Goal: Task Accomplishment & Management: Manage account settings

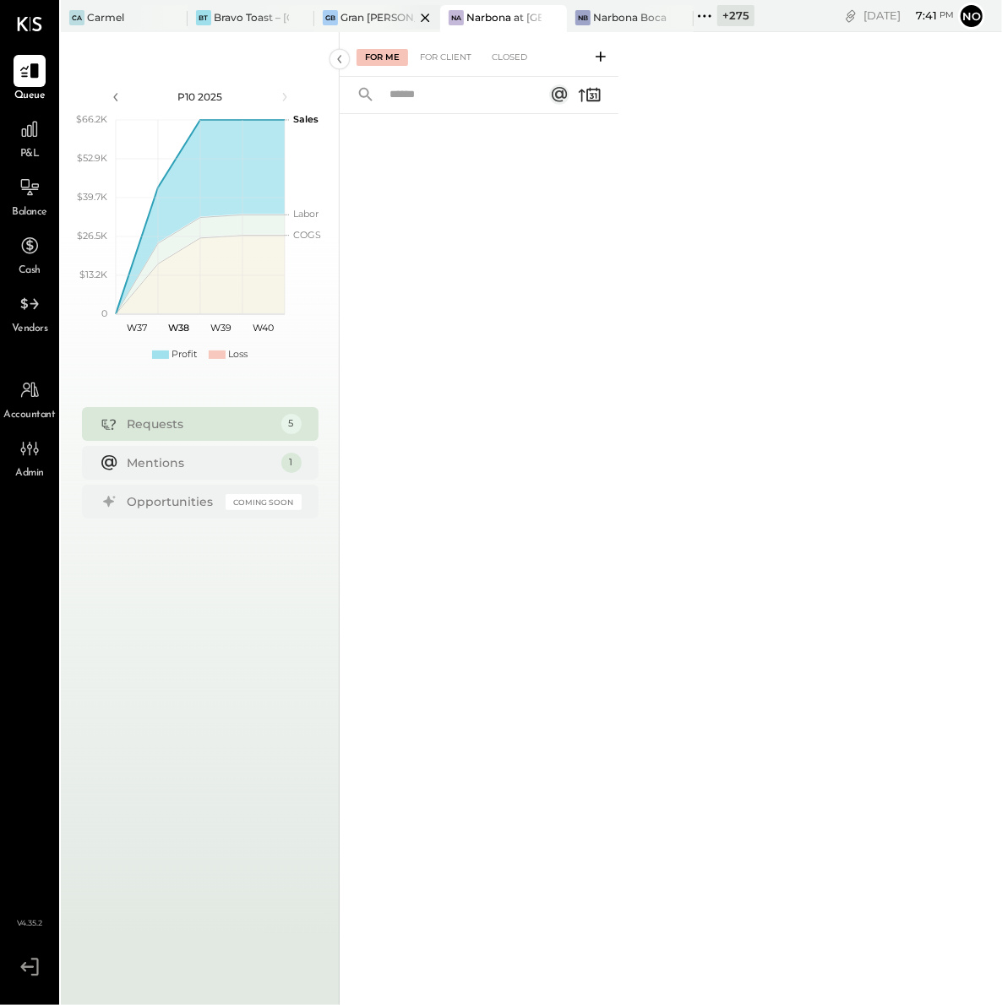
click at [383, 16] on div at bounding box center [410, 17] width 59 height 24
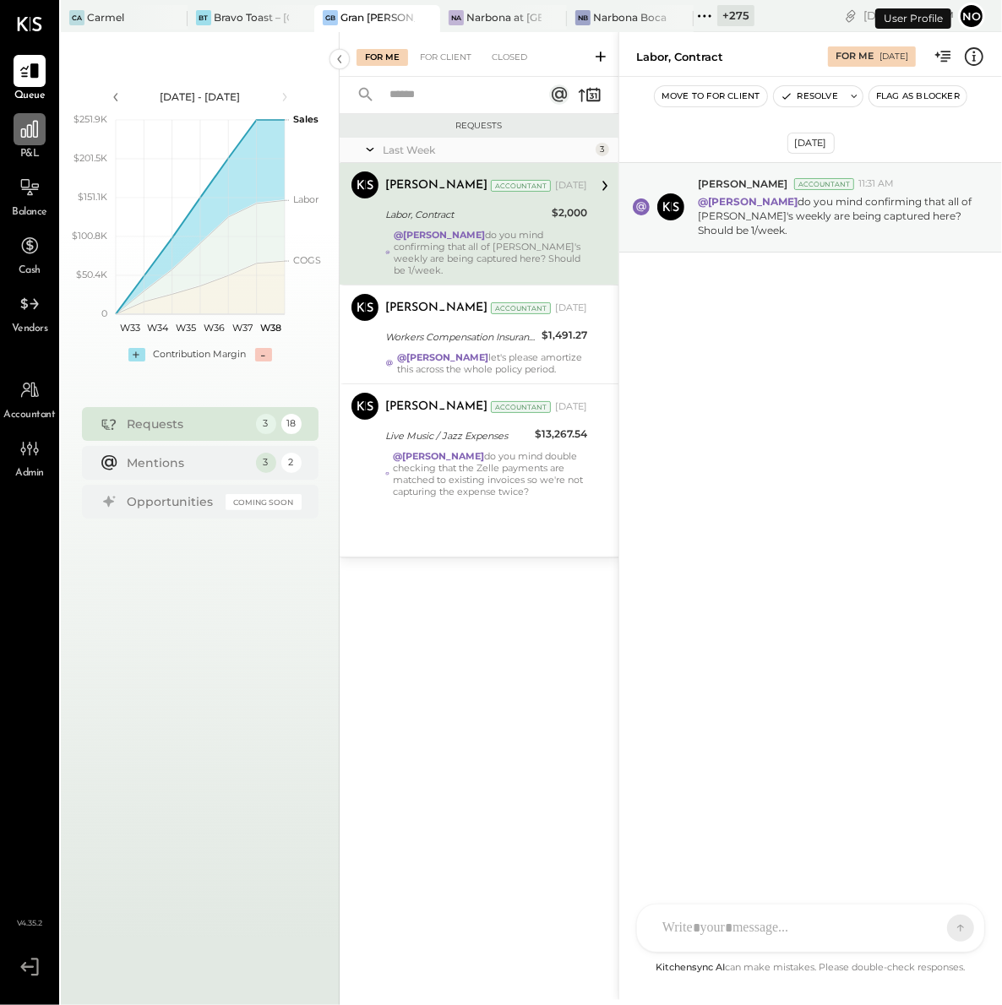
click at [24, 131] on icon at bounding box center [30, 129] width 22 height 22
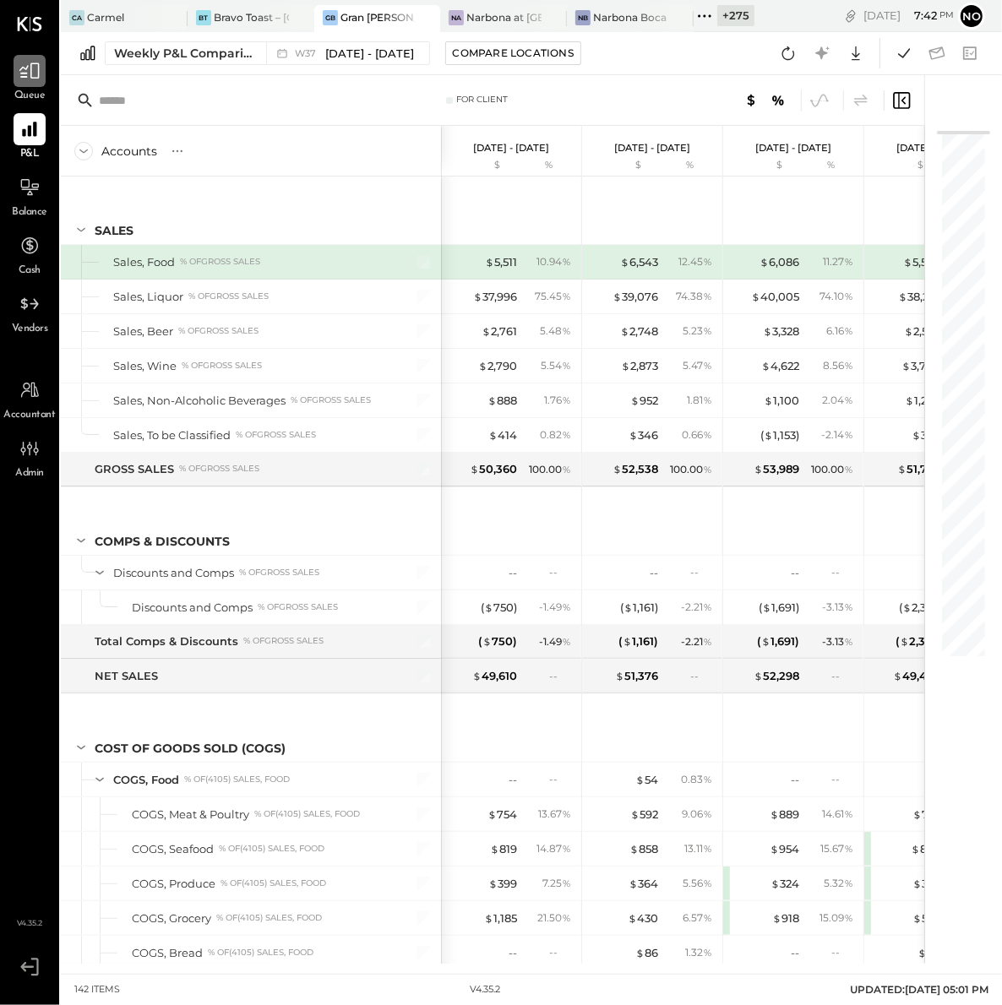
click at [24, 63] on icon at bounding box center [30, 71] width 22 height 22
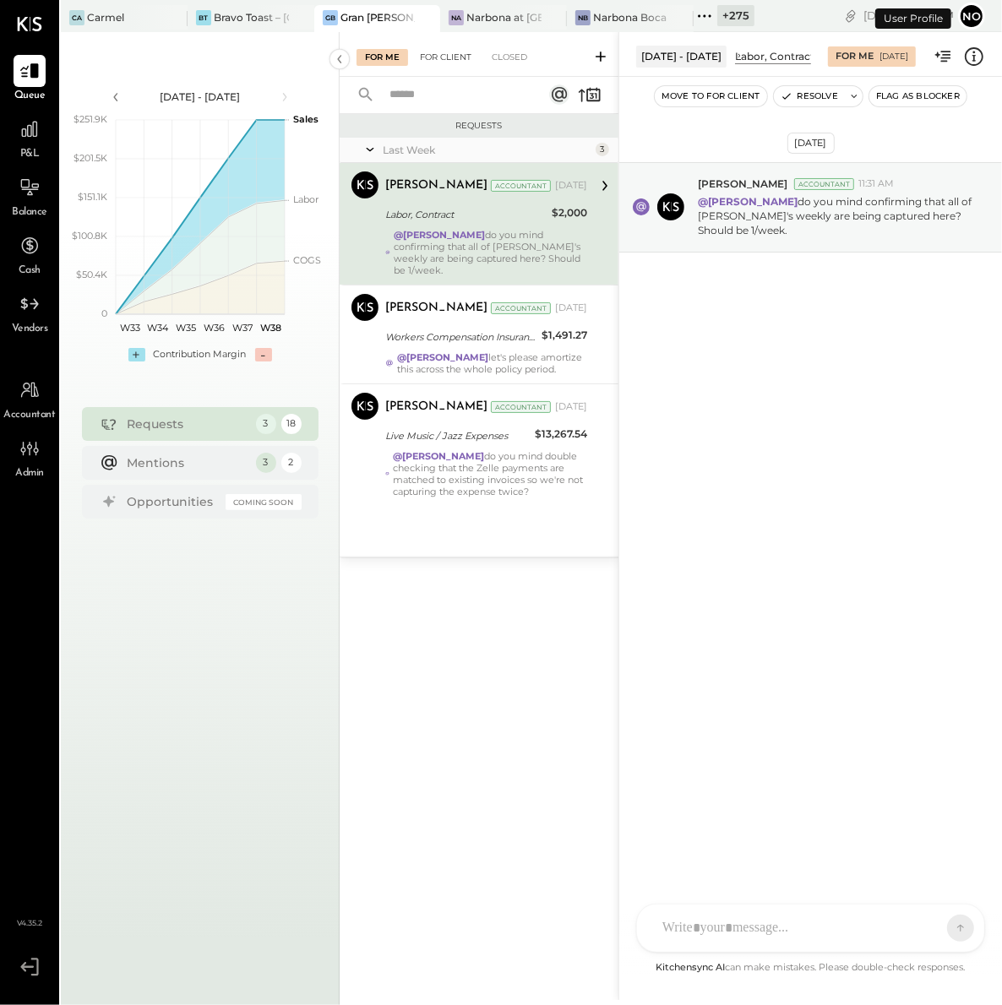
click at [446, 58] on div "For Client" at bounding box center [445, 57] width 68 height 17
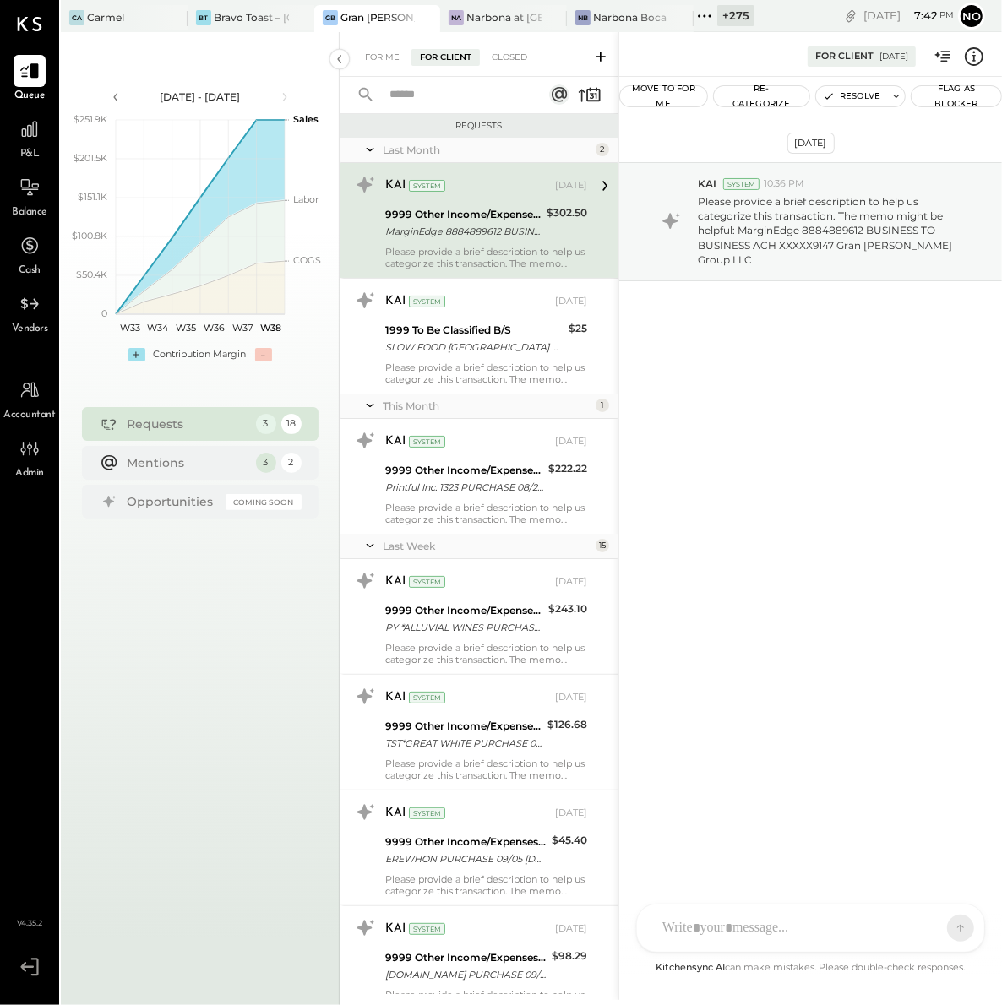
click at [423, 101] on input "text" at bounding box center [455, 95] width 153 height 28
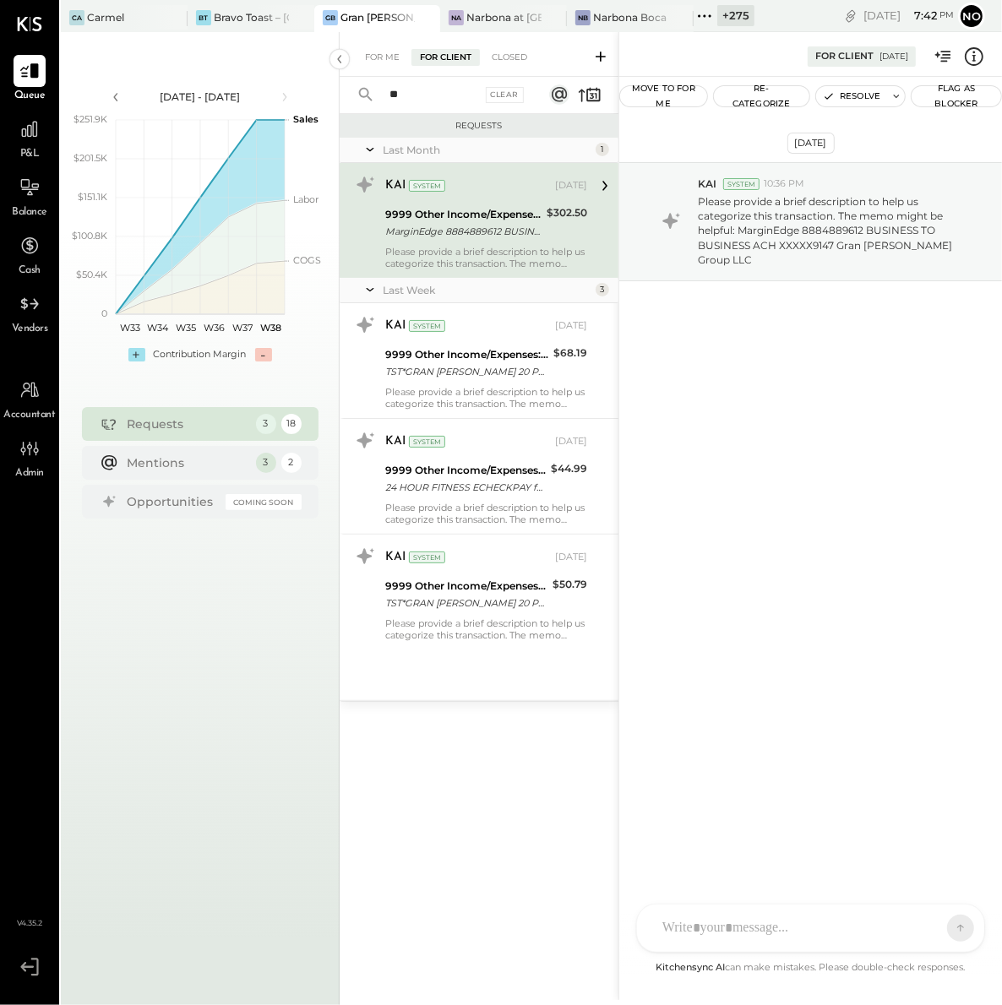
type input "*"
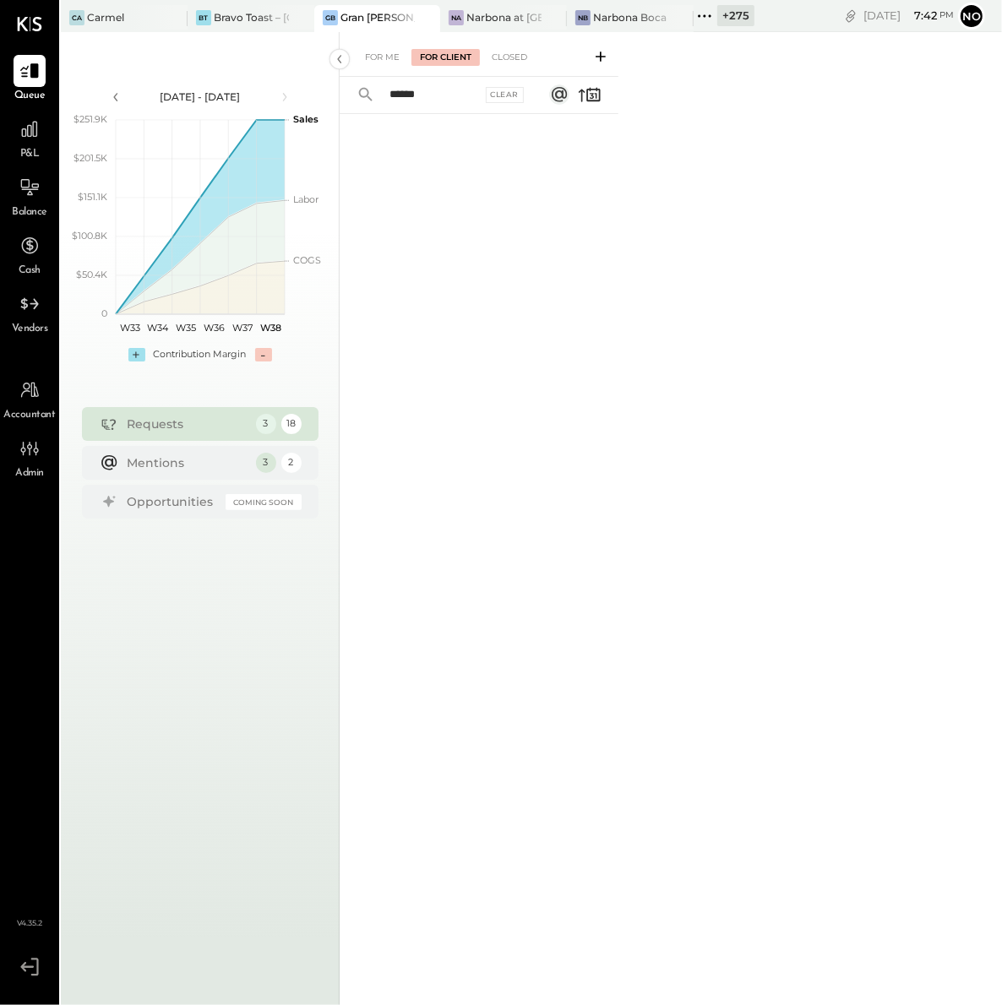
type input "******"
click at [24, 128] on icon at bounding box center [29, 129] width 17 height 17
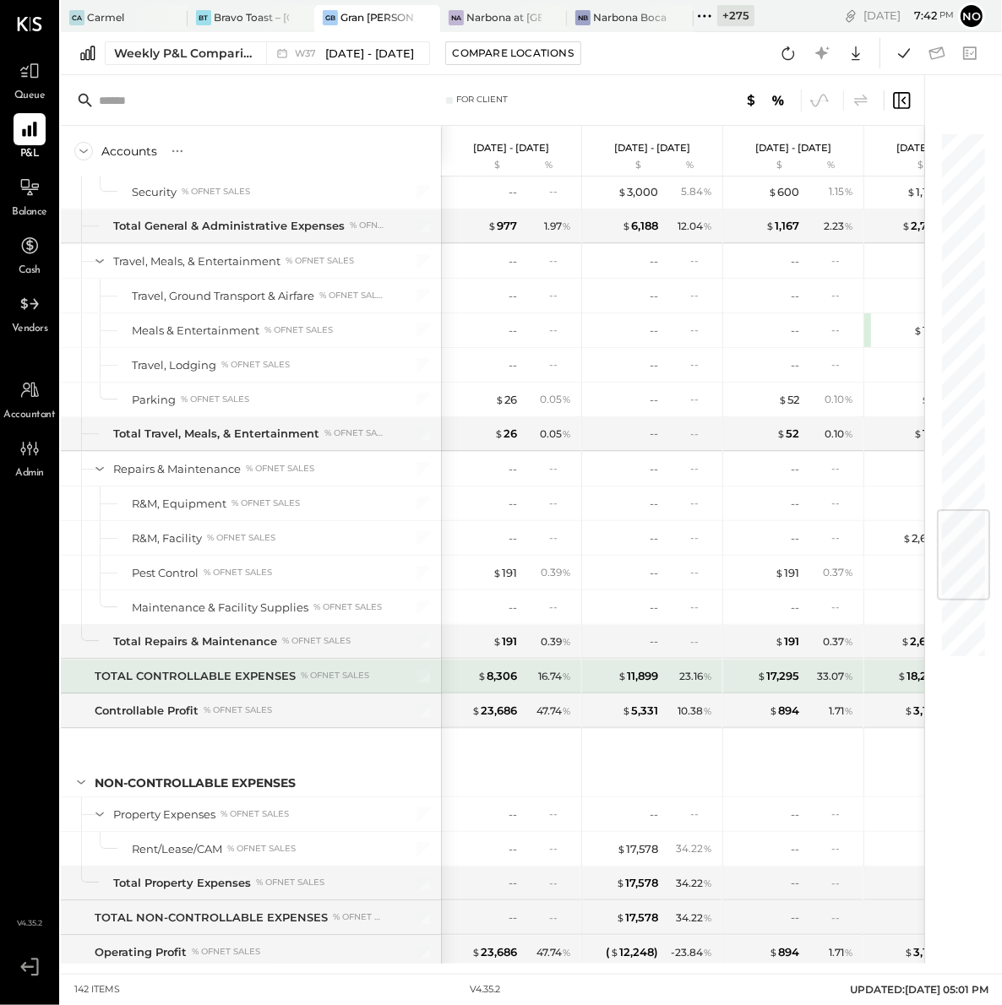
scroll to position [3739, 0]
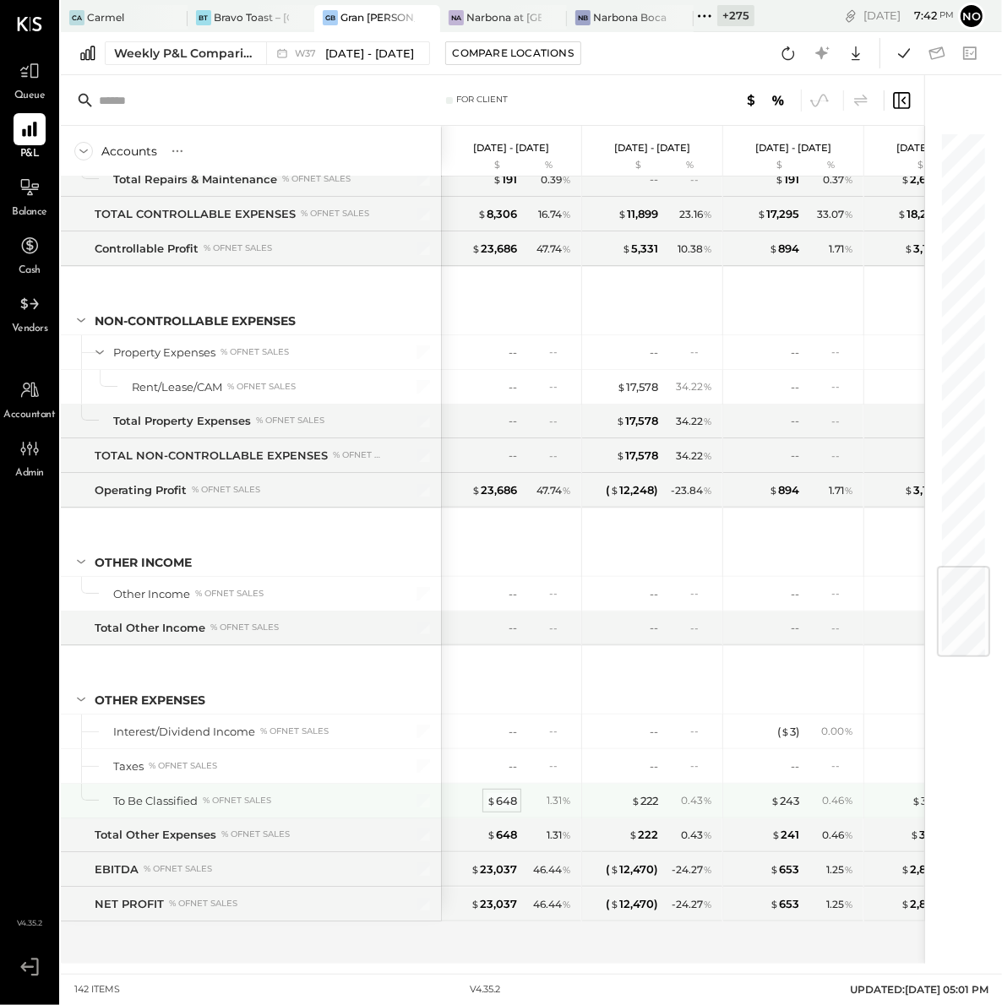
click at [508, 801] on div "$ 648" at bounding box center [502, 801] width 30 height 16
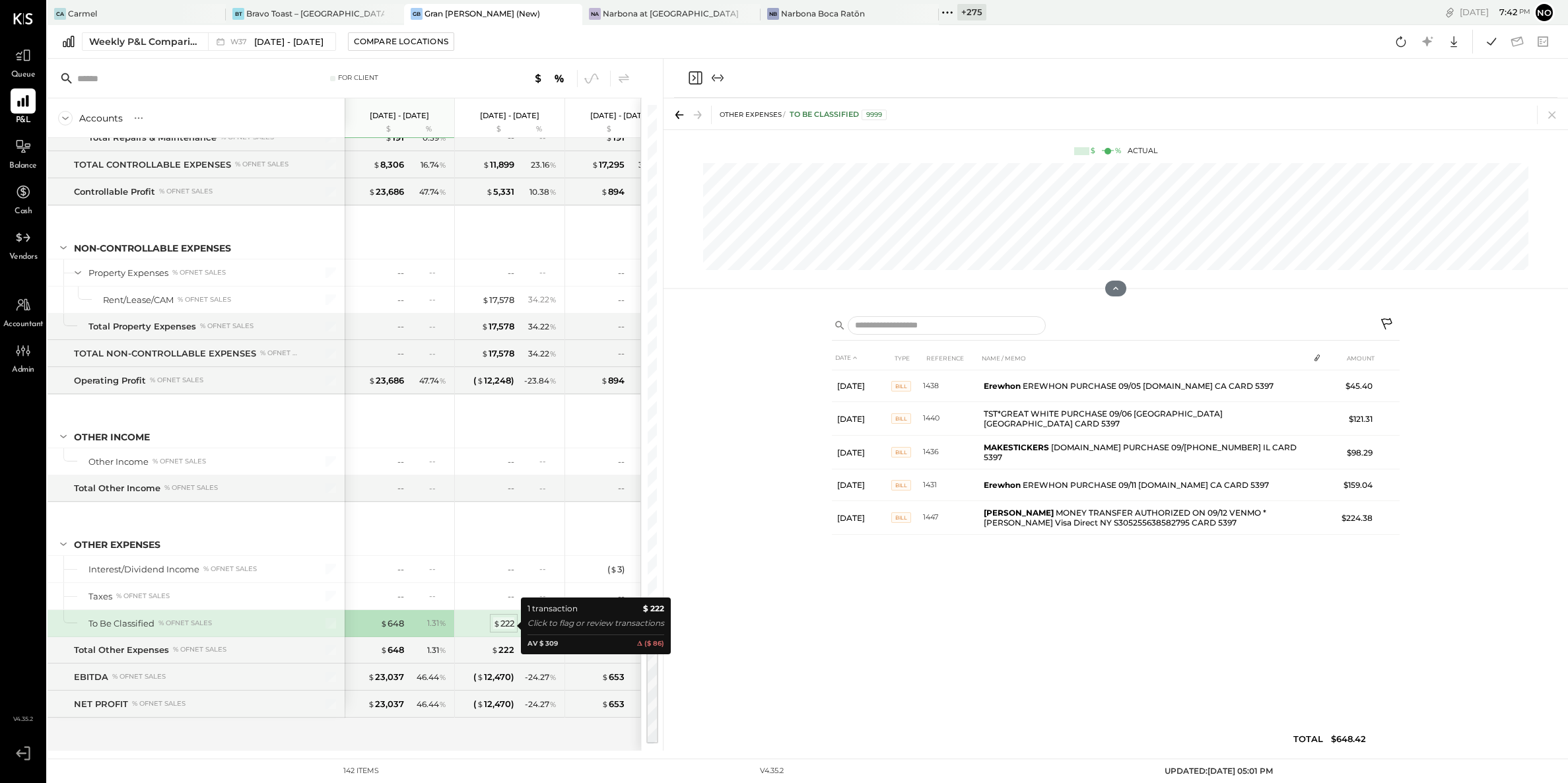
click at [505, 624] on div "$ 222" at bounding box center [503, 624] width 21 height 13
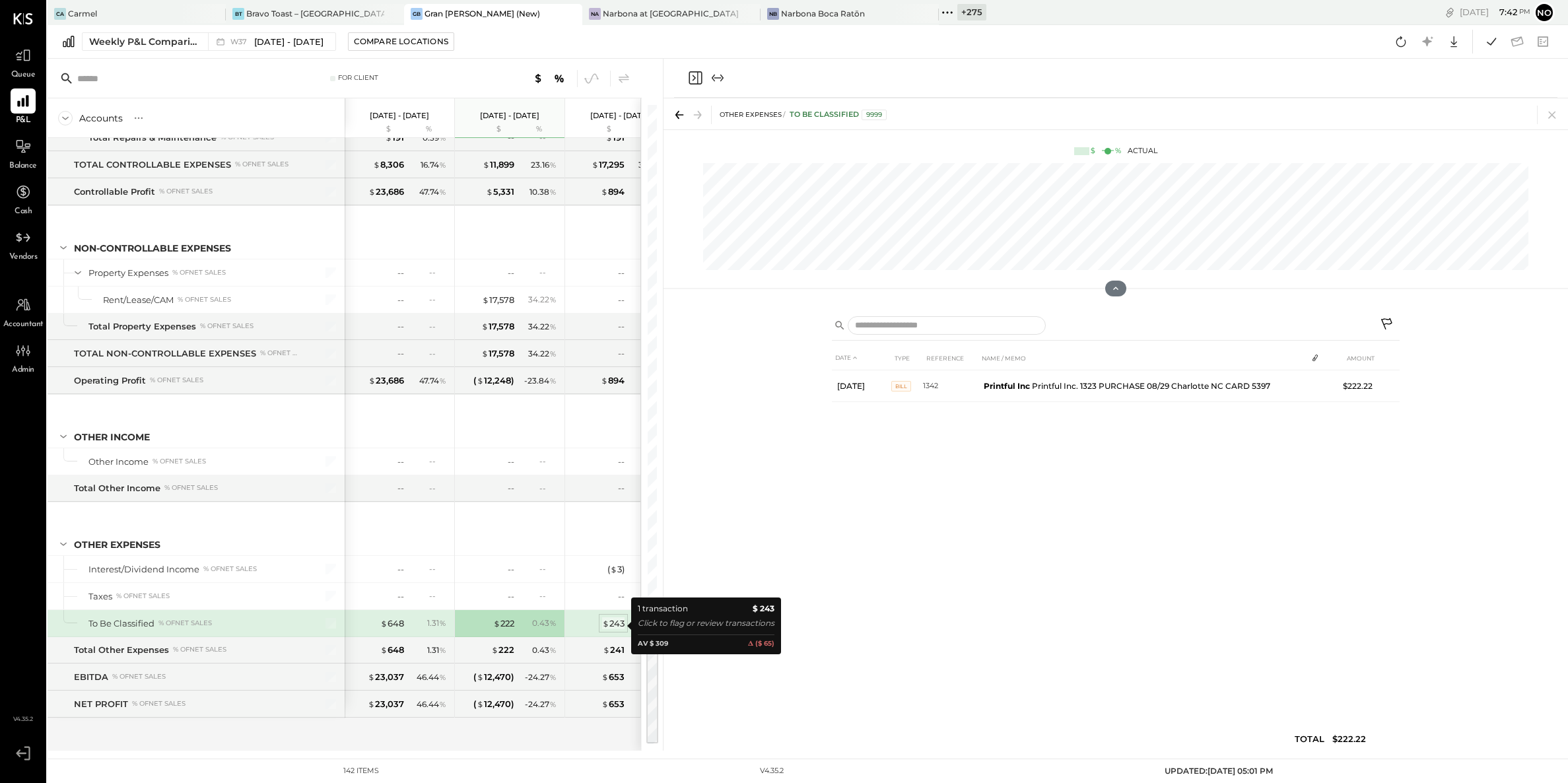
click at [622, 624] on div "$ 243" at bounding box center [613, 624] width 23 height 13
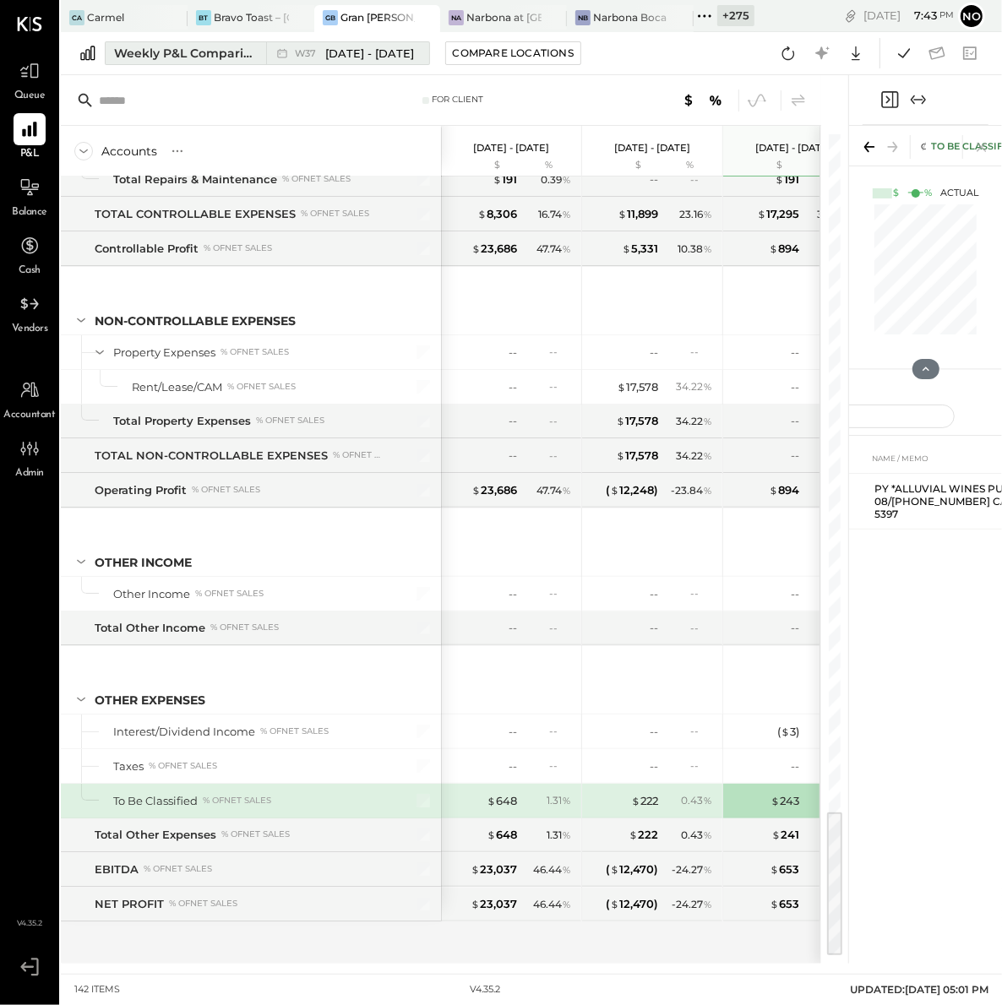
click at [188, 56] on div "Weekly P&L Comparison" at bounding box center [185, 53] width 142 height 17
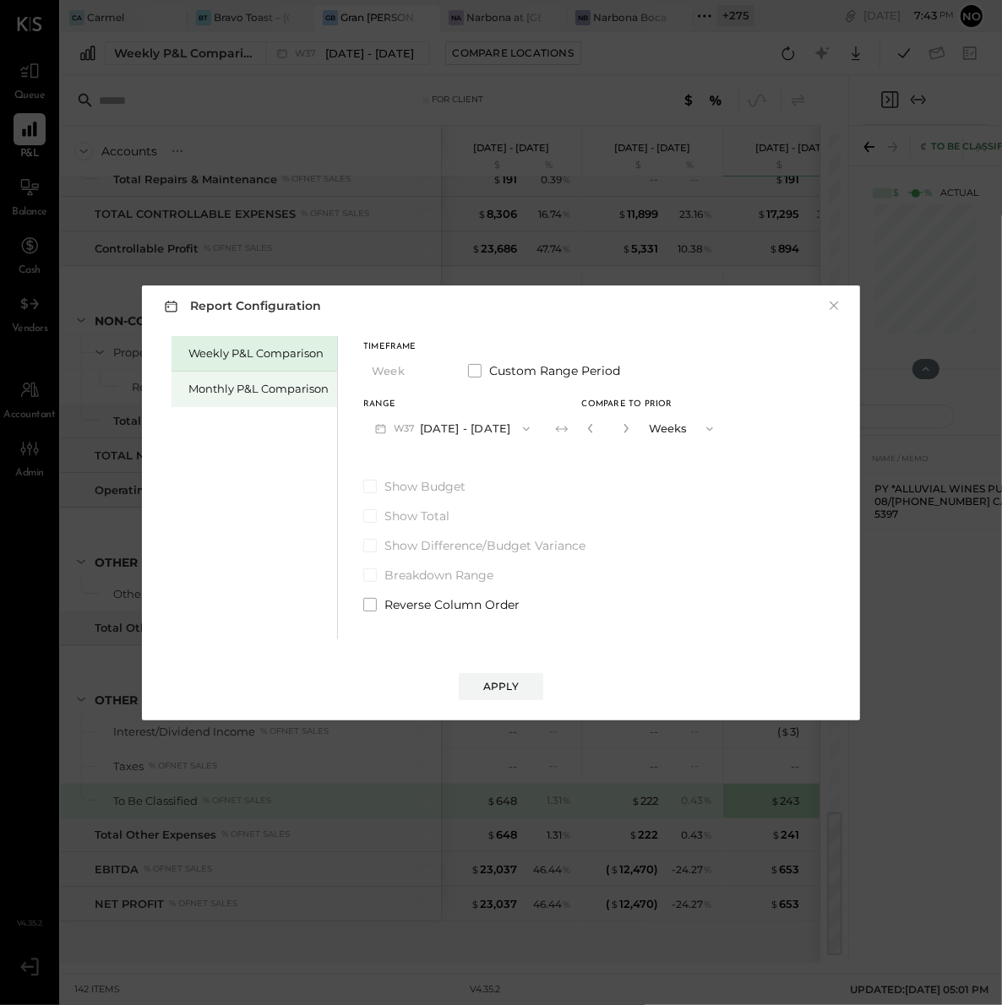
click at [269, 389] on div "Monthly P&L Comparison" at bounding box center [258, 389] width 140 height 16
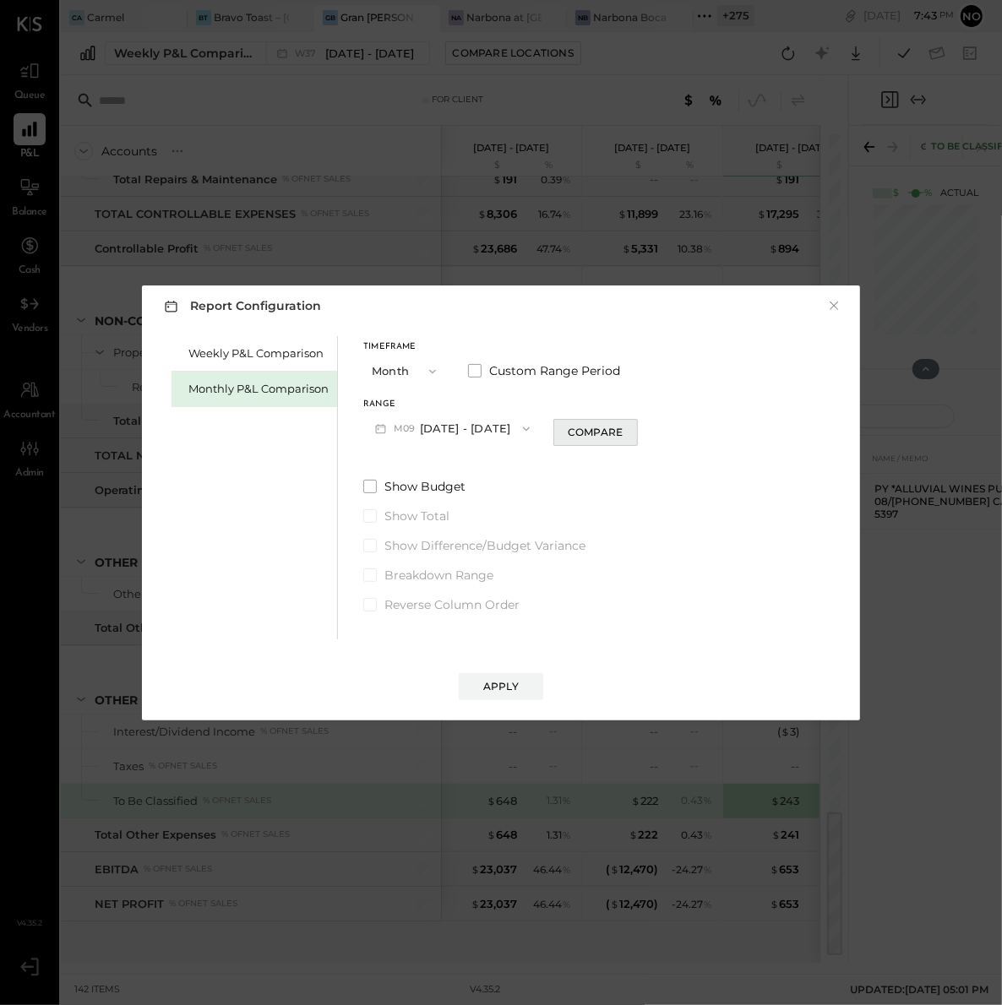
click at [572, 435] on div "Compare" at bounding box center [595, 432] width 55 height 14
click at [623, 434] on button "button" at bounding box center [626, 428] width 14 height 19
type input "*"
click at [521, 688] on button "Apply" at bounding box center [501, 686] width 84 height 27
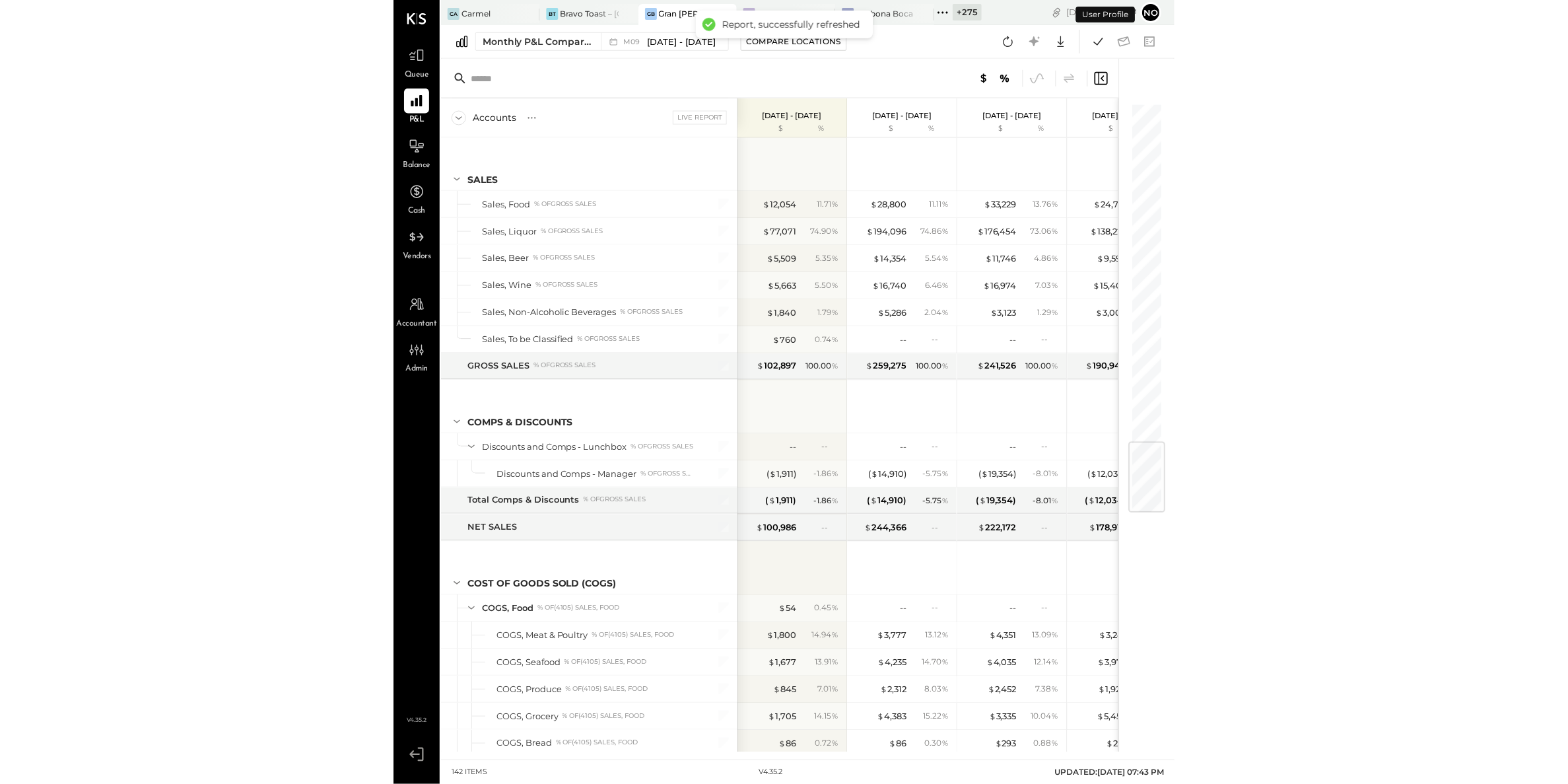
scroll to position [2923, 0]
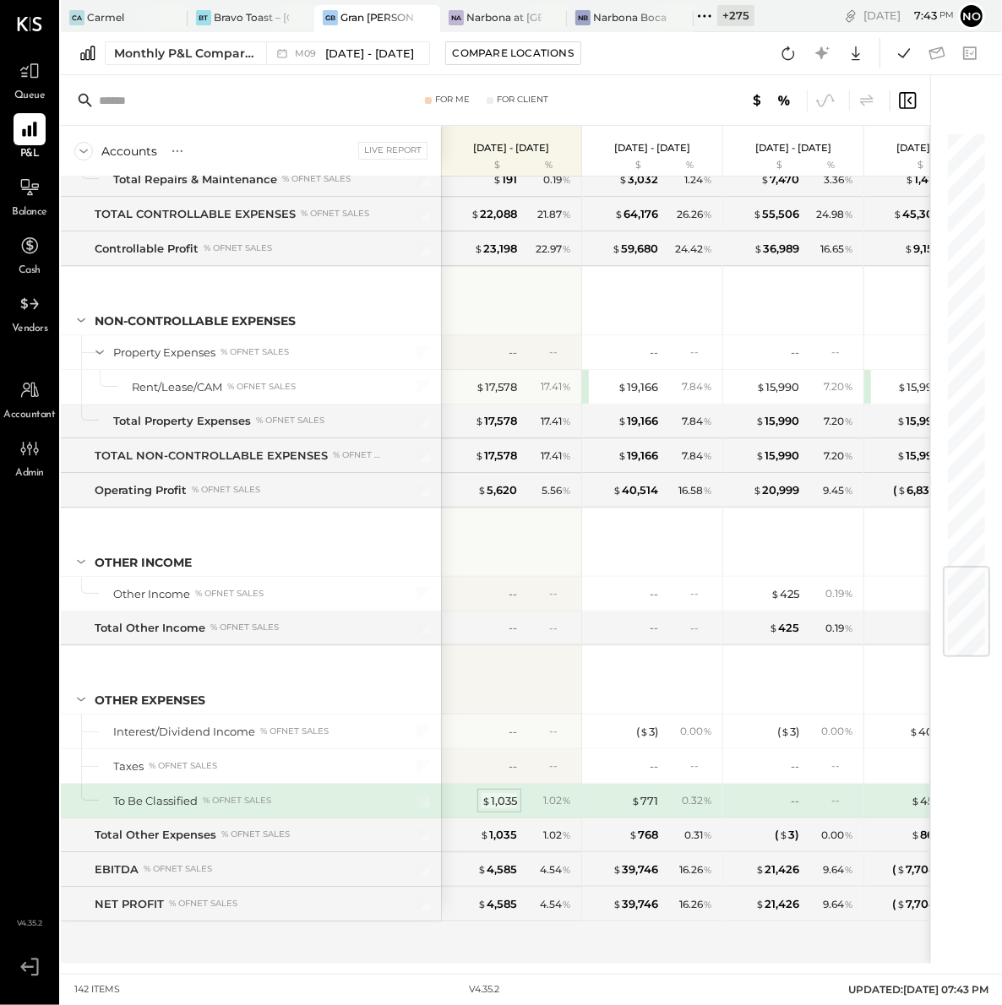
click at [497, 799] on div "$ 1,035" at bounding box center [499, 801] width 35 height 16
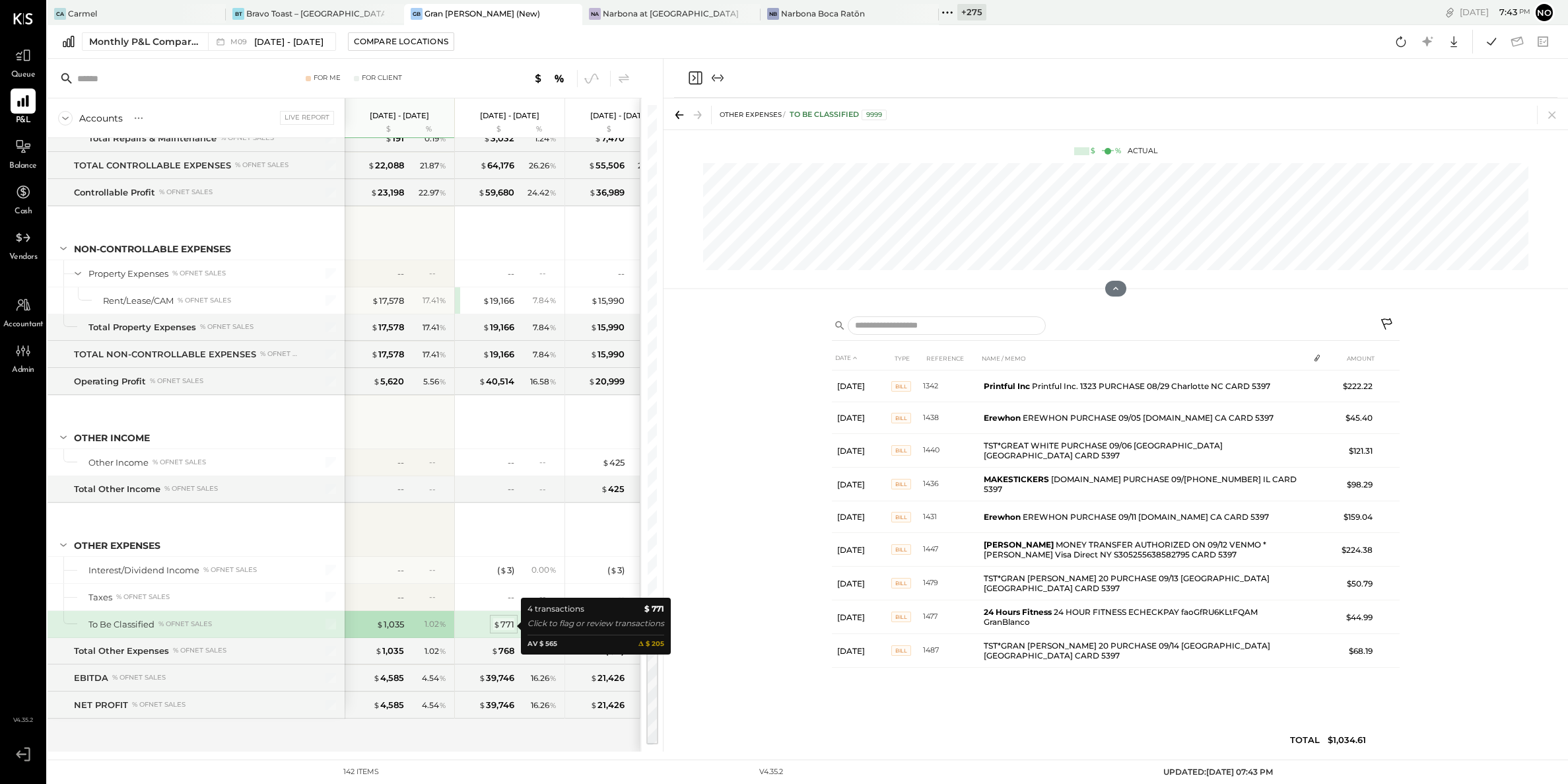
click at [511, 625] on div "$ 771" at bounding box center [503, 625] width 21 height 13
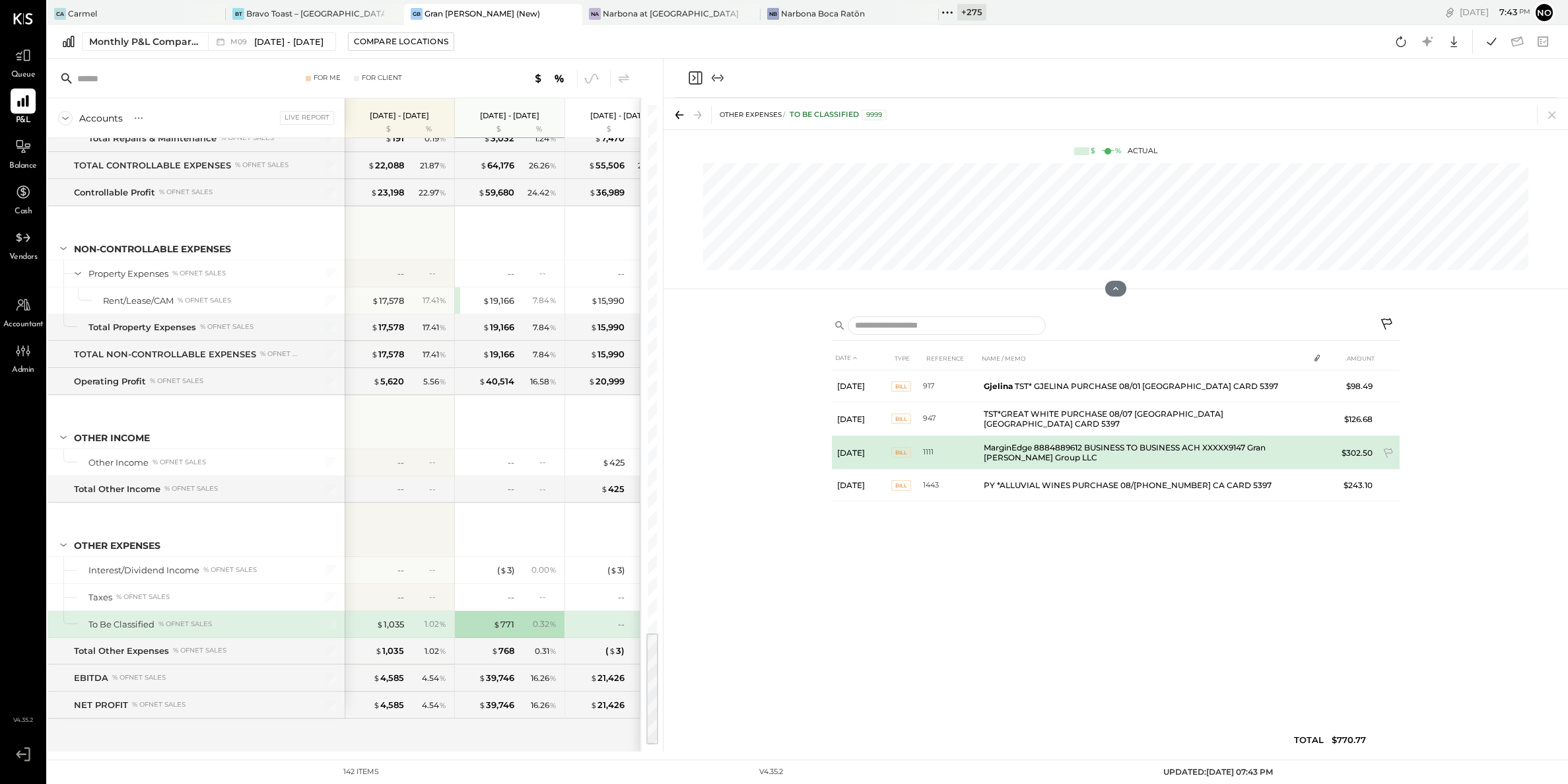
click at [782, 452] on td "MarginEdge 8884889612 BUSINESS TO BUSINESS ACH XXXXX9147 Gran [PERSON_NAME] Gro…" at bounding box center [1144, 453] width 330 height 34
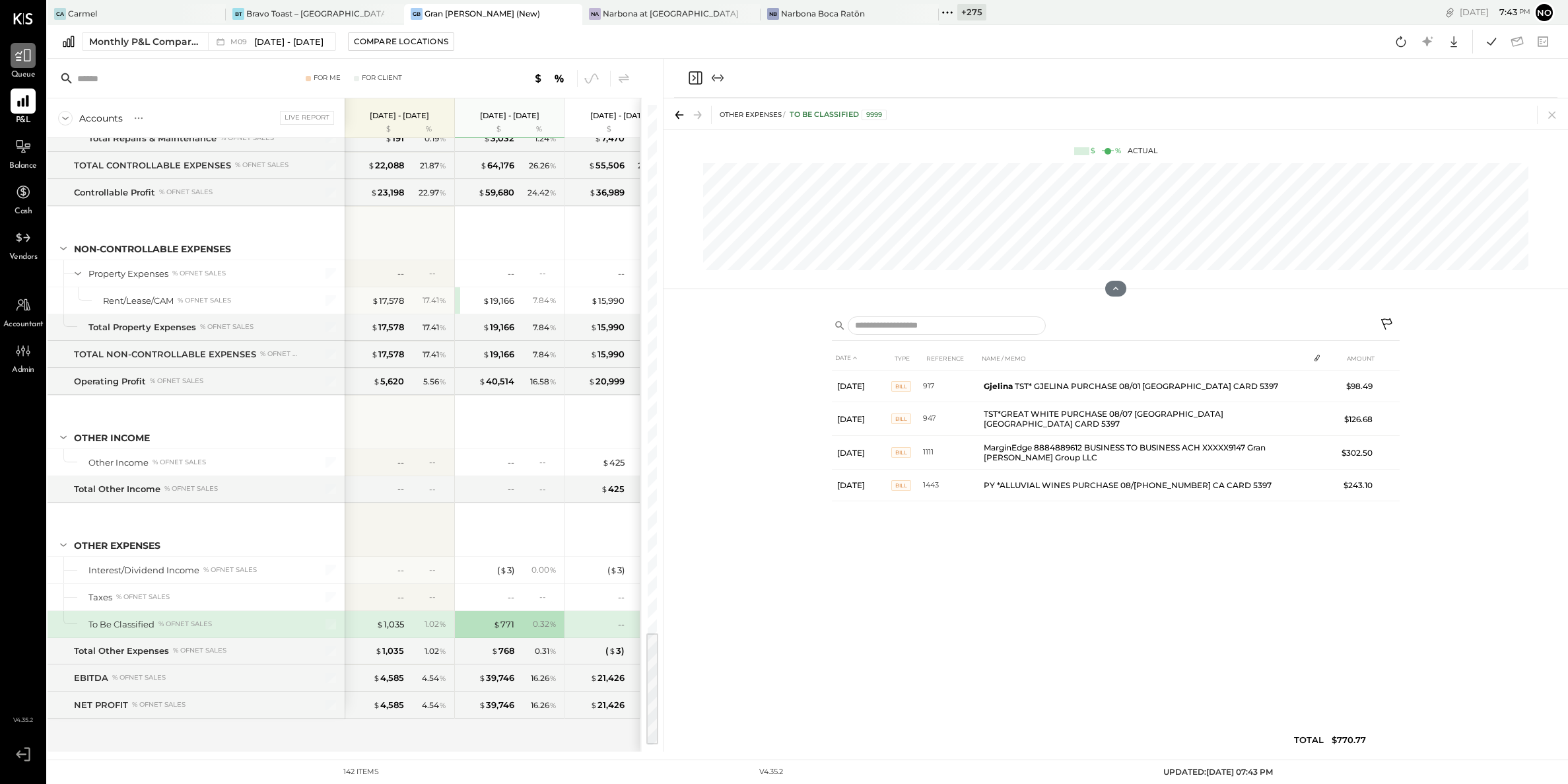
click at [22, 63] on icon at bounding box center [23, 55] width 17 height 17
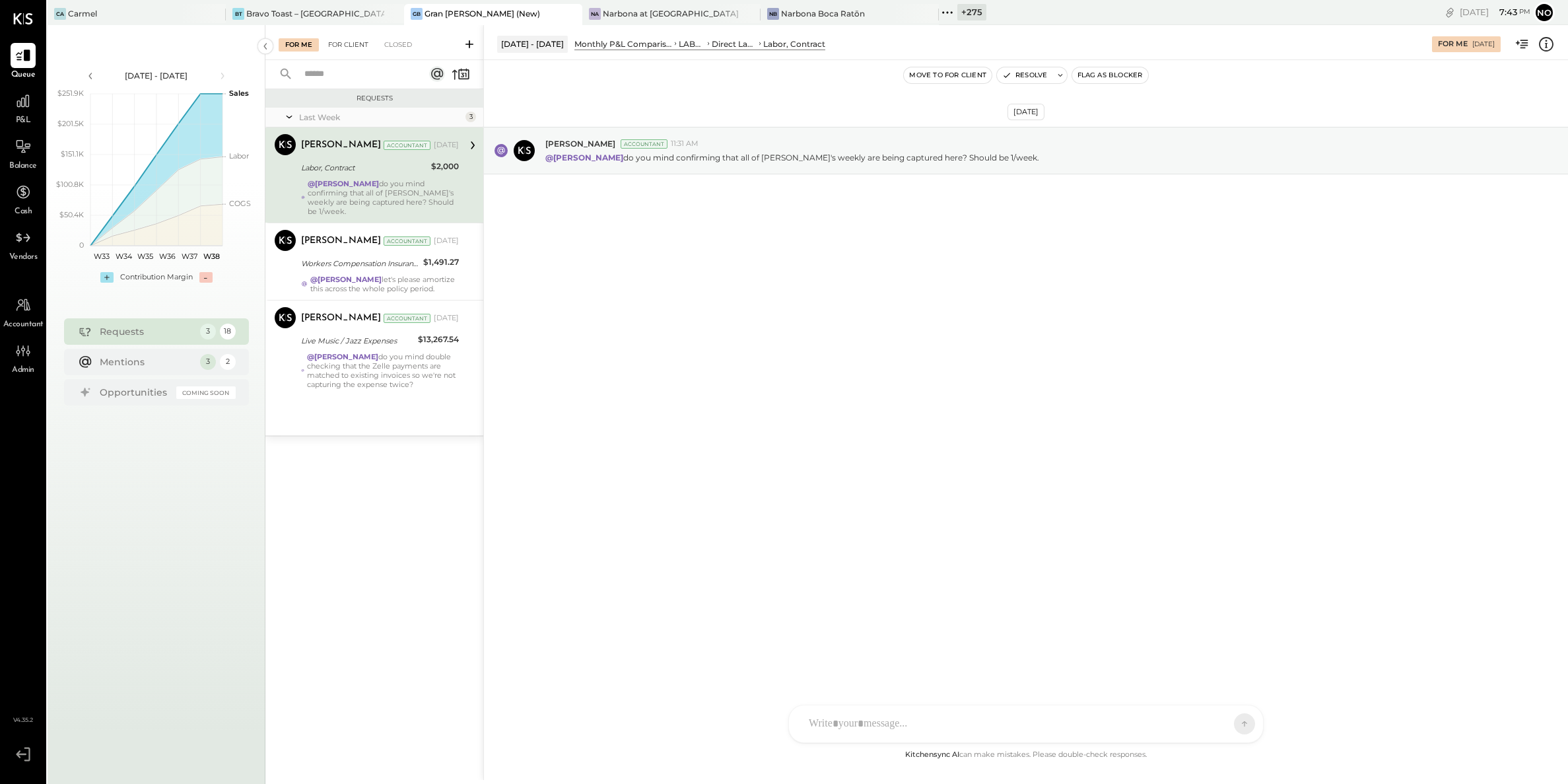
click at [342, 42] on div "For Client" at bounding box center [348, 45] width 53 height 13
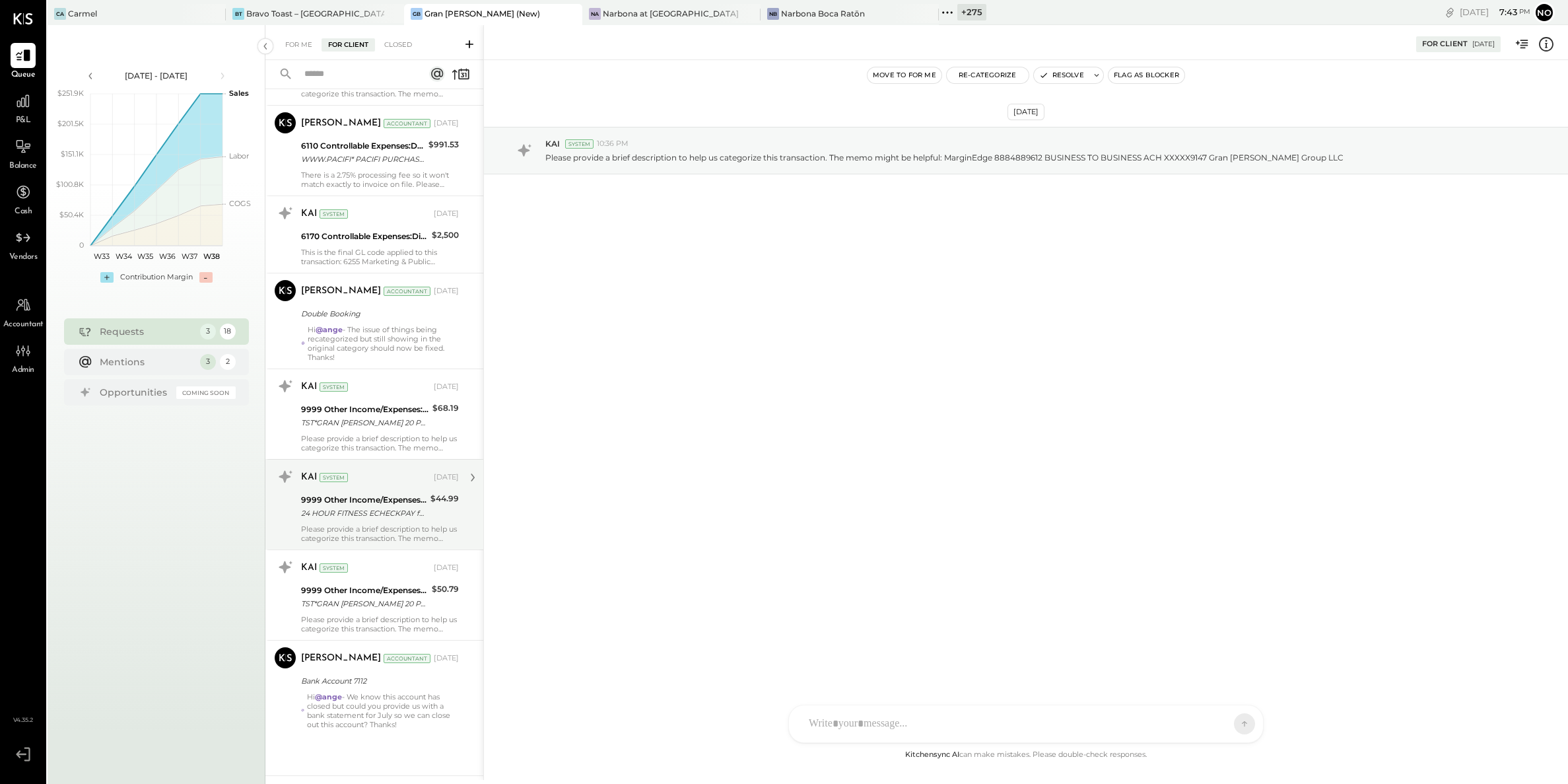
scroll to position [1047, 0]
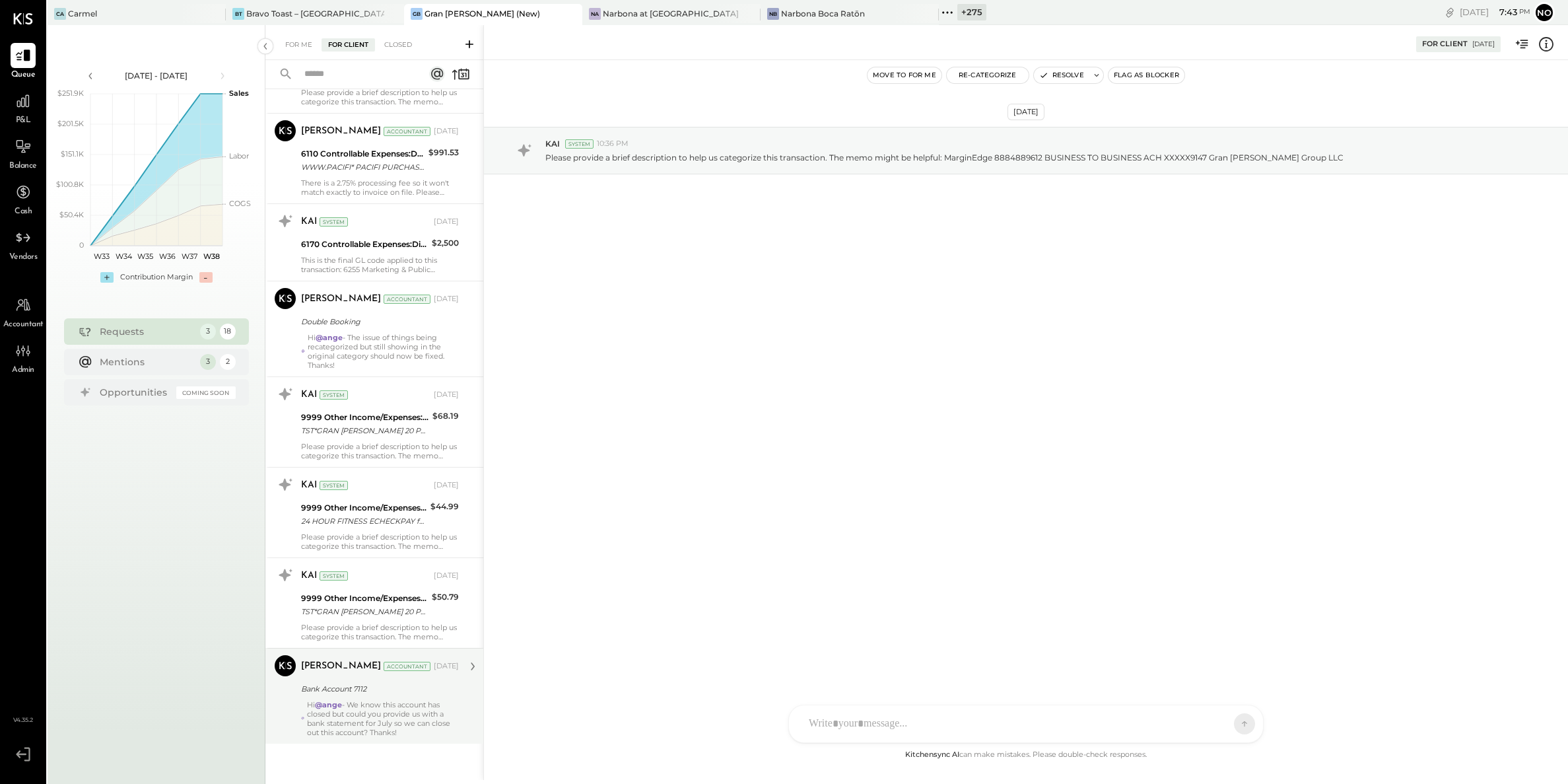
click at [347, 717] on div "Hi @ange - We know this account has closed but could you provide us with a bank…" at bounding box center [383, 718] width 152 height 37
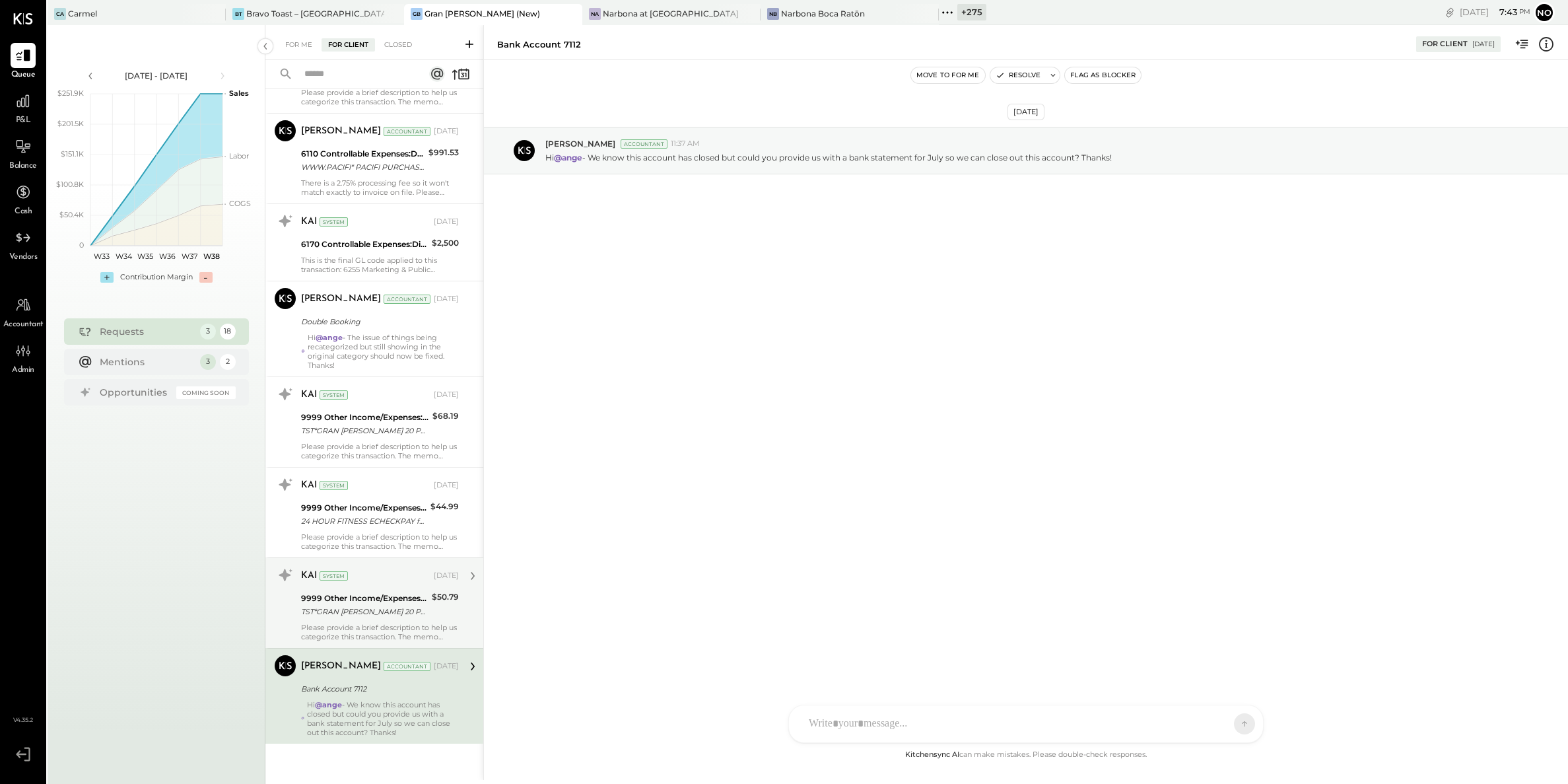
click at [350, 619] on div "9999 Other Income/Expenses:To Be Classified TST*GRAN [PERSON_NAME] 20 PURCHASE …" at bounding box center [364, 604] width 127 height 29
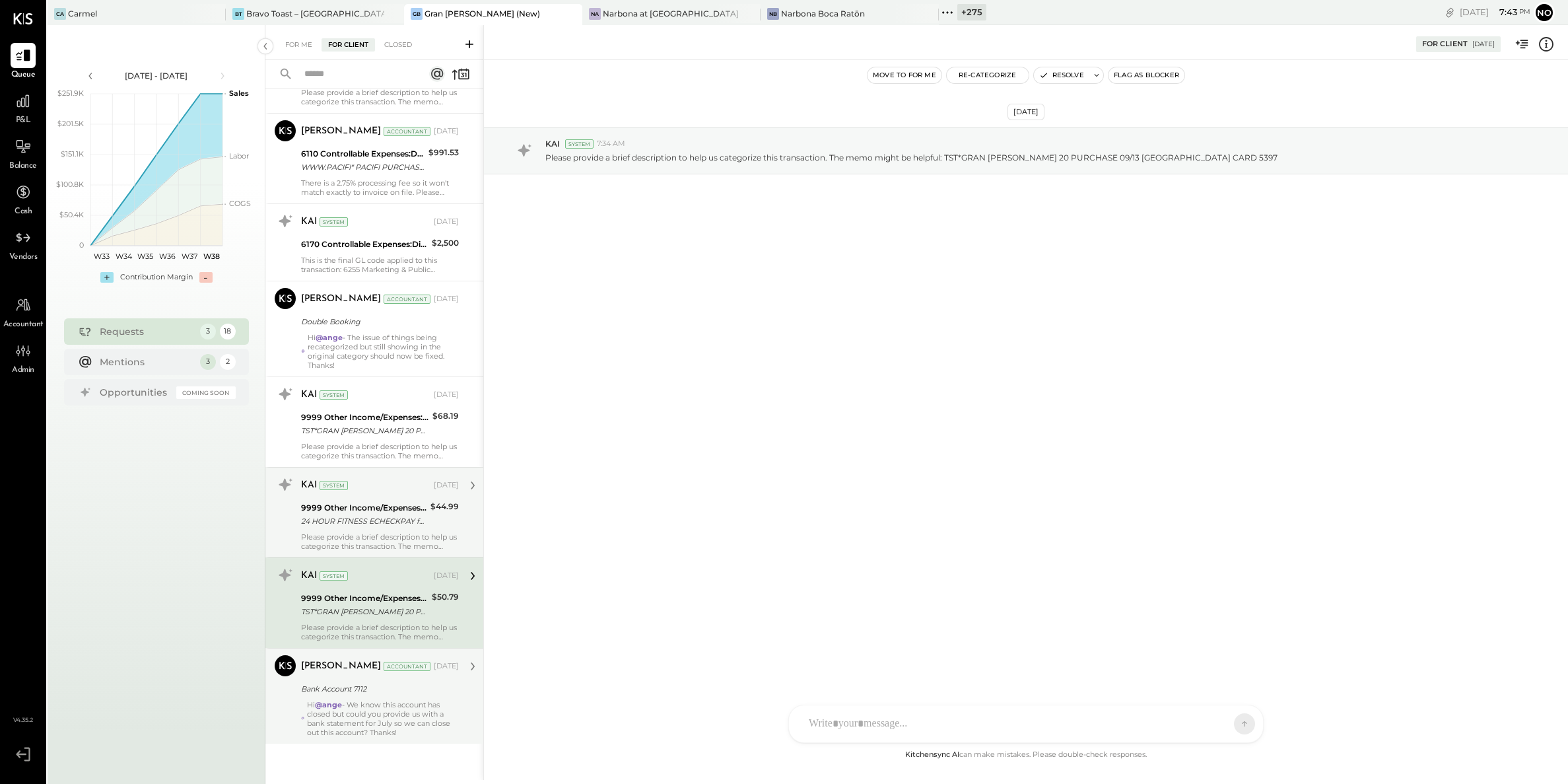
click at [349, 521] on div "24 HOUR FITNESS ECHECKPAY faoGfRU6KLtFQAM GranBlanco" at bounding box center [363, 521] width 126 height 13
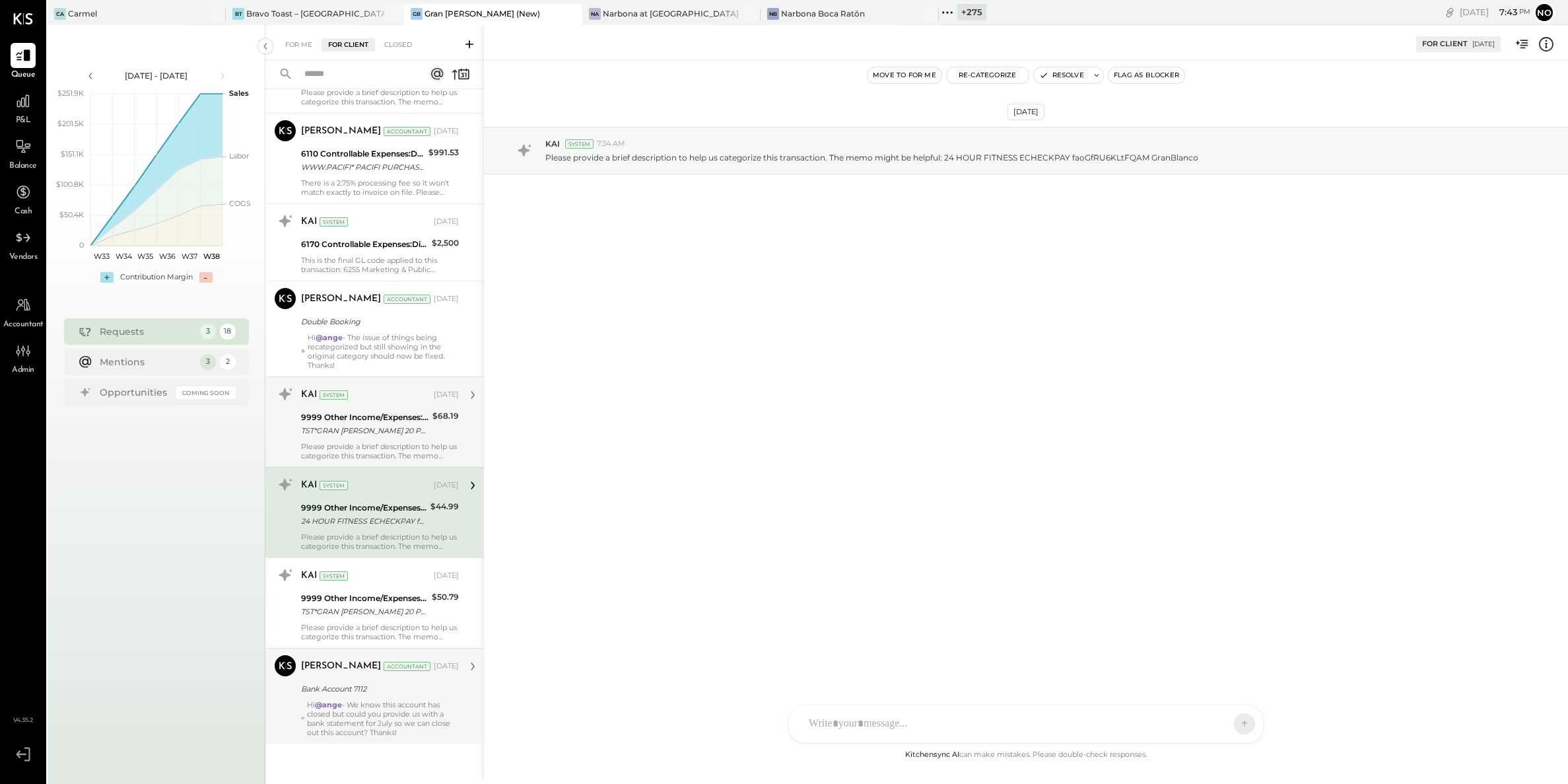
click at [351, 442] on div "Please provide a brief description to help us categorize this transaction. The …" at bounding box center [380, 451] width 158 height 19
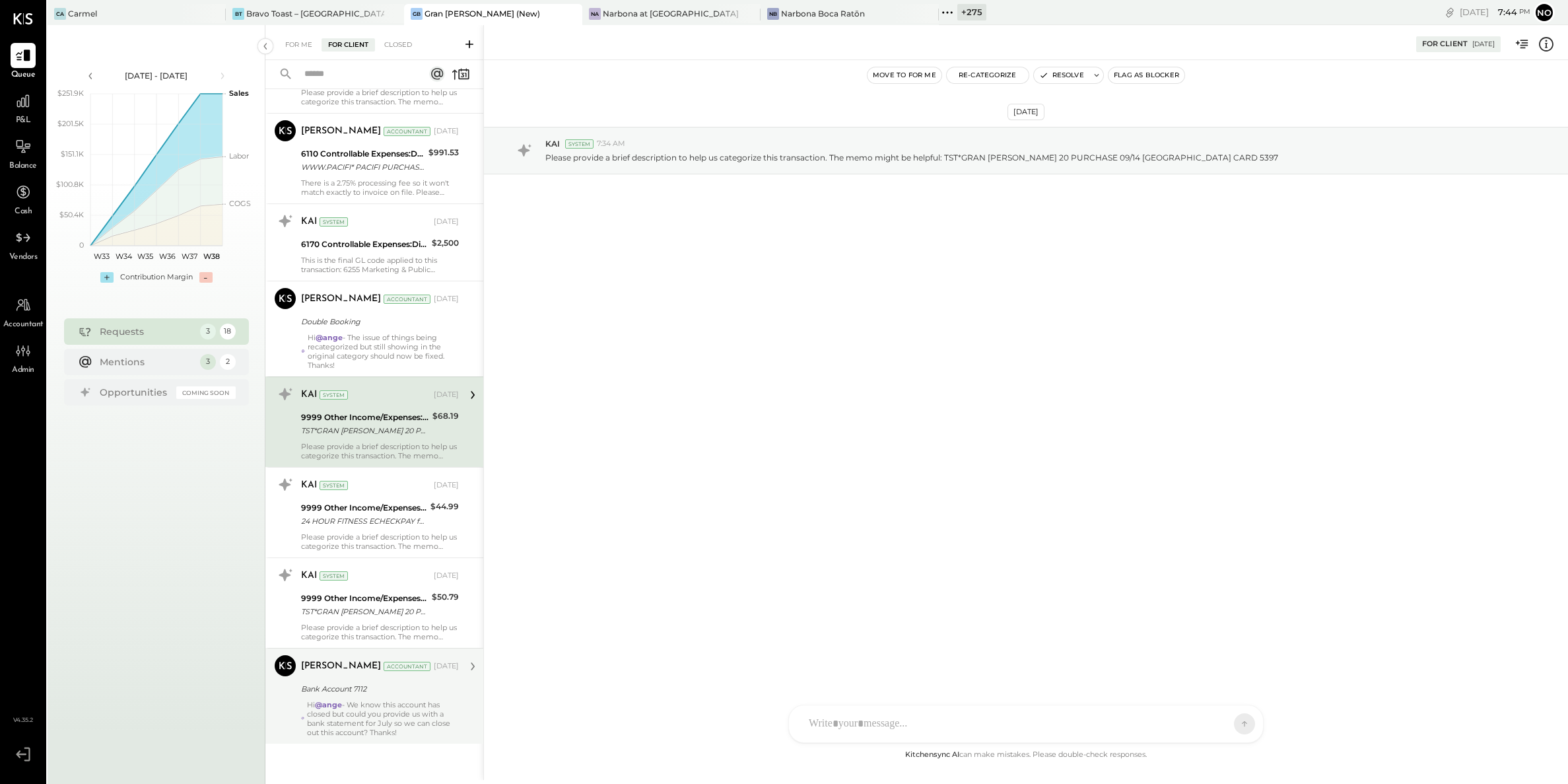
scroll to position [1036, 0]
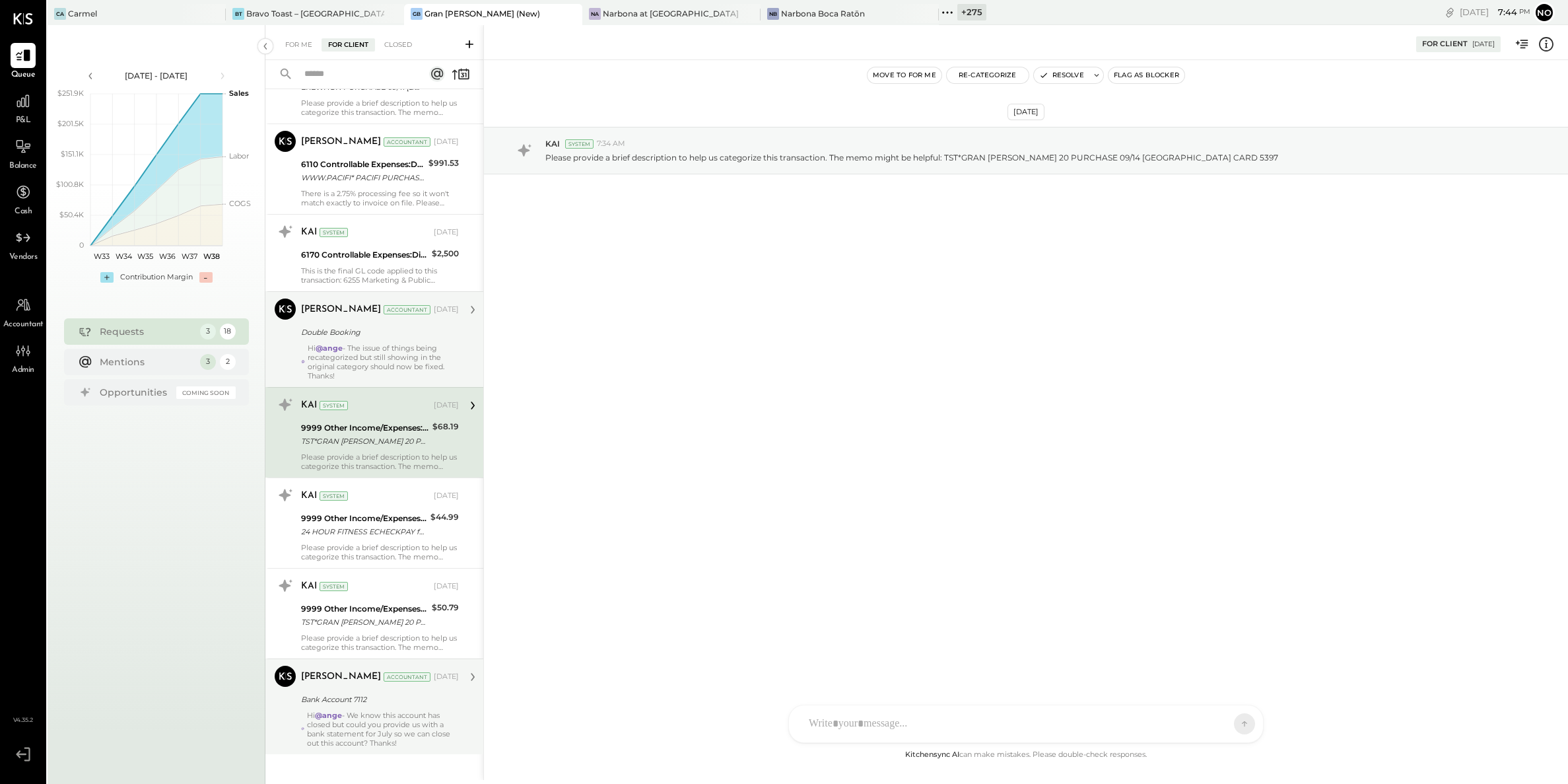
click at [355, 380] on div "Hi @ange - The issue of things being recategorized but still showing in the ori…" at bounding box center [383, 361] width 151 height 37
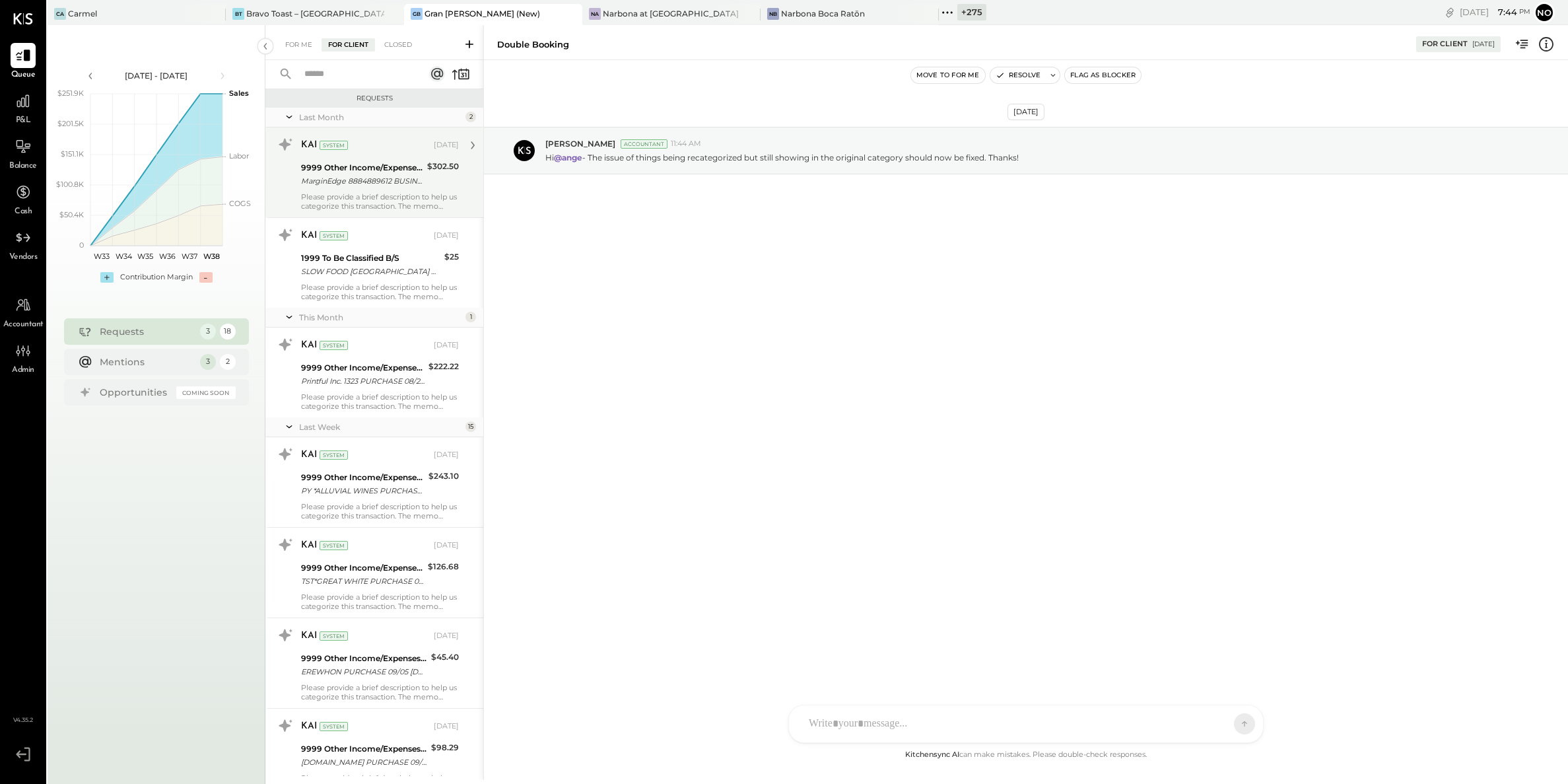
click at [349, 187] on div "MarginEdge 8884889612 BUSINESS TO BUSINESS ACH XXXXX9147 Gran [PERSON_NAME] Gro…" at bounding box center [362, 181] width 122 height 13
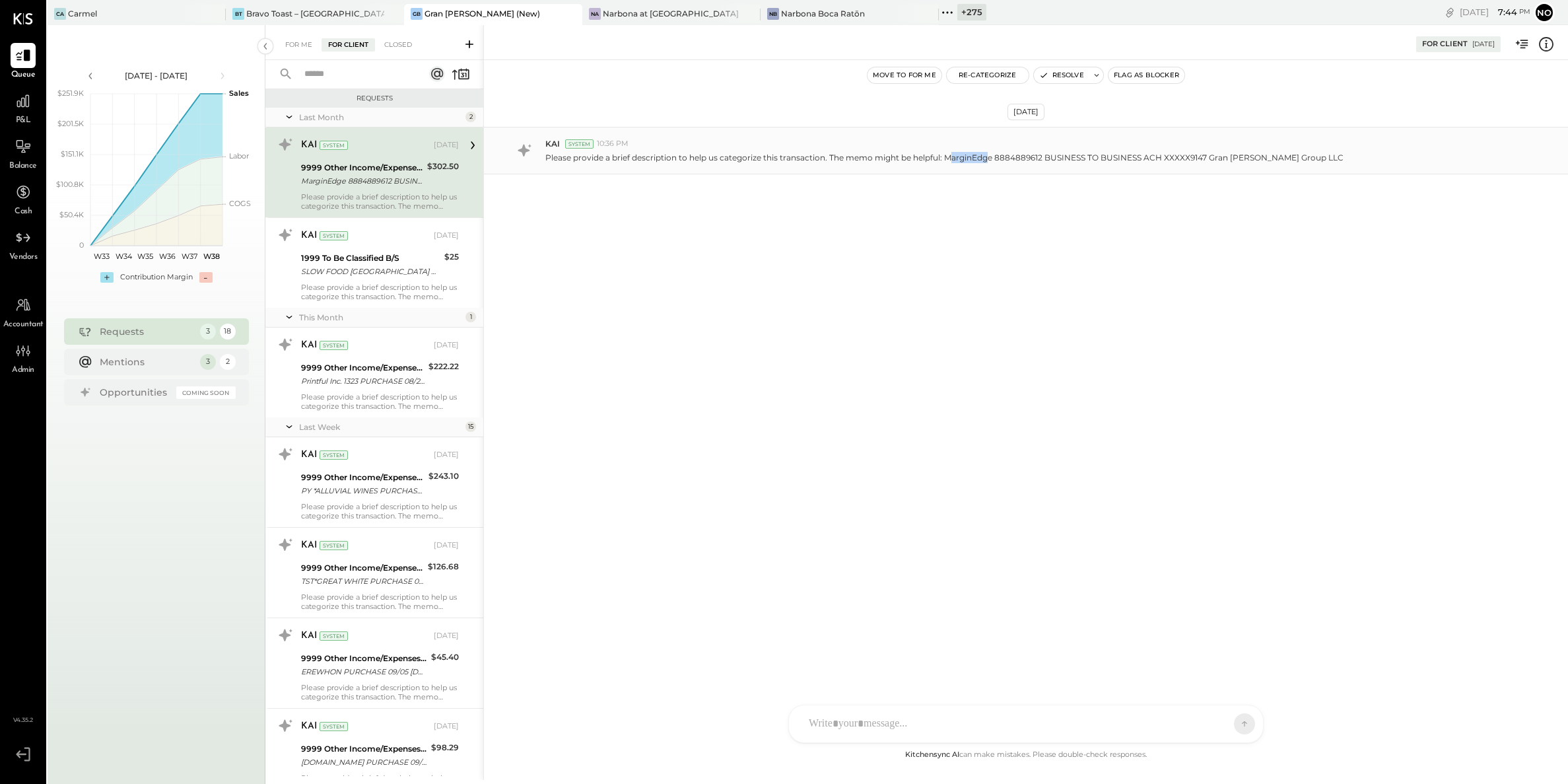
drag, startPoint x: 950, startPoint y: 159, endPoint x: 989, endPoint y: 159, distance: 39.0
click at [782, 159] on p "Please provide a brief description to help us categorize this transaction. The …" at bounding box center [944, 157] width 798 height 11
click at [782, 78] on button "Re-Categorize" at bounding box center [987, 75] width 82 height 16
click at [782, 134] on div at bounding box center [1050, 132] width 174 height 16
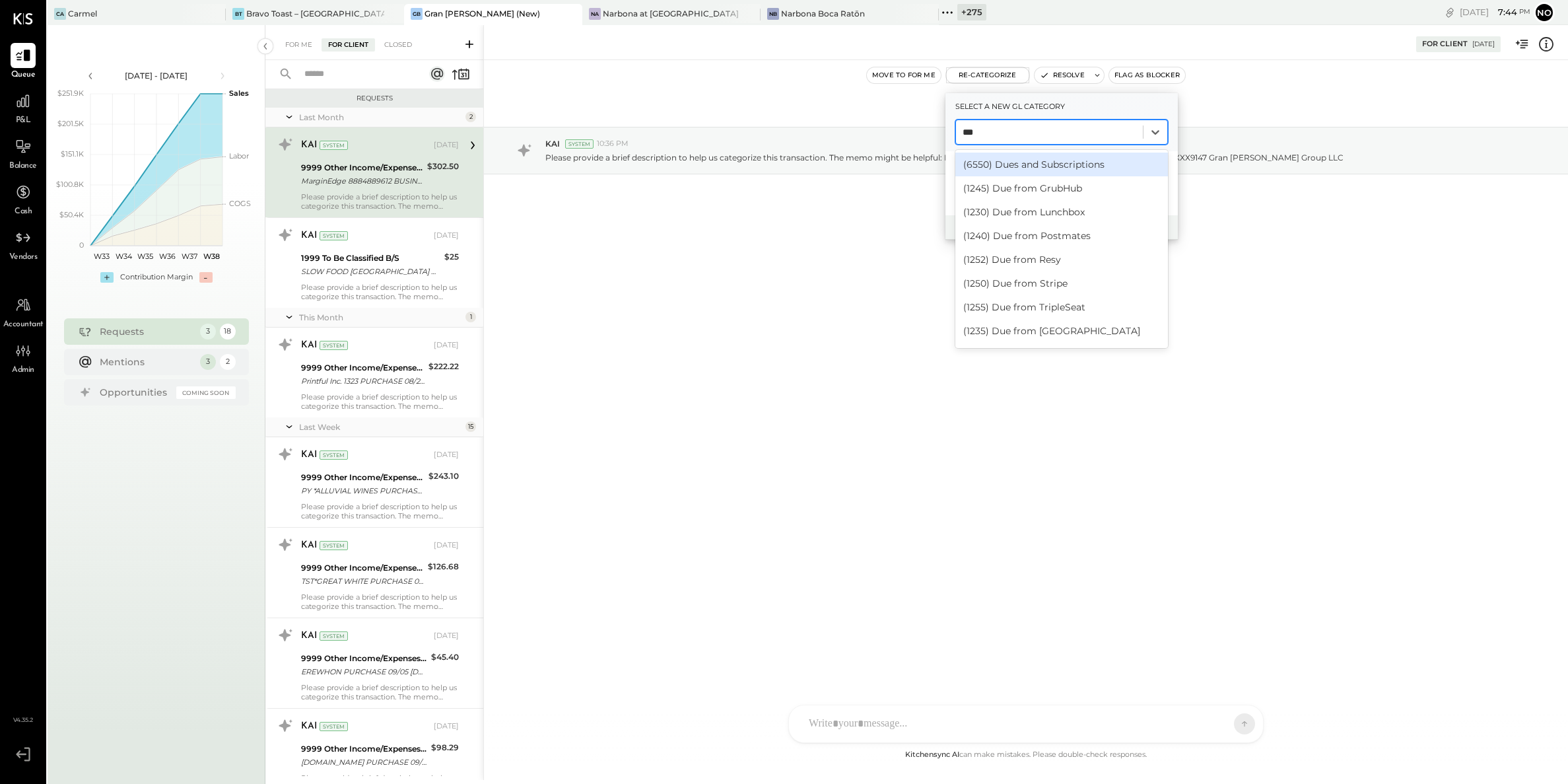
type input "***"
click at [782, 165] on div "(6550) Dues and Subscriptions" at bounding box center [1061, 164] width 213 height 23
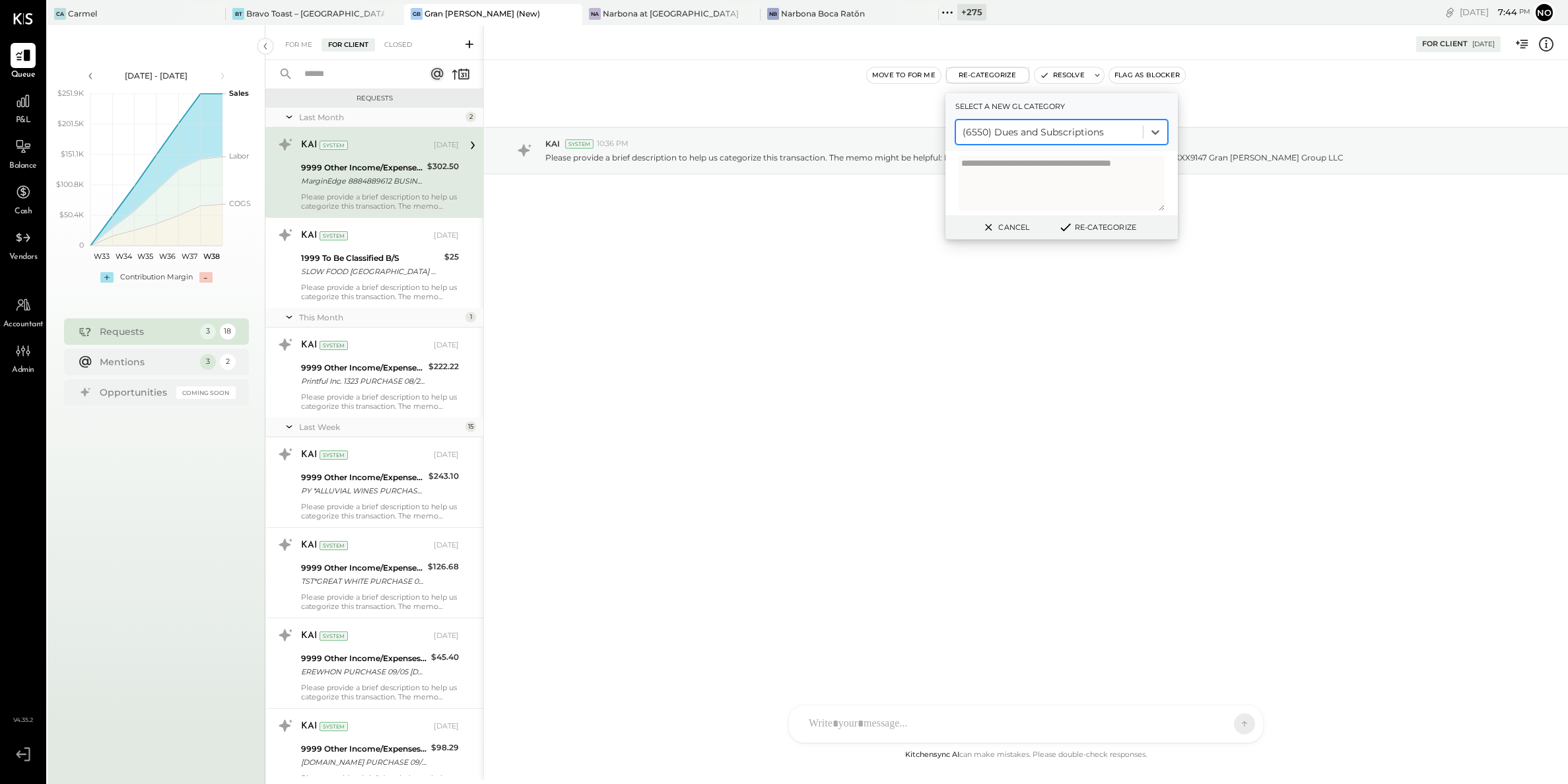
click at [782, 177] on textarea at bounding box center [1062, 183] width 206 height 55
click at [782, 228] on button "Re-Categorize" at bounding box center [1097, 227] width 88 height 16
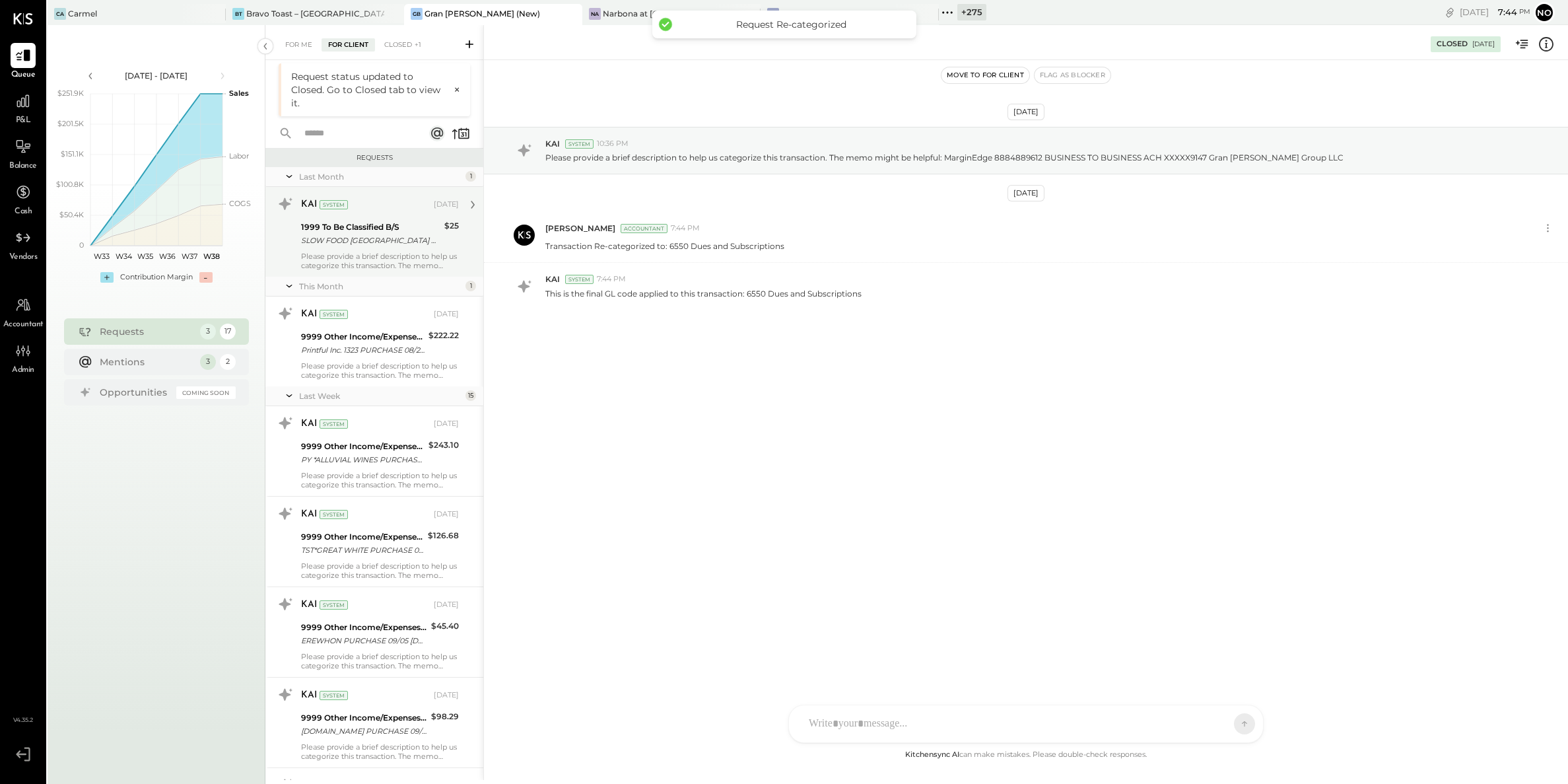
click at [368, 244] on div "SLOW FOOD [GEOGRAPHIC_DATA] PURCHASE 08/26 [GEOGRAPHIC_DATA]O NY CARD 5397" at bounding box center [371, 240] width 139 height 13
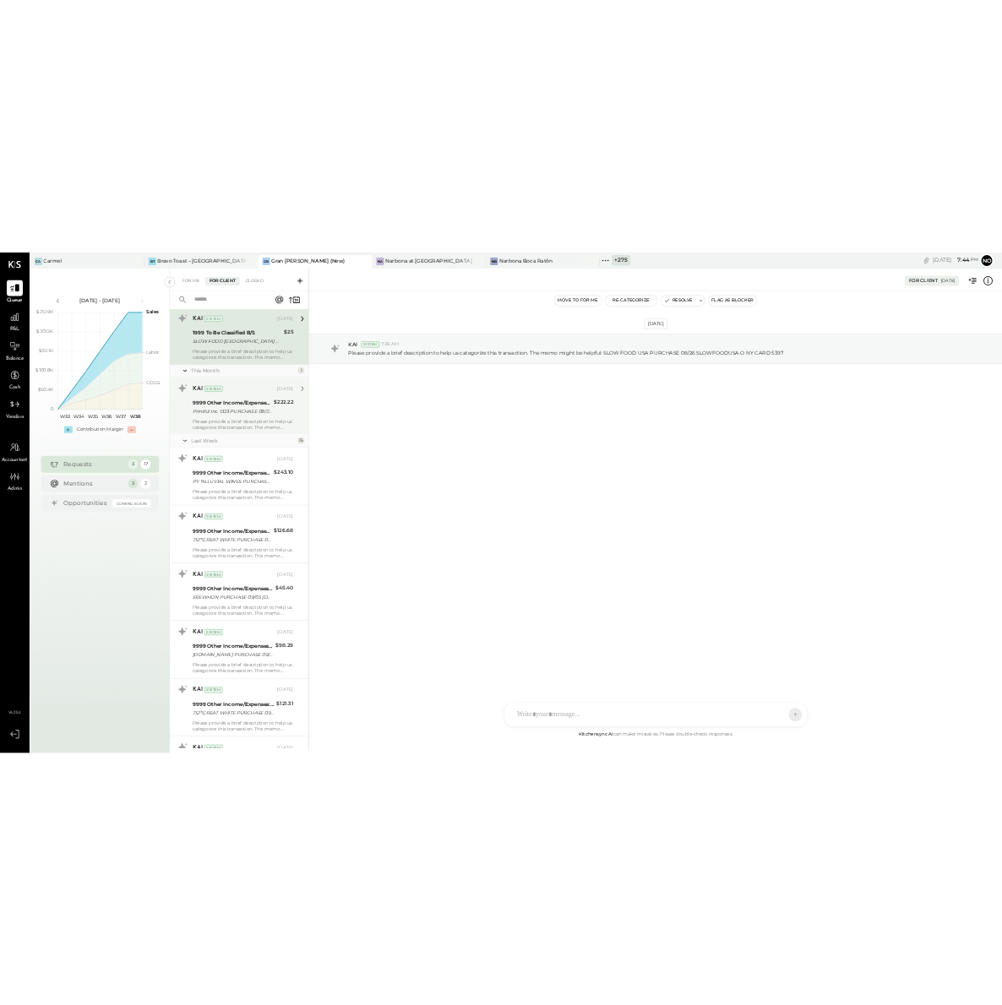
scroll to position [68, 0]
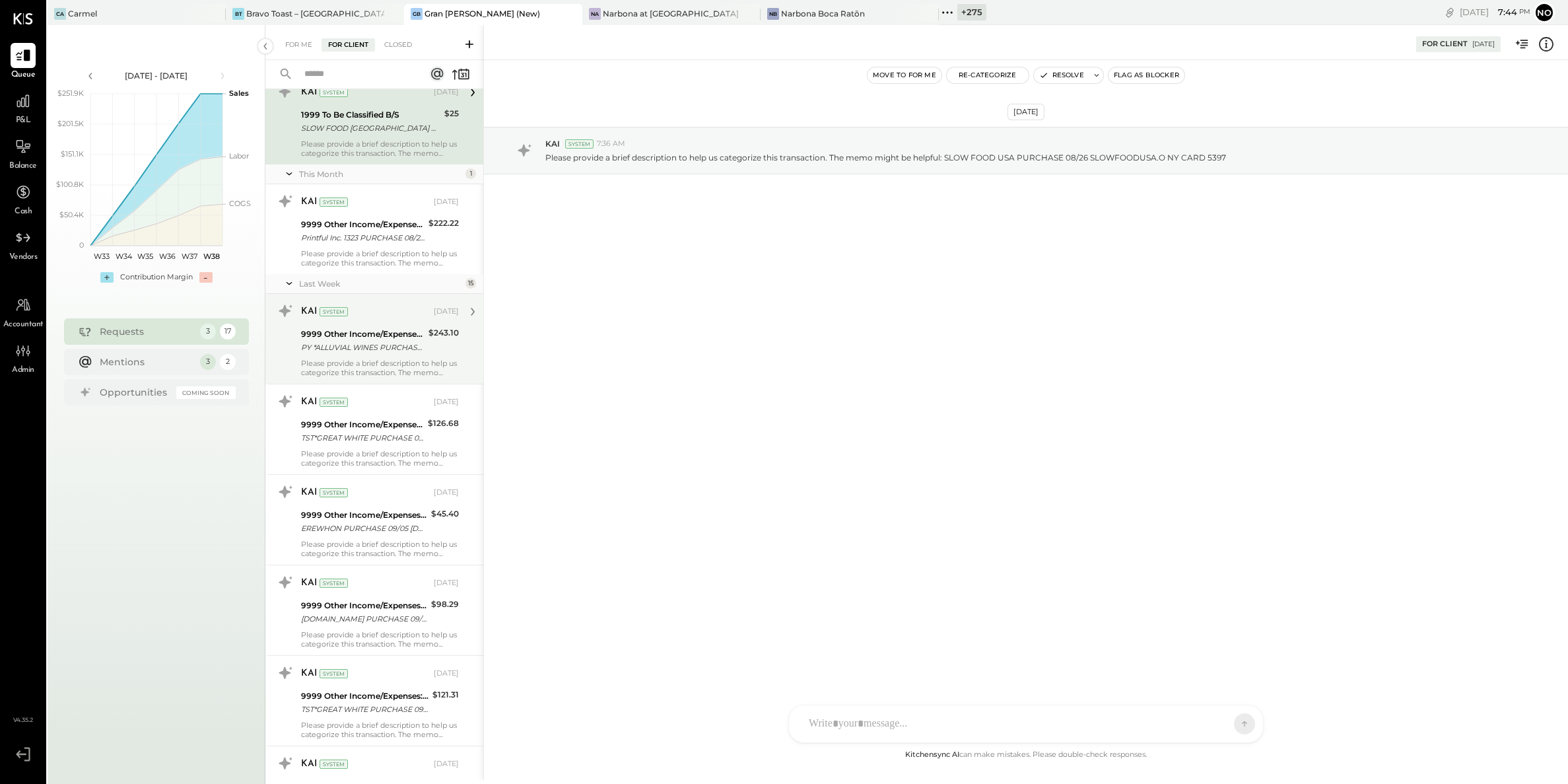
click at [363, 349] on div "PY *ALLUVIAL WINES PURCHASE 08/[PHONE_NUMBER] CA CARD 5397" at bounding box center [363, 347] width 124 height 13
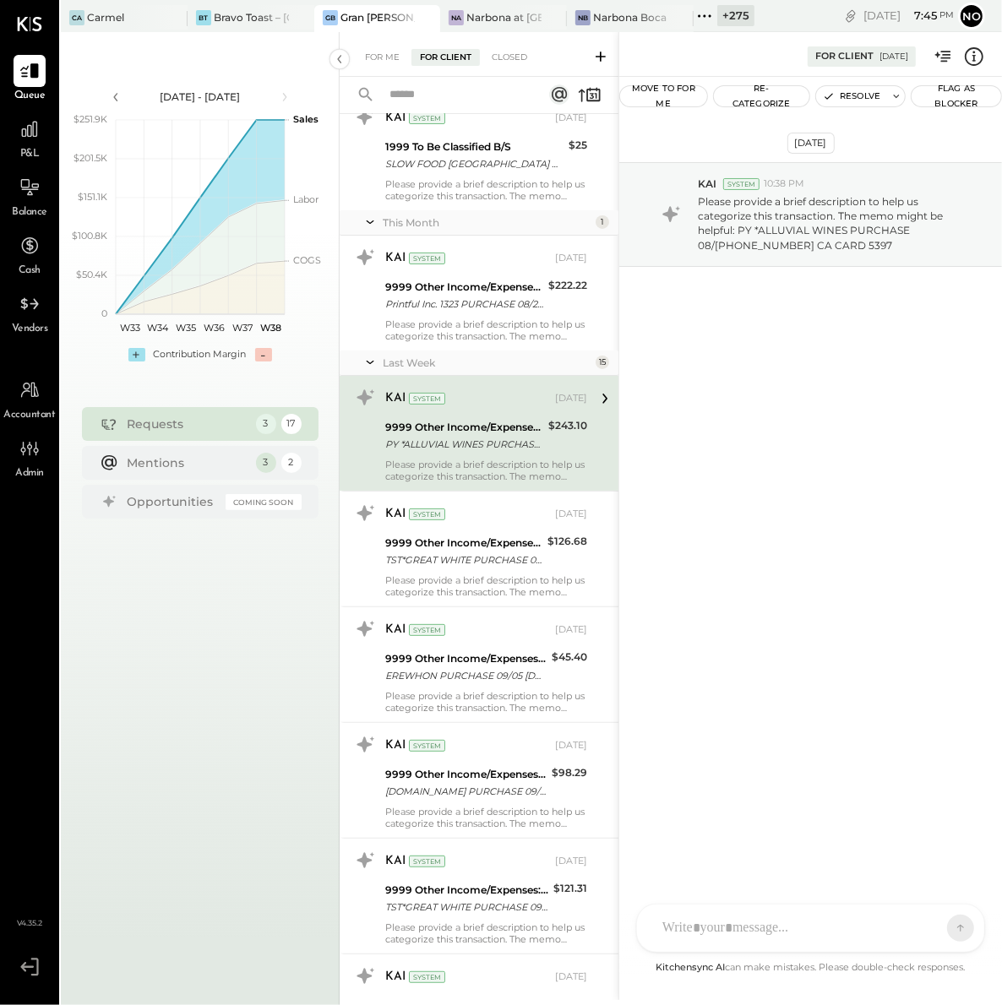
click at [425, 94] on input "text" at bounding box center [455, 95] width 153 height 28
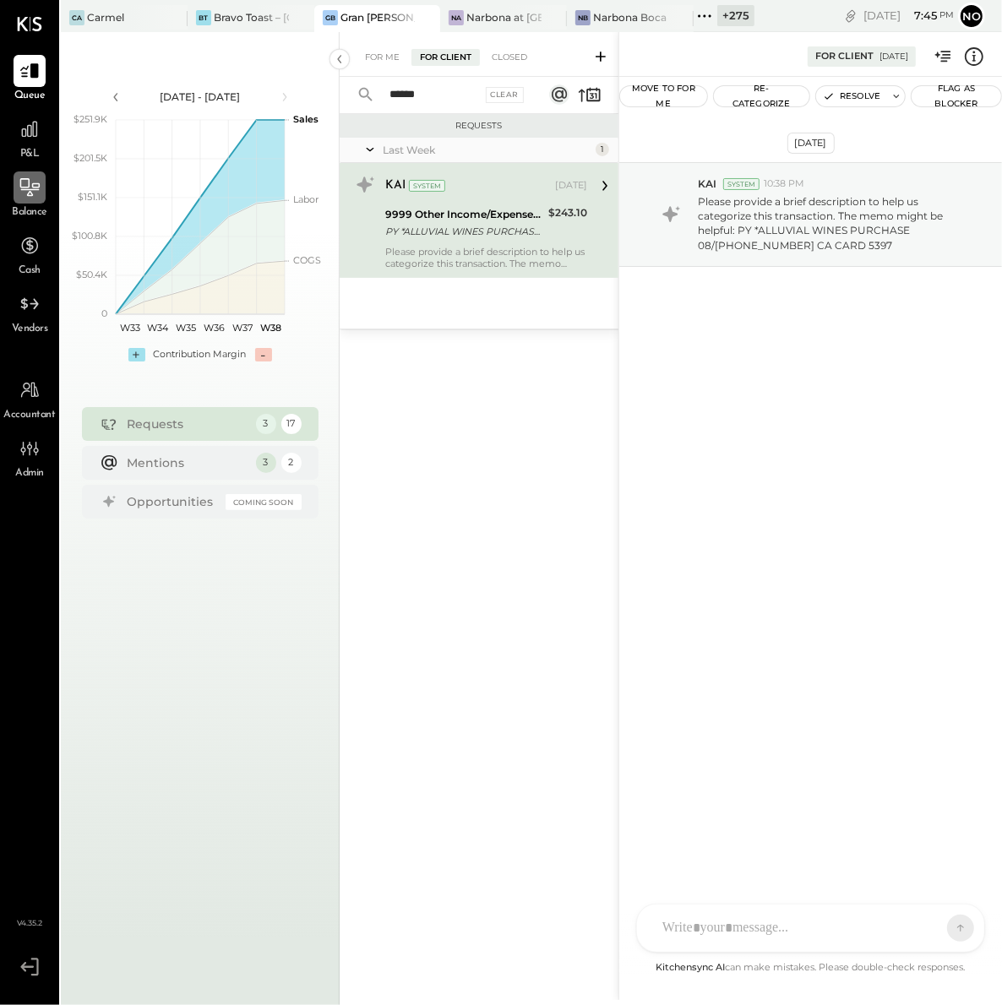
type input "******"
drag, startPoint x: 431, startPoint y: 94, endPoint x: 351, endPoint y: 97, distance: 79.5
click at [351, 97] on div "****** Clear" at bounding box center [444, 95] width 209 height 36
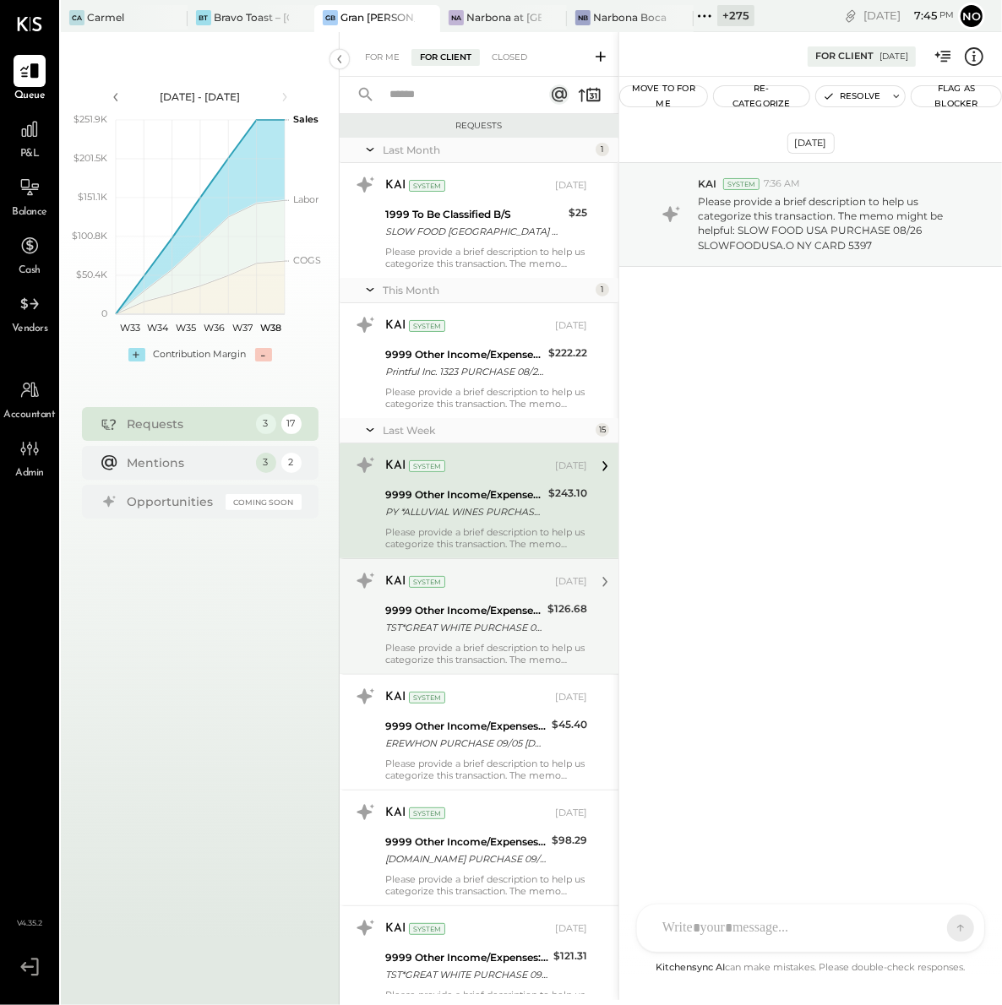
click at [487, 614] on div "9999 Other Income/Expenses:To Be Classified" at bounding box center [463, 610] width 157 height 17
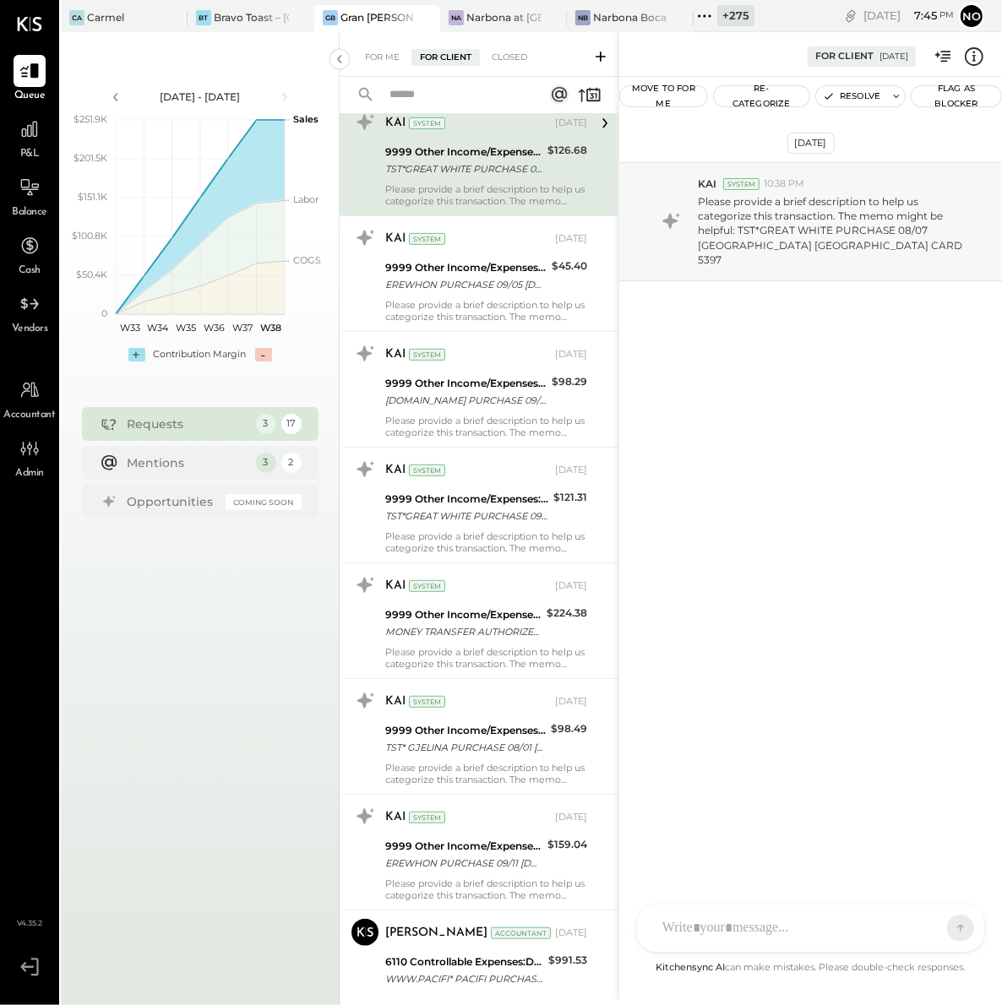
scroll to position [921, 0]
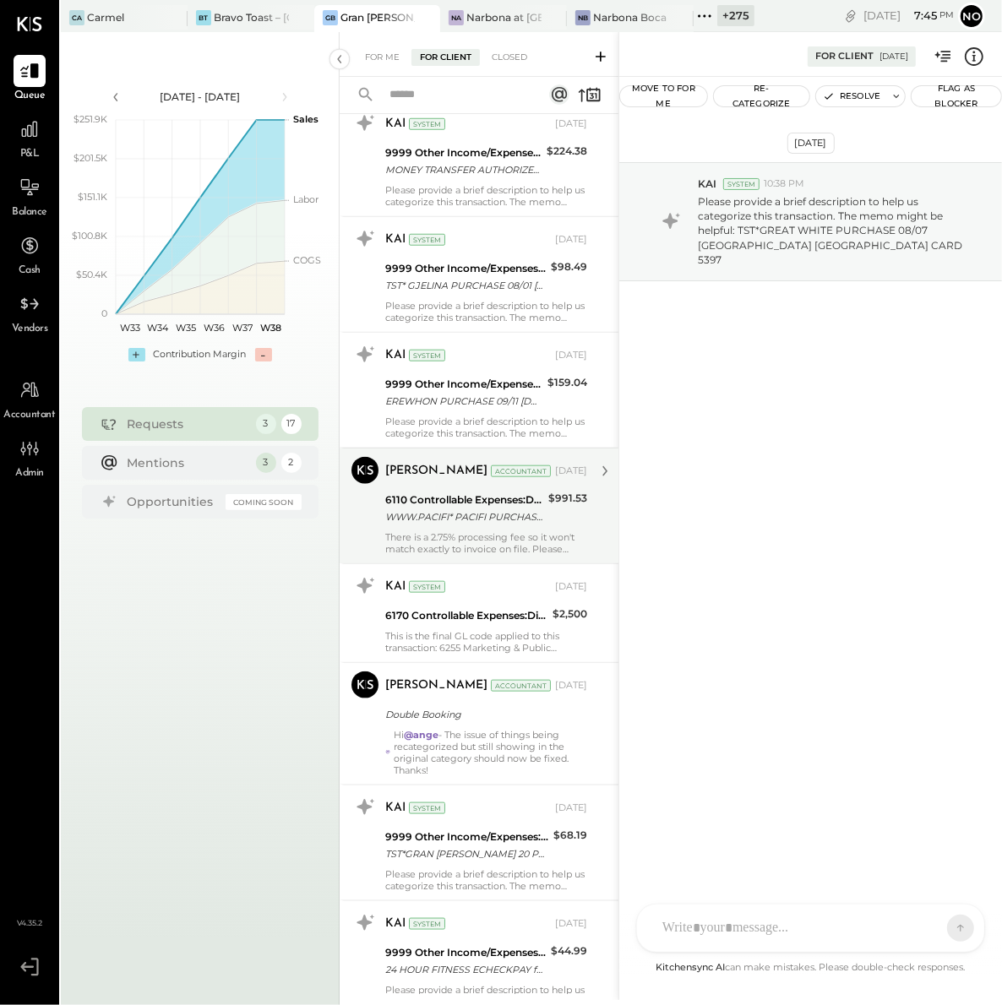
click at [466, 538] on div "There is a 2.75% processing fee so it won't match exactly to invoice on file. P…" at bounding box center [486, 543] width 202 height 24
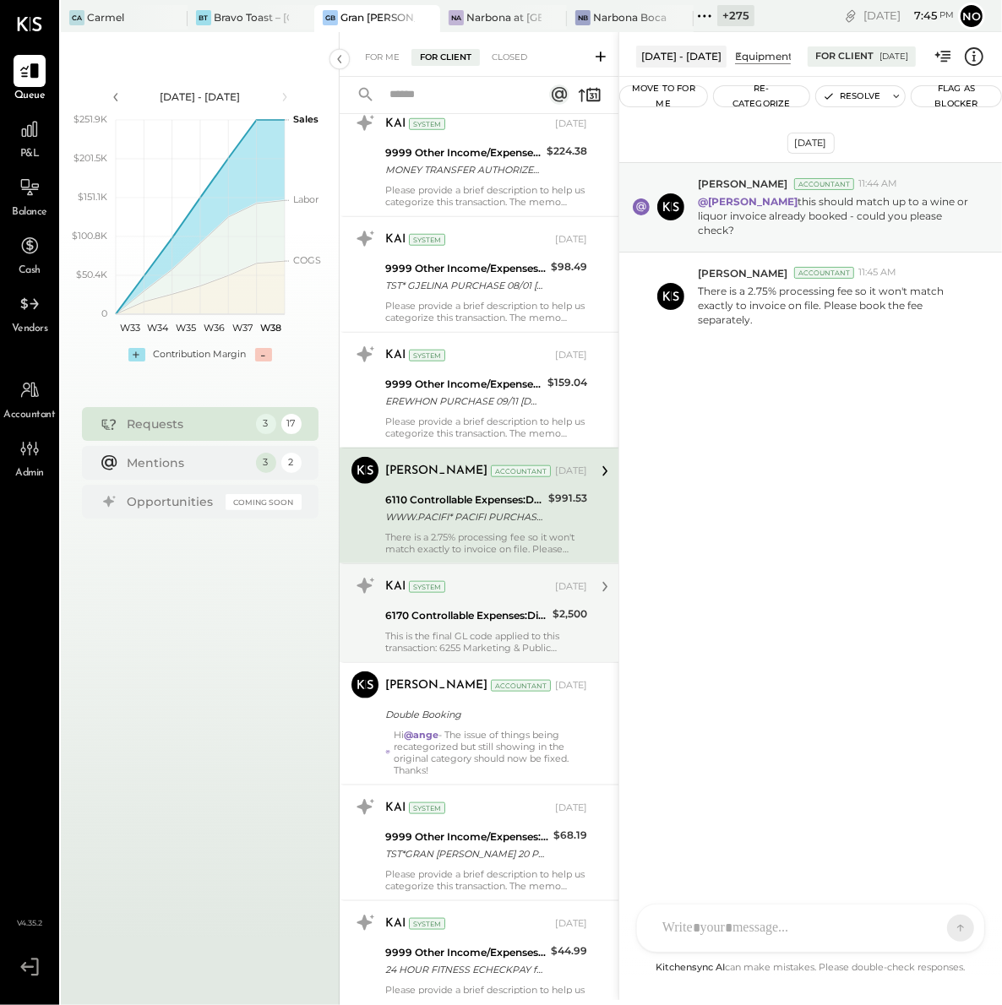
click at [467, 609] on div "6170 Controllable Expenses:Direct Operating Expenses:Event Related Expenses" at bounding box center [466, 615] width 162 height 17
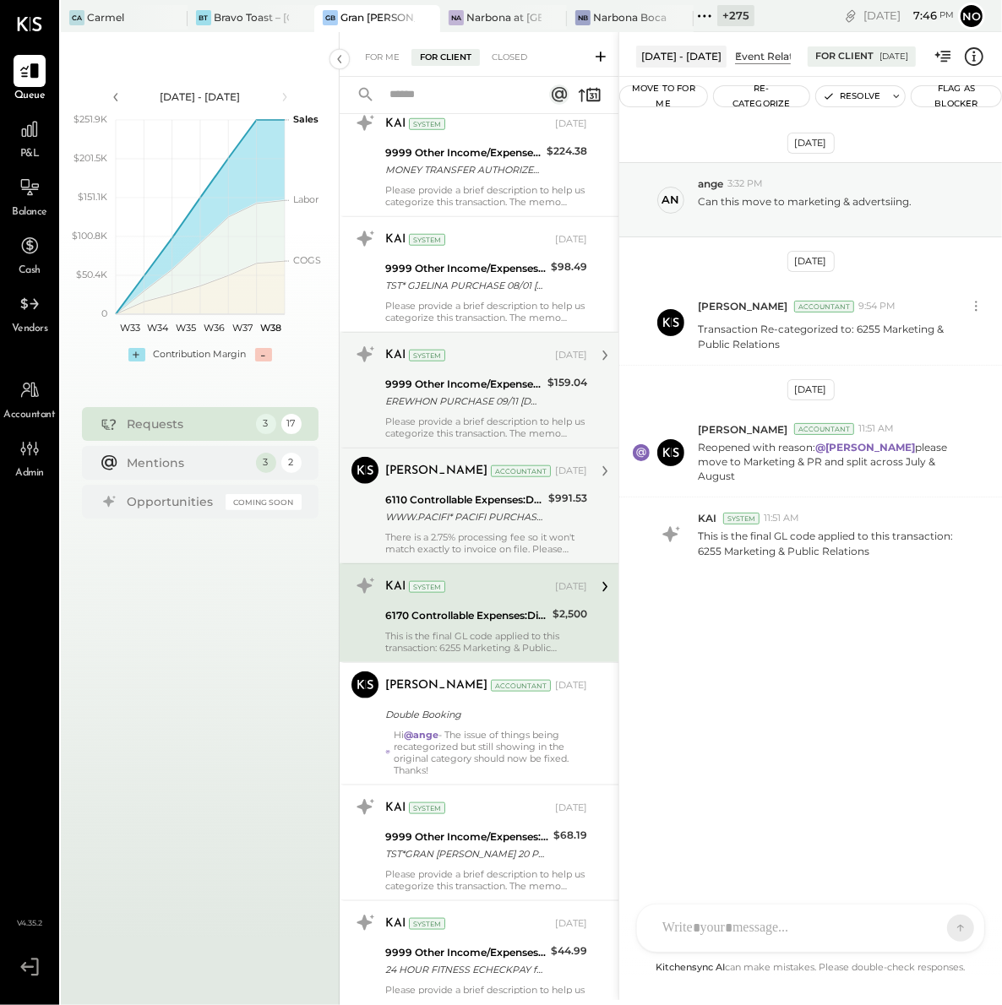
click at [454, 426] on div "Please provide a brief description to help us categorize this transaction. The …" at bounding box center [486, 428] width 202 height 24
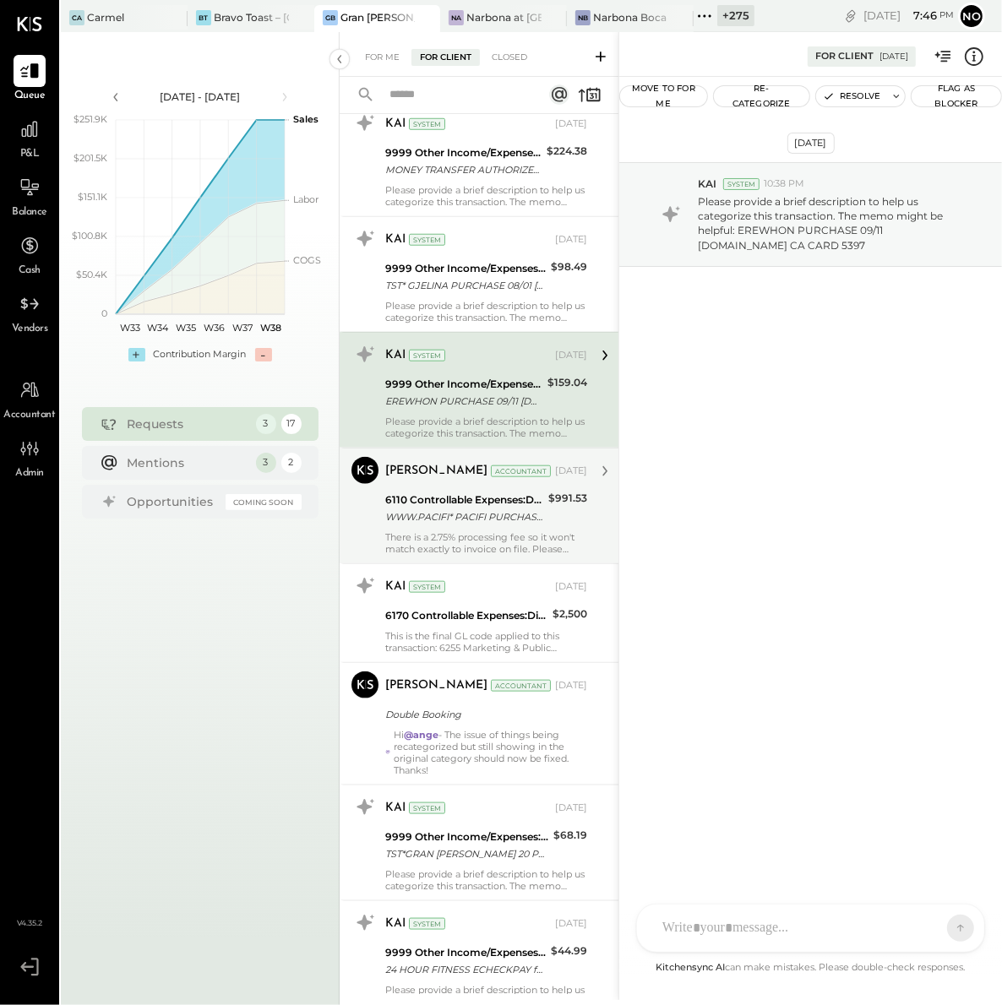
click at [452, 510] on div "WWW.PACIFI* PACIFI PURCHASE 08/07 PACIFICEDGESA CA CARD 5397" at bounding box center [464, 517] width 158 height 17
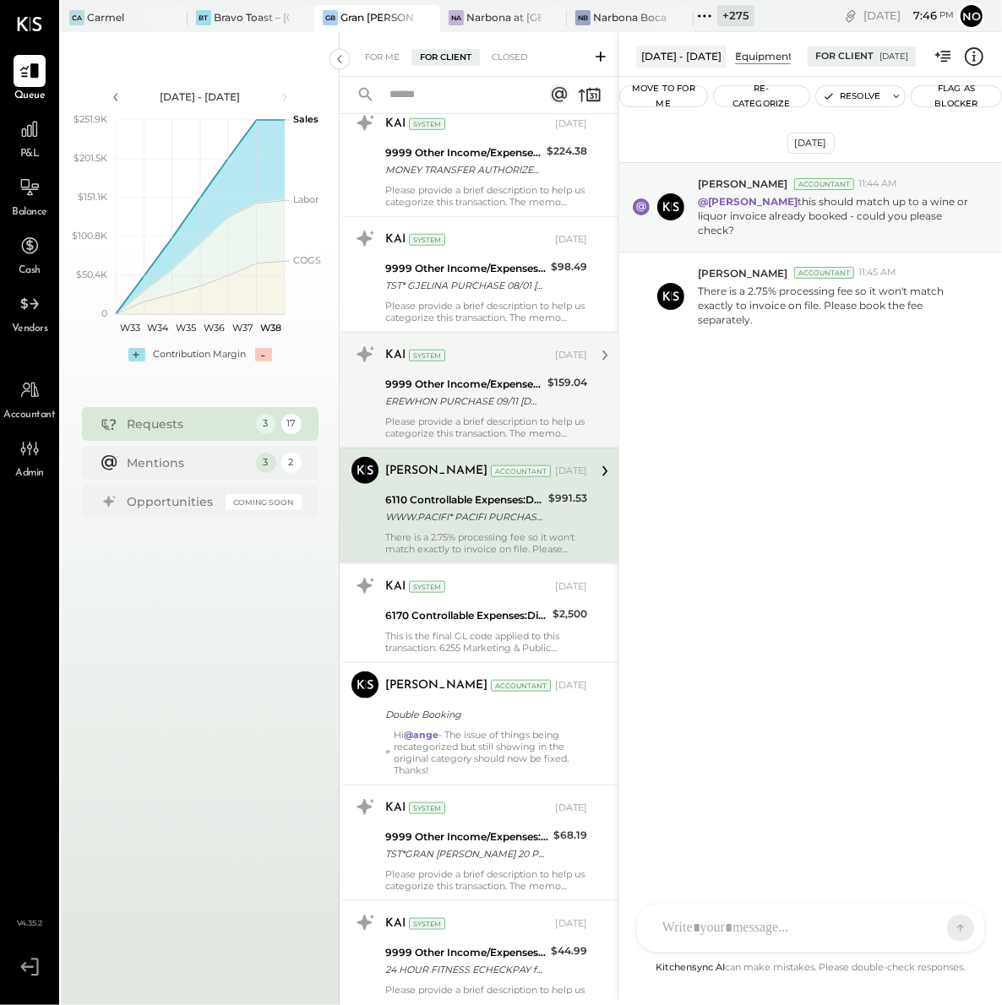
click at [668, 99] on button "Move to for me" at bounding box center [663, 96] width 87 height 20
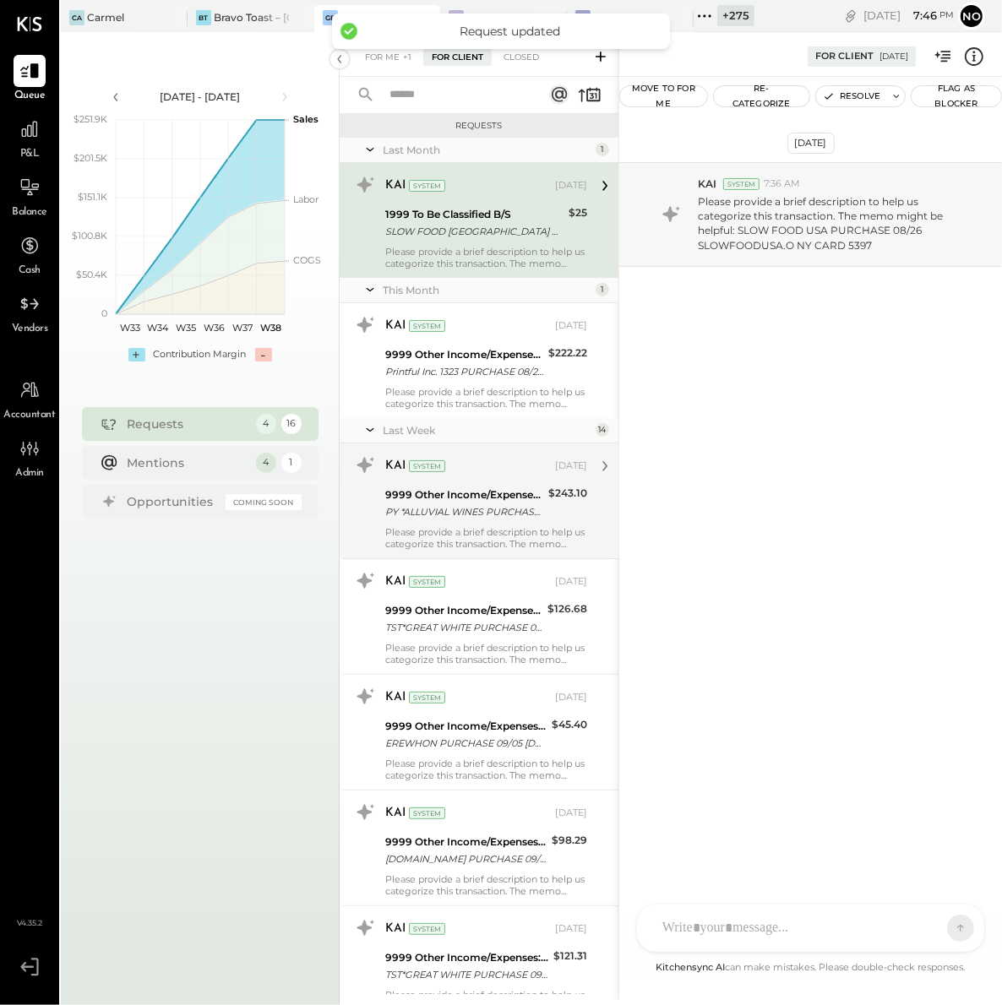
click at [448, 500] on div "9999 Other Income/Expenses:To Be Classified" at bounding box center [464, 495] width 158 height 17
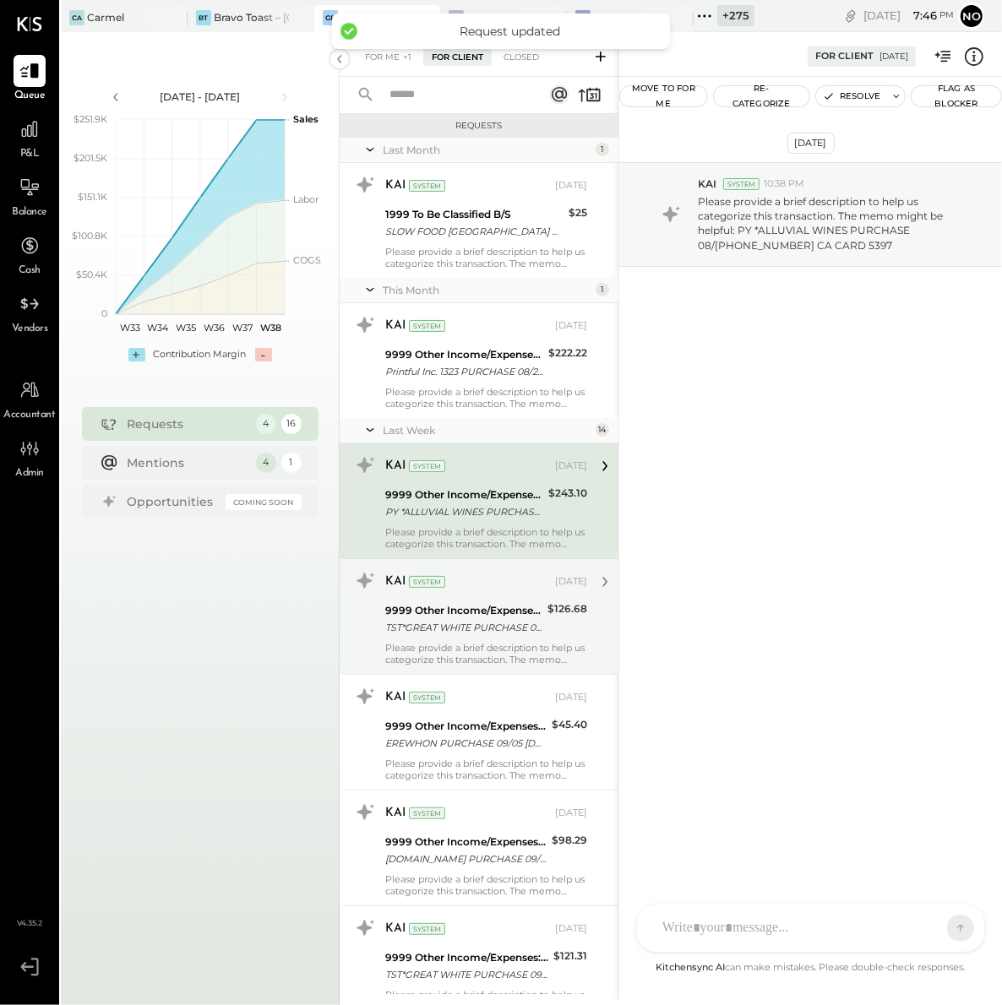
click at [457, 618] on div "9999 Other Income/Expenses:To Be Classified" at bounding box center [463, 610] width 157 height 17
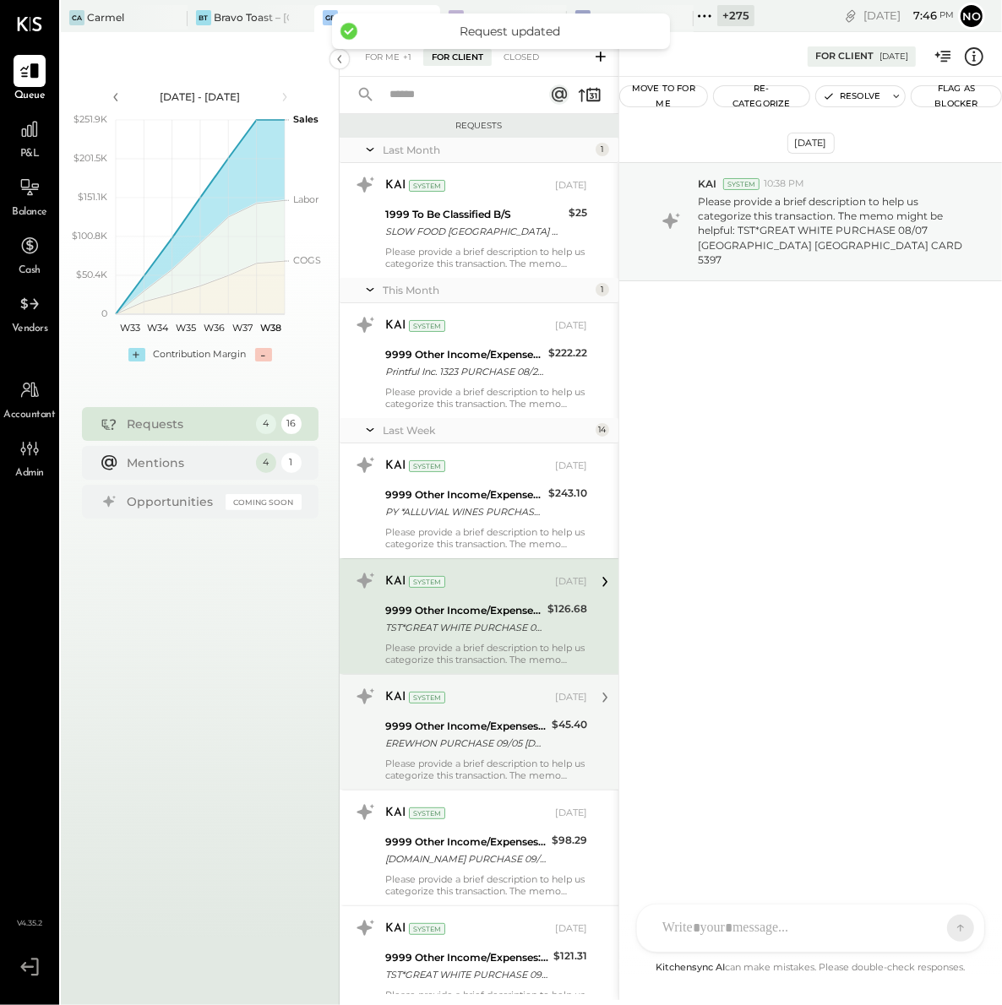
click at [472, 723] on div "9999 Other Income/Expenses:To Be Classified" at bounding box center [465, 726] width 161 height 17
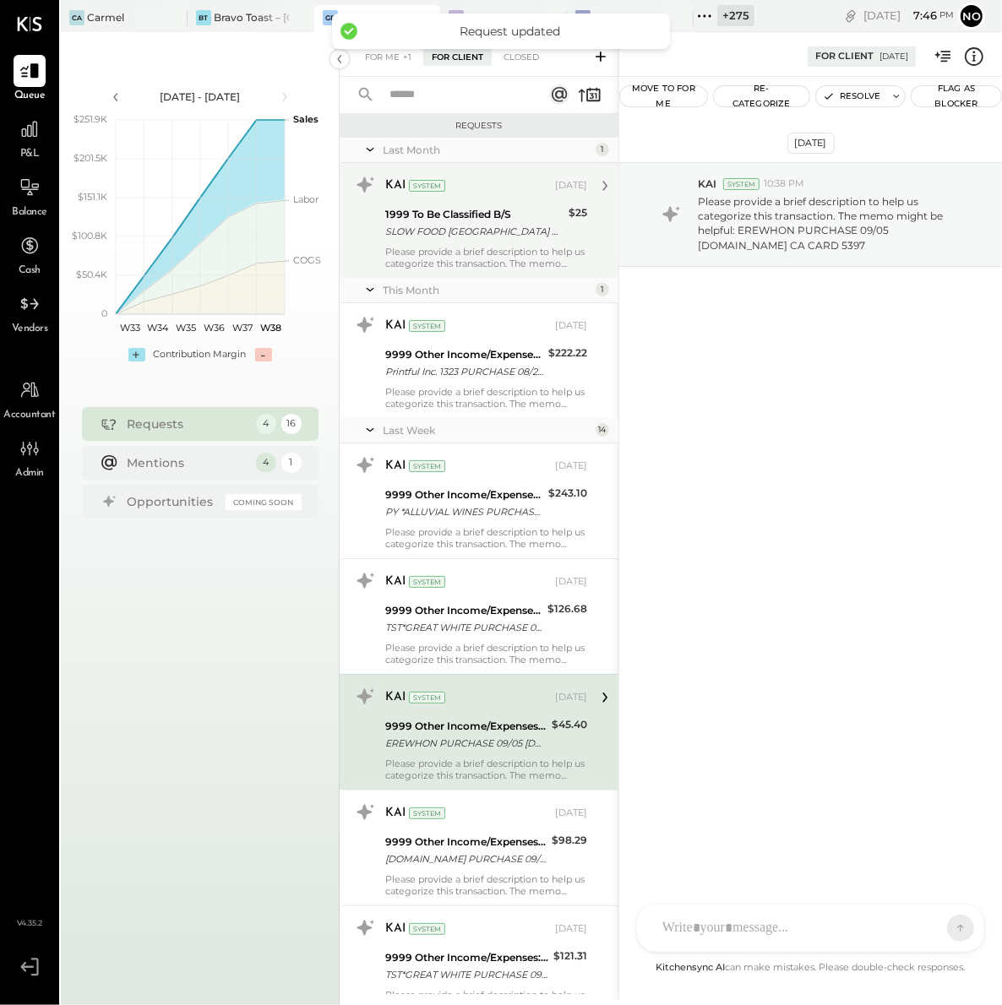
click at [453, 226] on div "SLOW FOOD [GEOGRAPHIC_DATA] PURCHASE 08/26 [GEOGRAPHIC_DATA]O NY CARD 5397" at bounding box center [474, 231] width 178 height 17
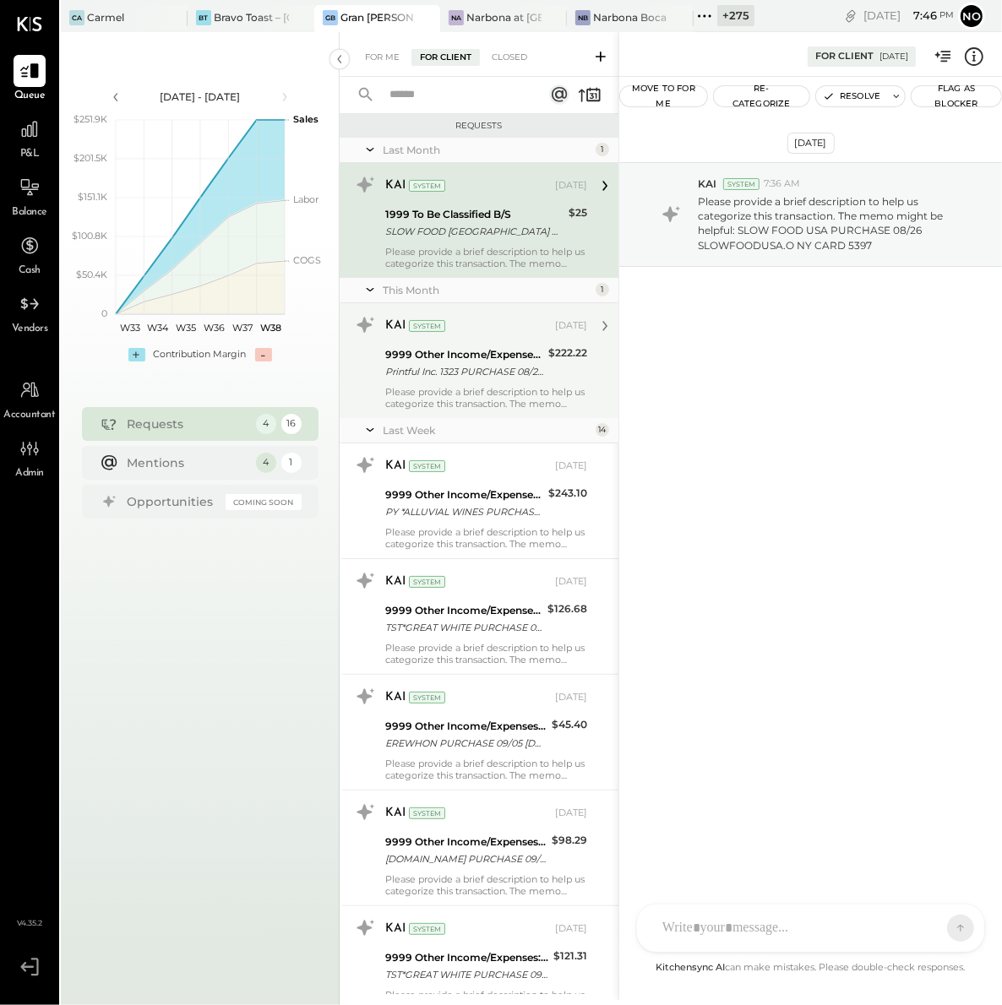
click at [472, 347] on div "9999 Other Income/Expenses:To Be Classified" at bounding box center [464, 354] width 158 height 17
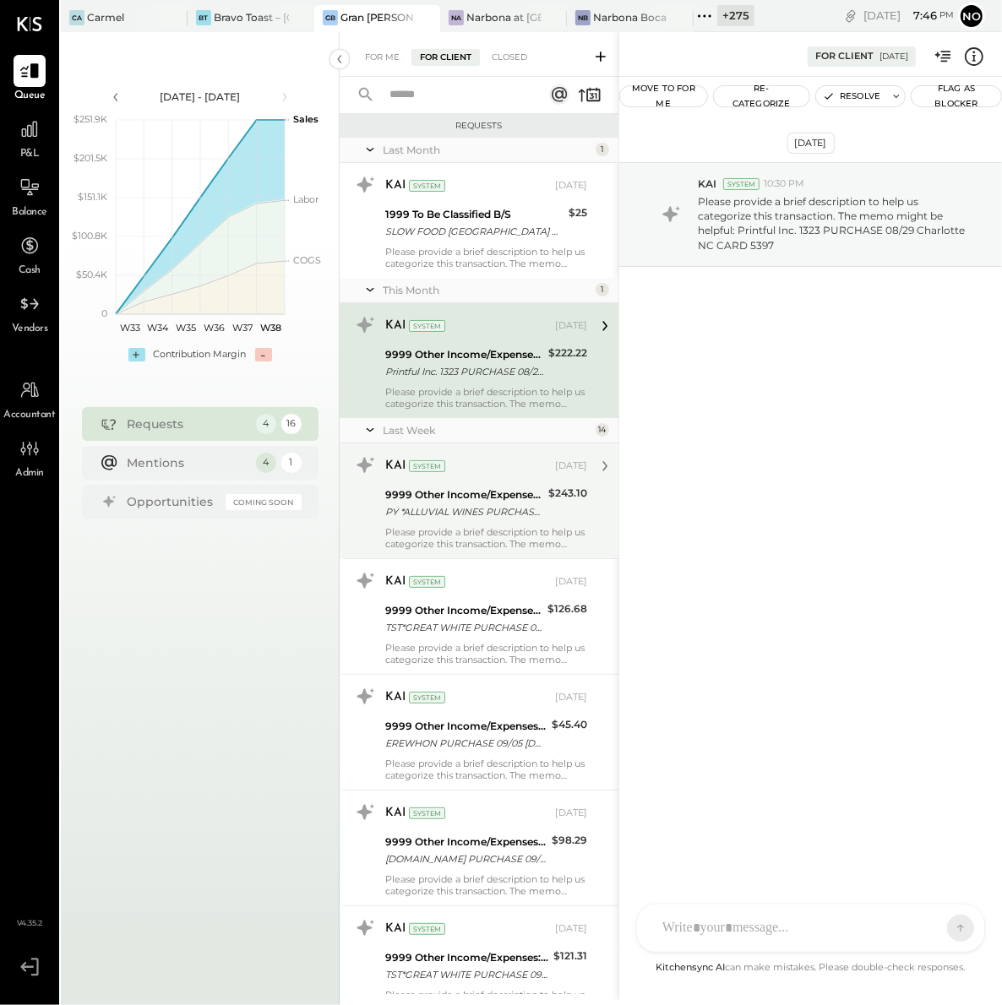
click at [484, 481] on div "KAI System [DATE] 9999 Other Income/Expenses:To Be Classified PY *ALLUVIAL WINE…" at bounding box center [486, 501] width 202 height 98
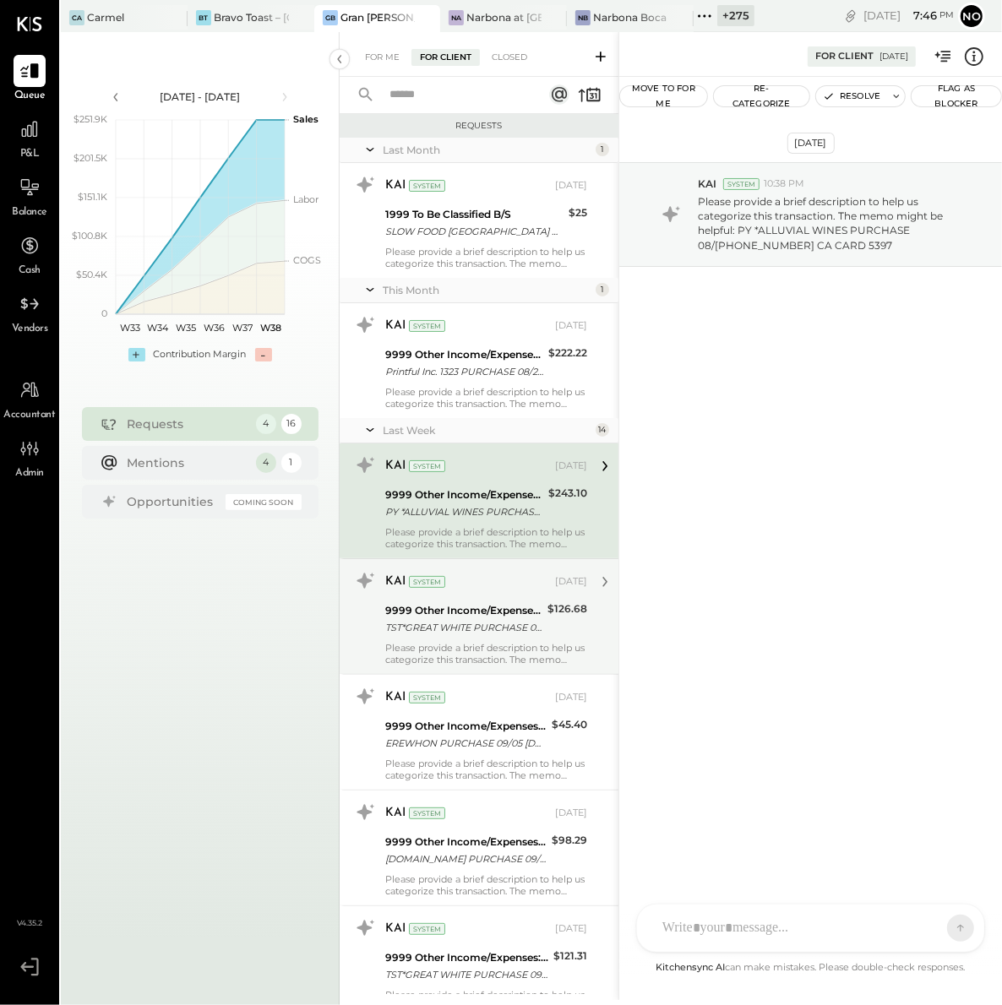
click at [485, 598] on div "KAI System [DATE] 9999 Other Income/Expenses:To Be Classified TST*GREAT WHITE P…" at bounding box center [486, 617] width 202 height 98
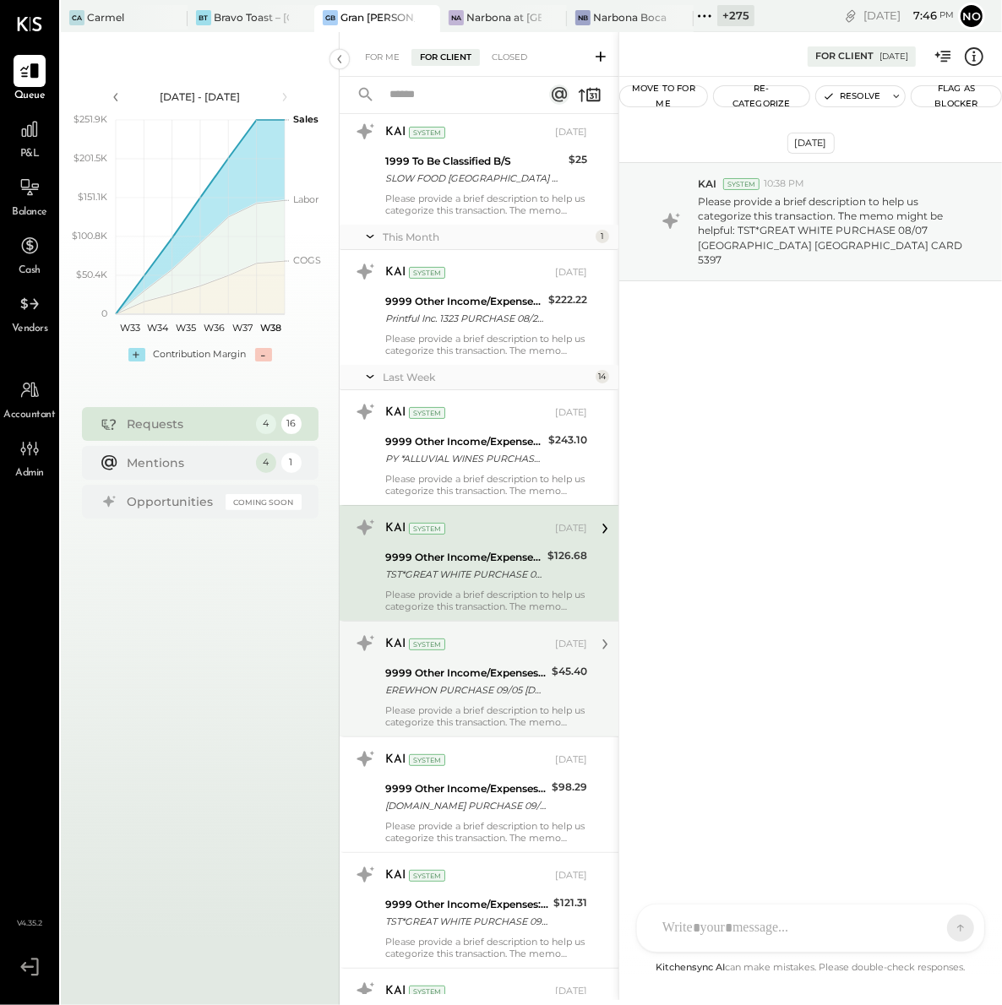
click at [477, 655] on div "KAI System [DATE]" at bounding box center [486, 645] width 202 height 24
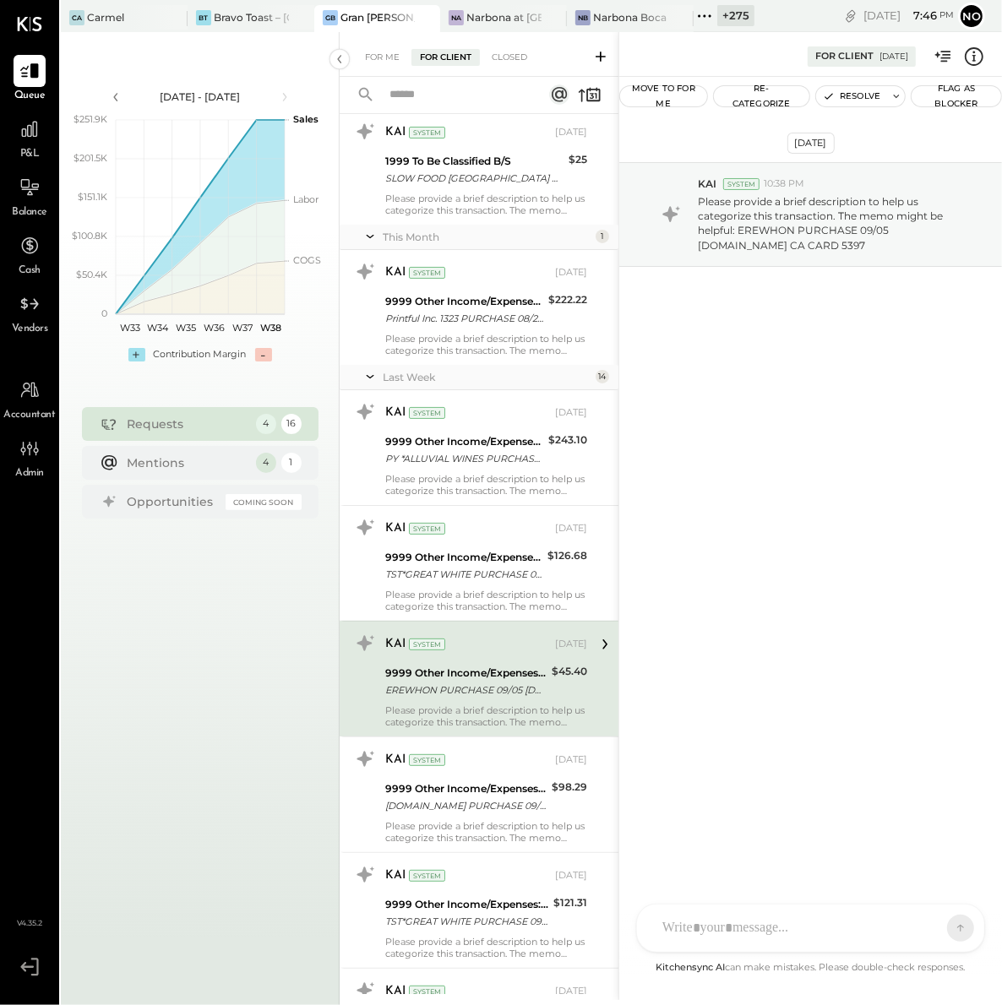
scroll to position [255, 0]
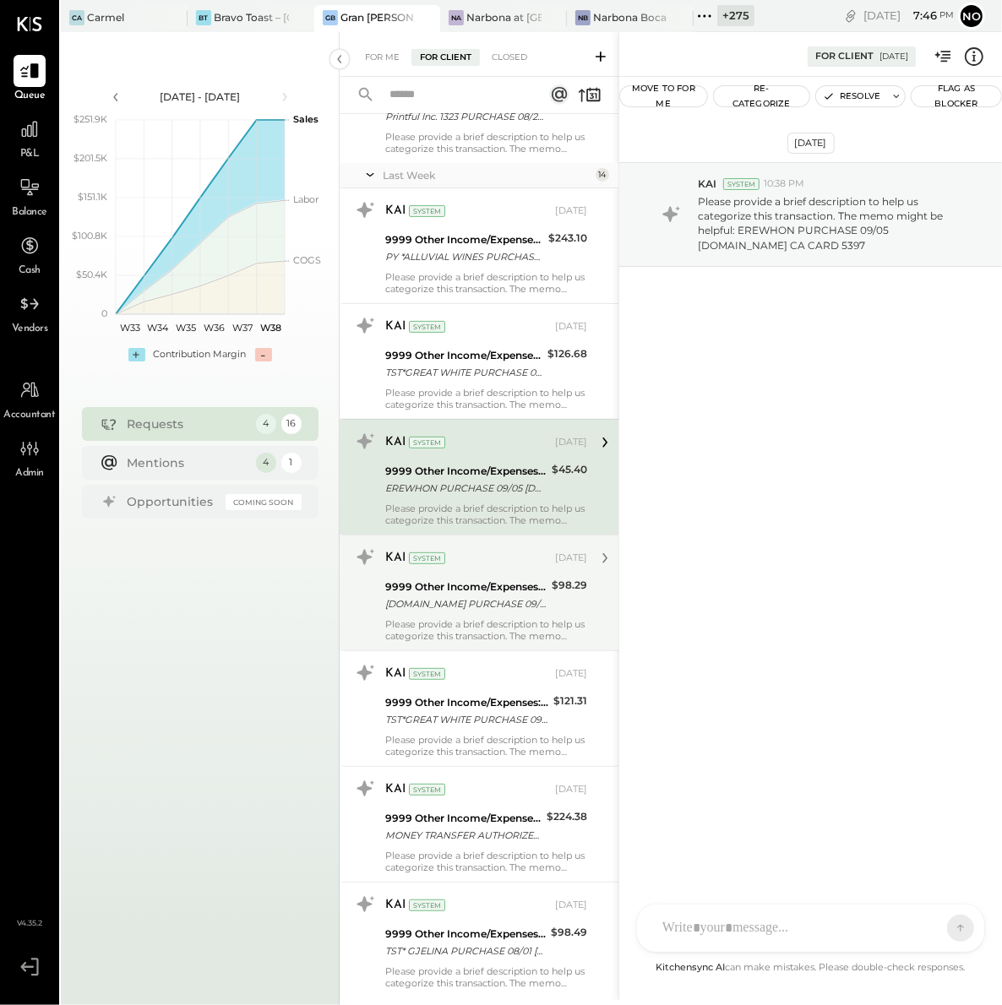
click at [479, 598] on div "[DOMAIN_NAME] PURCHASE 09/[PHONE_NUMBER] IL CARD 5397" at bounding box center [465, 604] width 161 height 17
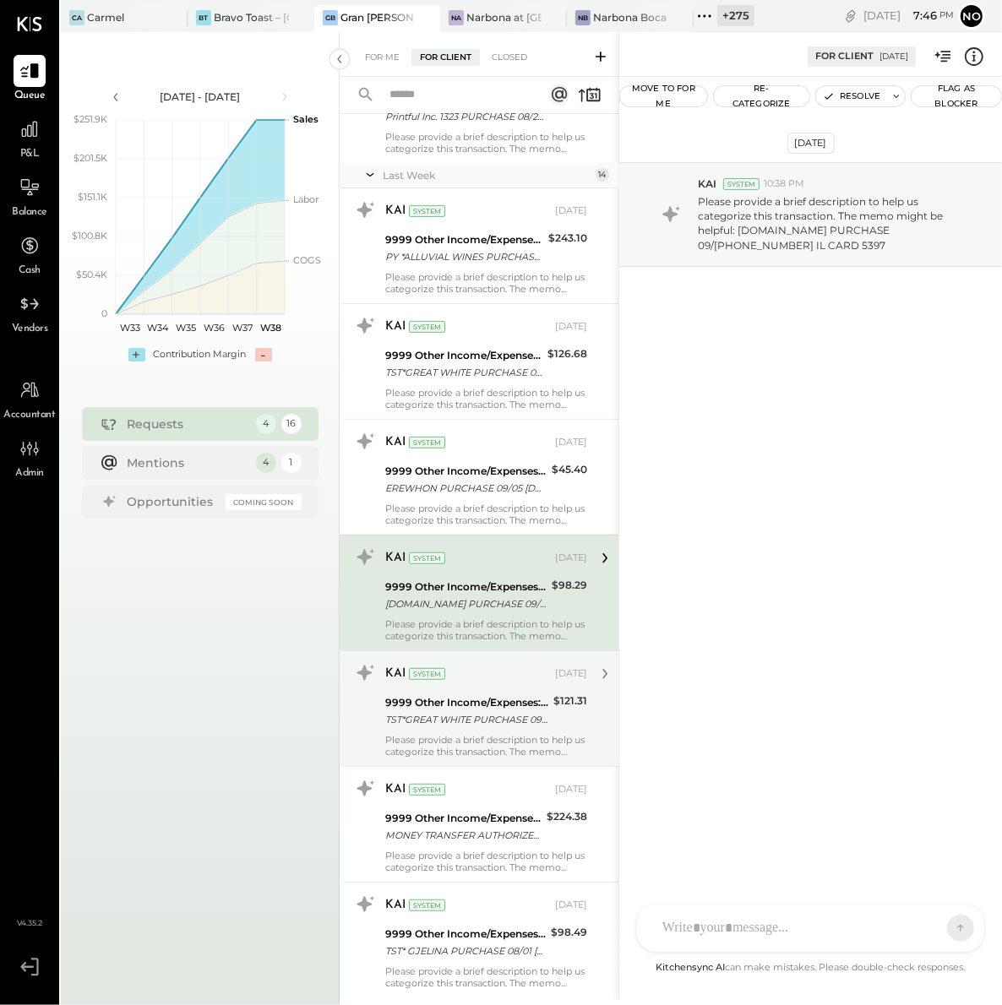
click at [483, 700] on div "9999 Other Income/Expenses:To Be Classified" at bounding box center [466, 702] width 163 height 17
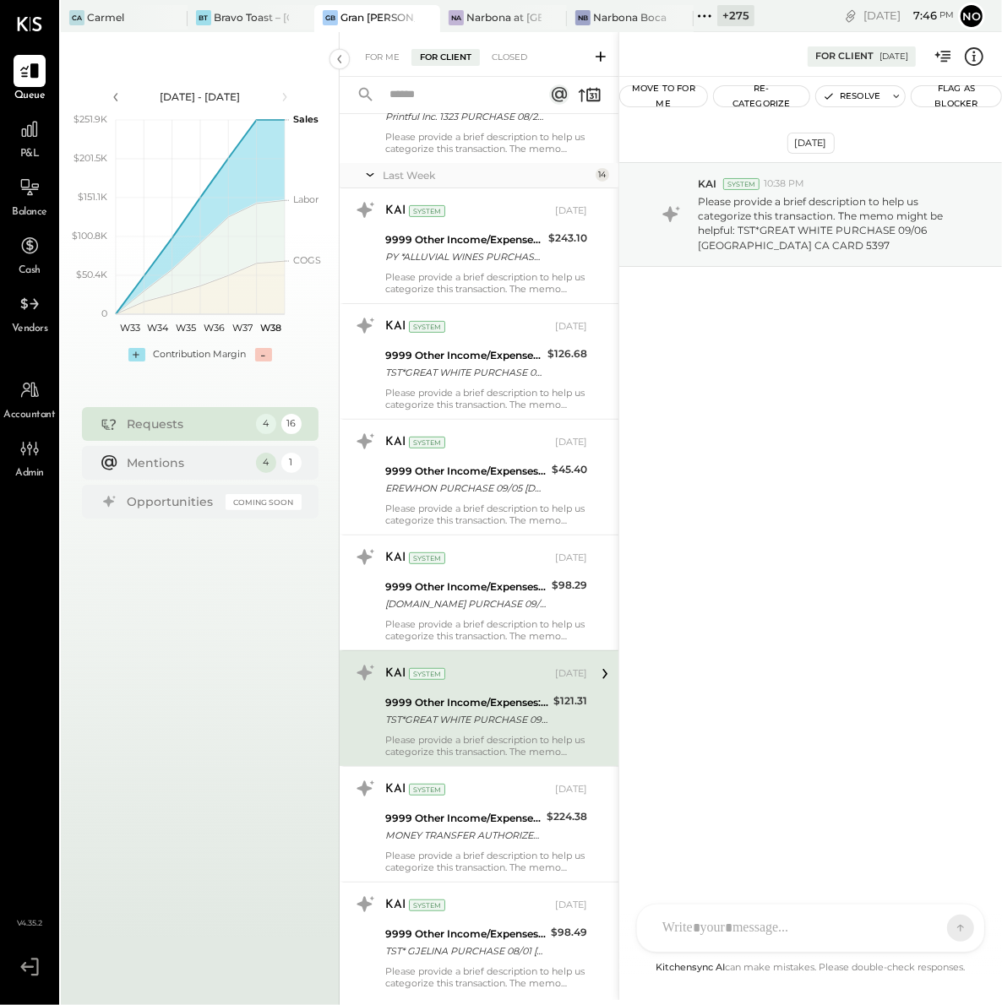
scroll to position [374, 0]
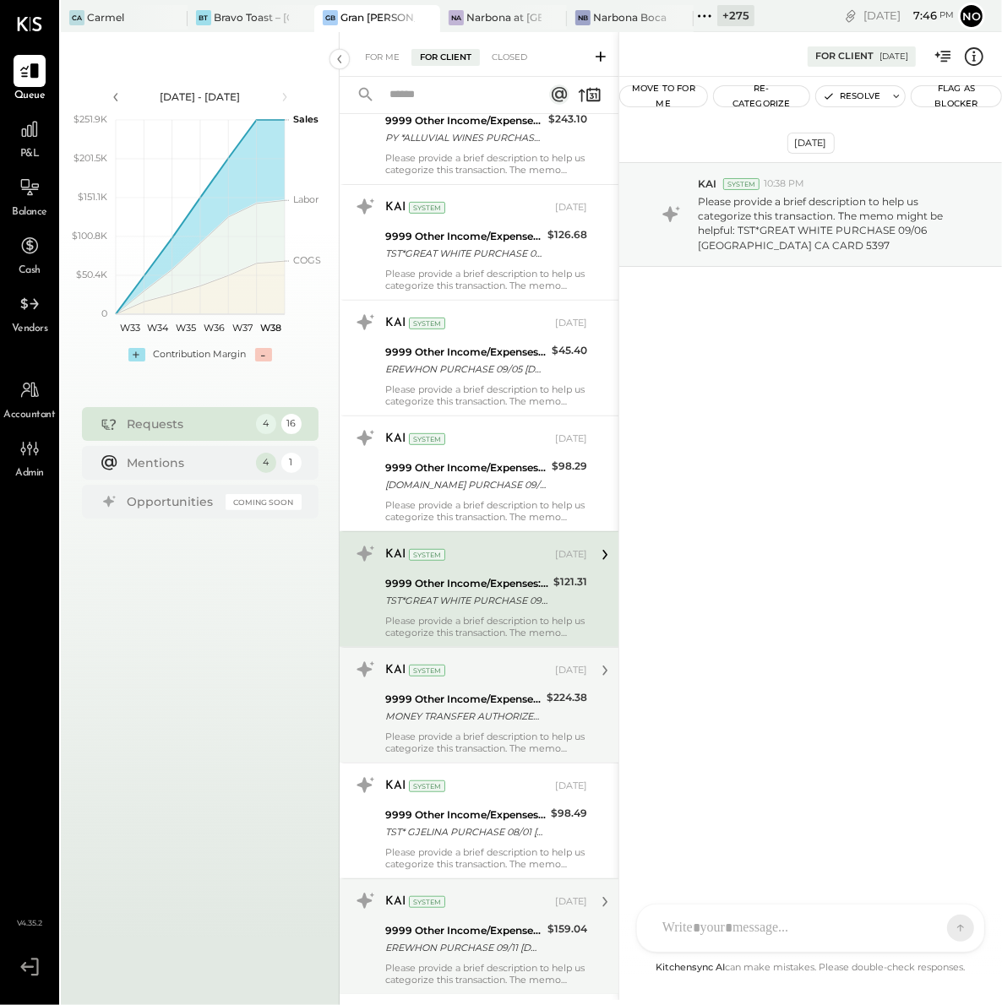
click at [482, 672] on div "KAI System" at bounding box center [468, 670] width 166 height 17
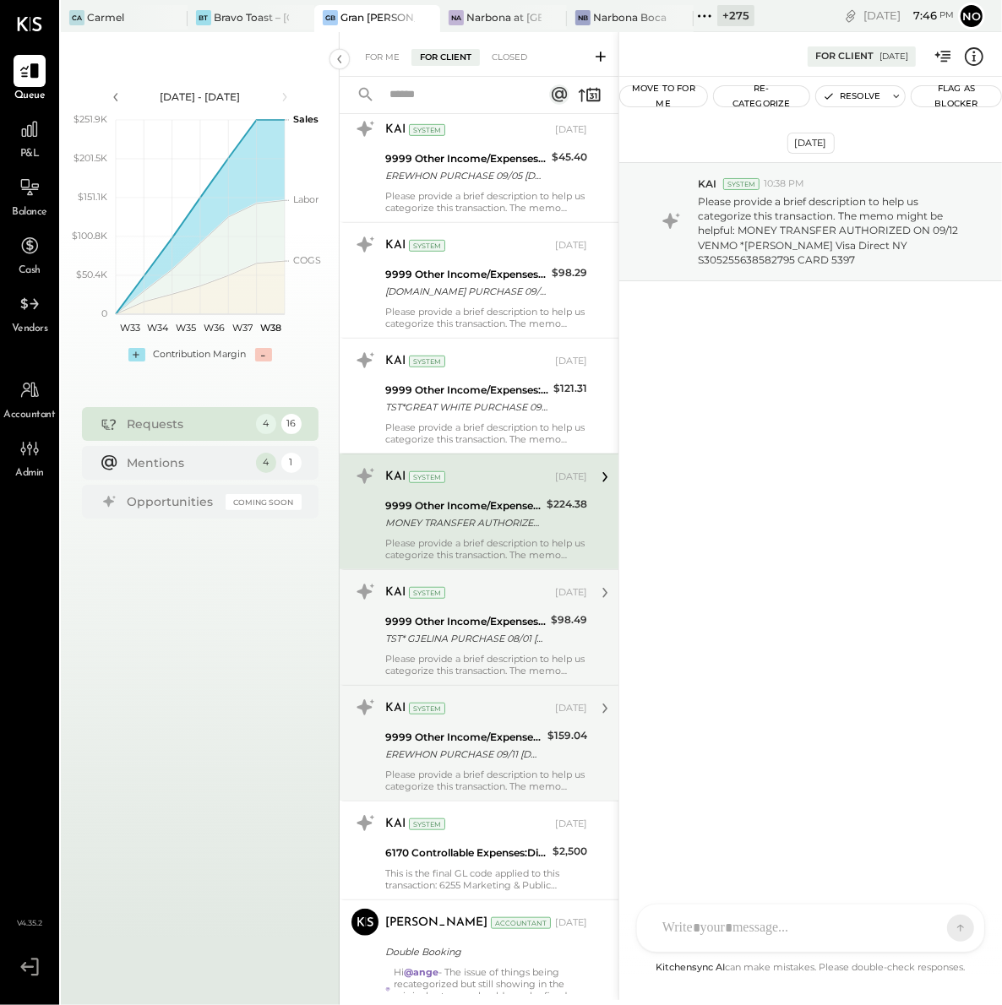
click at [479, 618] on div "9999 Other Income/Expenses:To Be Classified" at bounding box center [465, 621] width 161 height 17
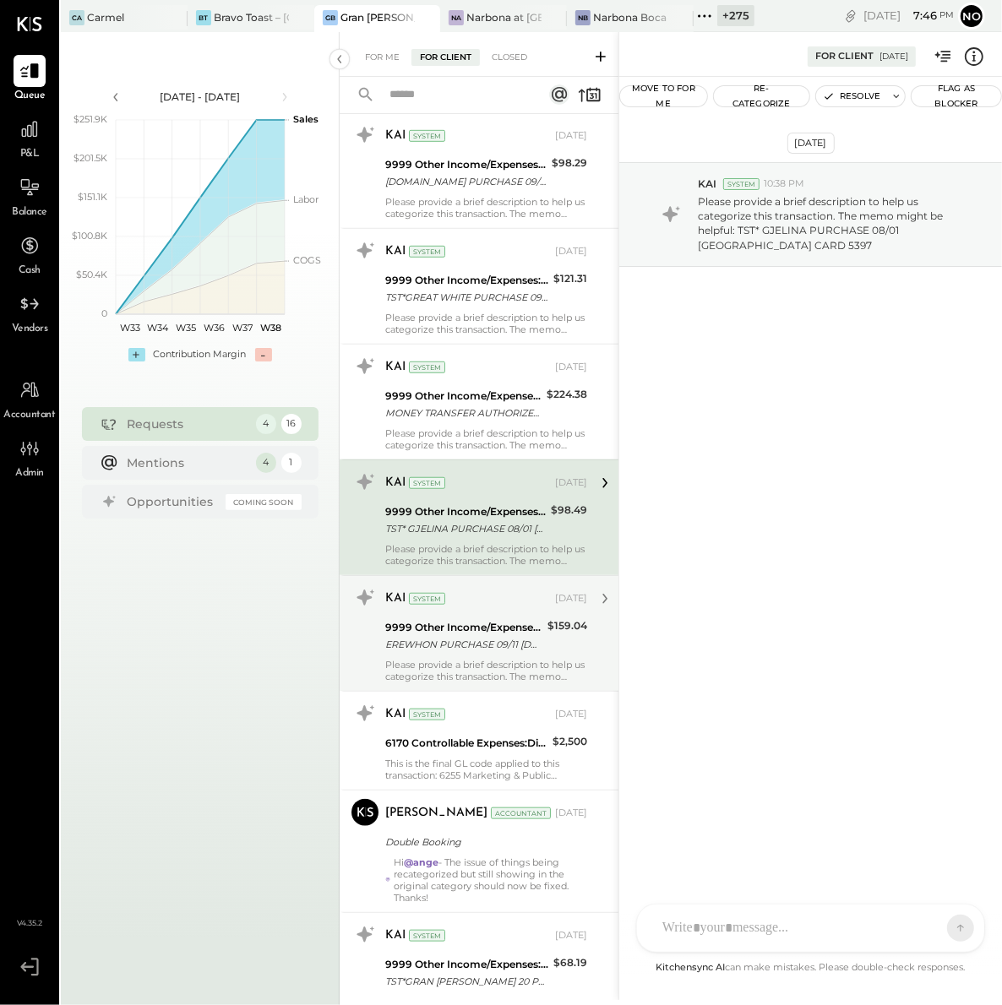
click at [479, 645] on div "EREWHON PURCHASE 09/11 [DOMAIN_NAME] CA CARD 5397" at bounding box center [463, 644] width 157 height 17
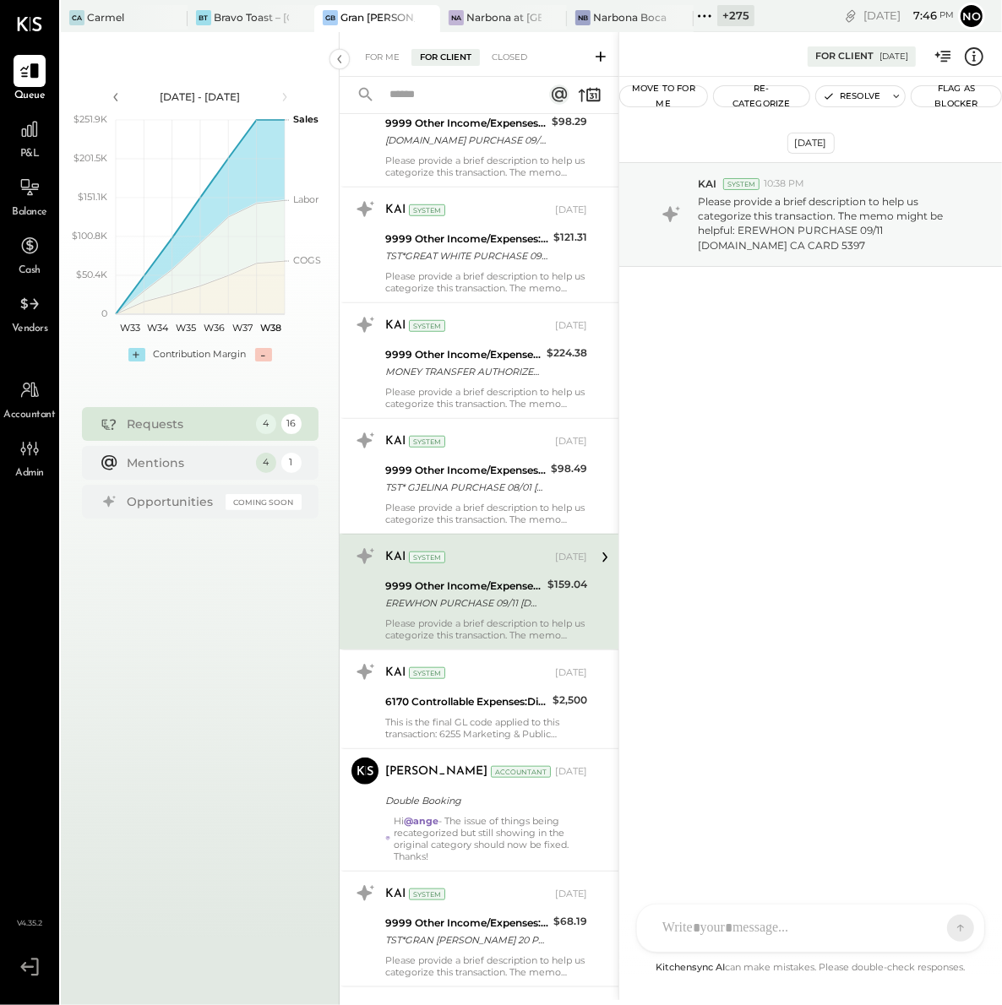
scroll to position [762, 0]
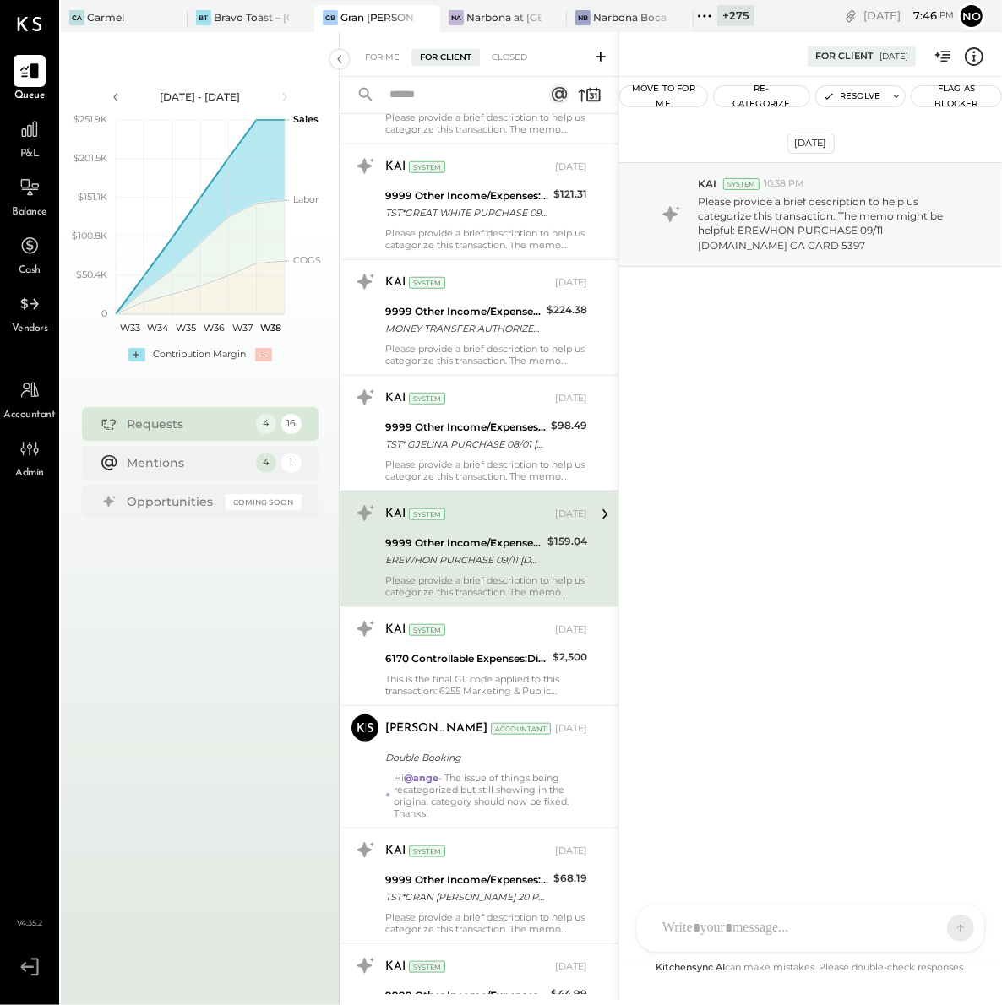
click at [479, 645] on div "KAI System [DATE] 6170 Controllable Expenses:Direct Operating Expenses:Event Re…" at bounding box center [486, 656] width 202 height 81
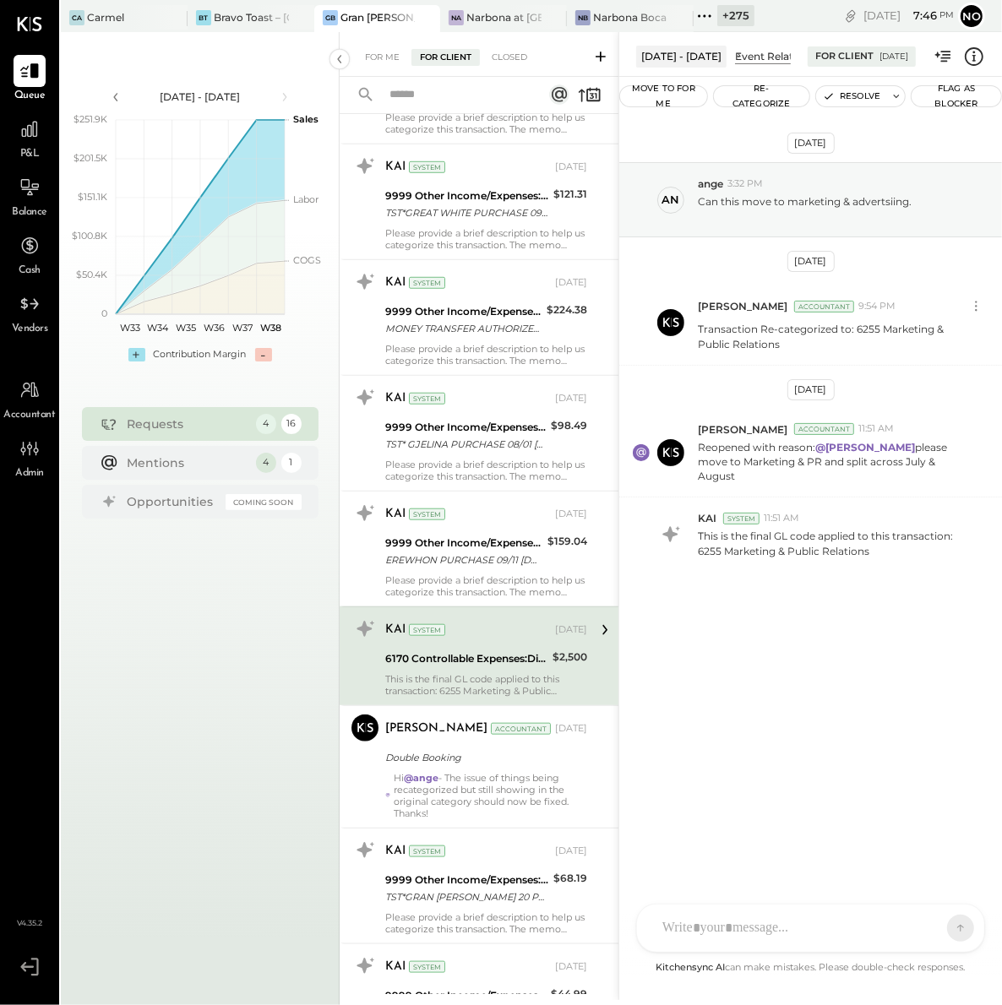
click at [670, 94] on button "Move to for me" at bounding box center [663, 96] width 87 height 20
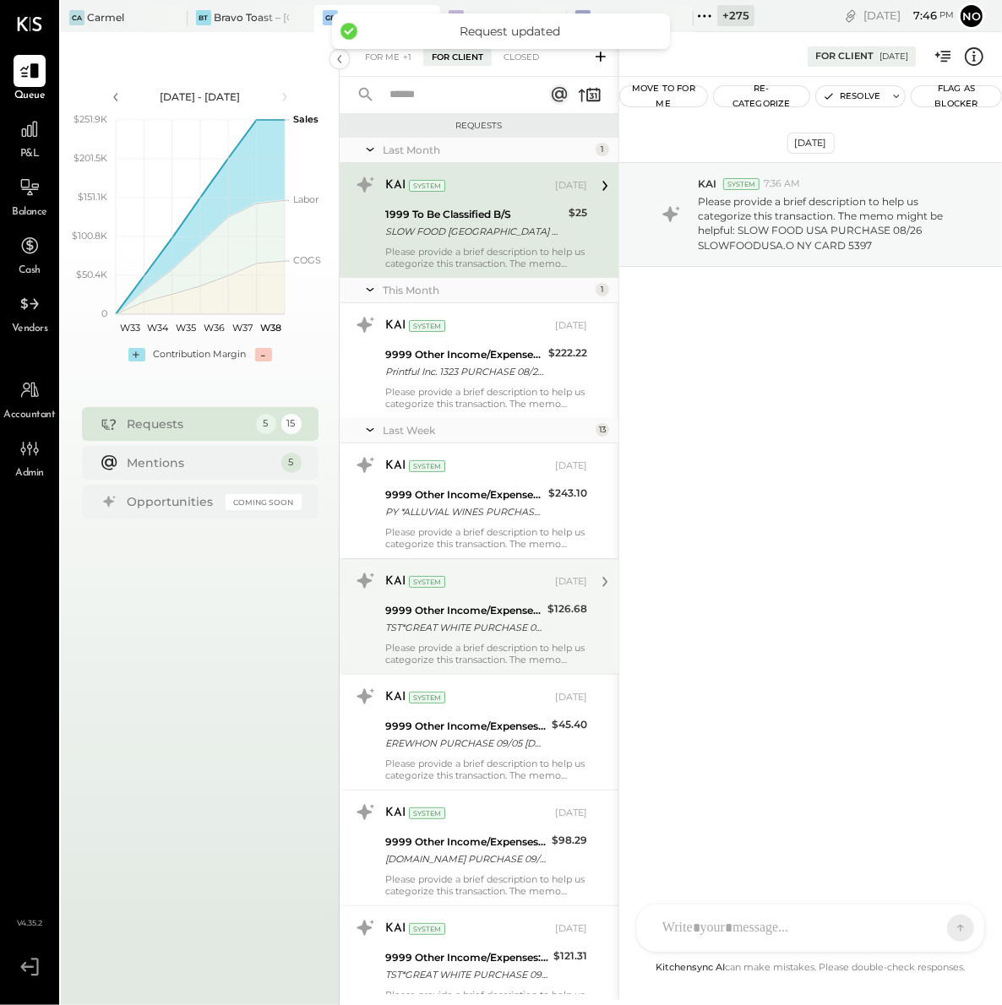
click at [469, 623] on div "TST*GREAT WHITE PURCHASE 08/07 [GEOGRAPHIC_DATA] [GEOGRAPHIC_DATA] CARD 5397" at bounding box center [463, 627] width 157 height 17
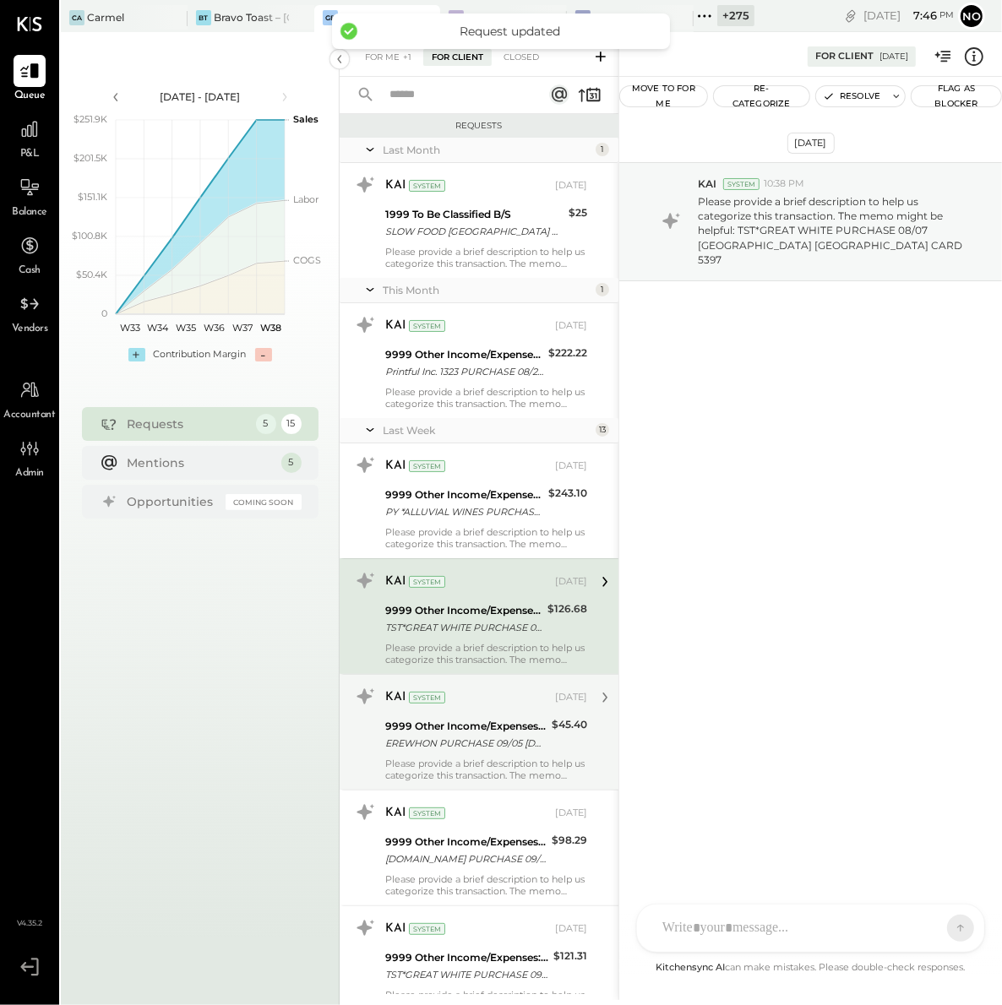
click at [487, 723] on div "9999 Other Income/Expenses:To Be Classified" at bounding box center [465, 726] width 161 height 17
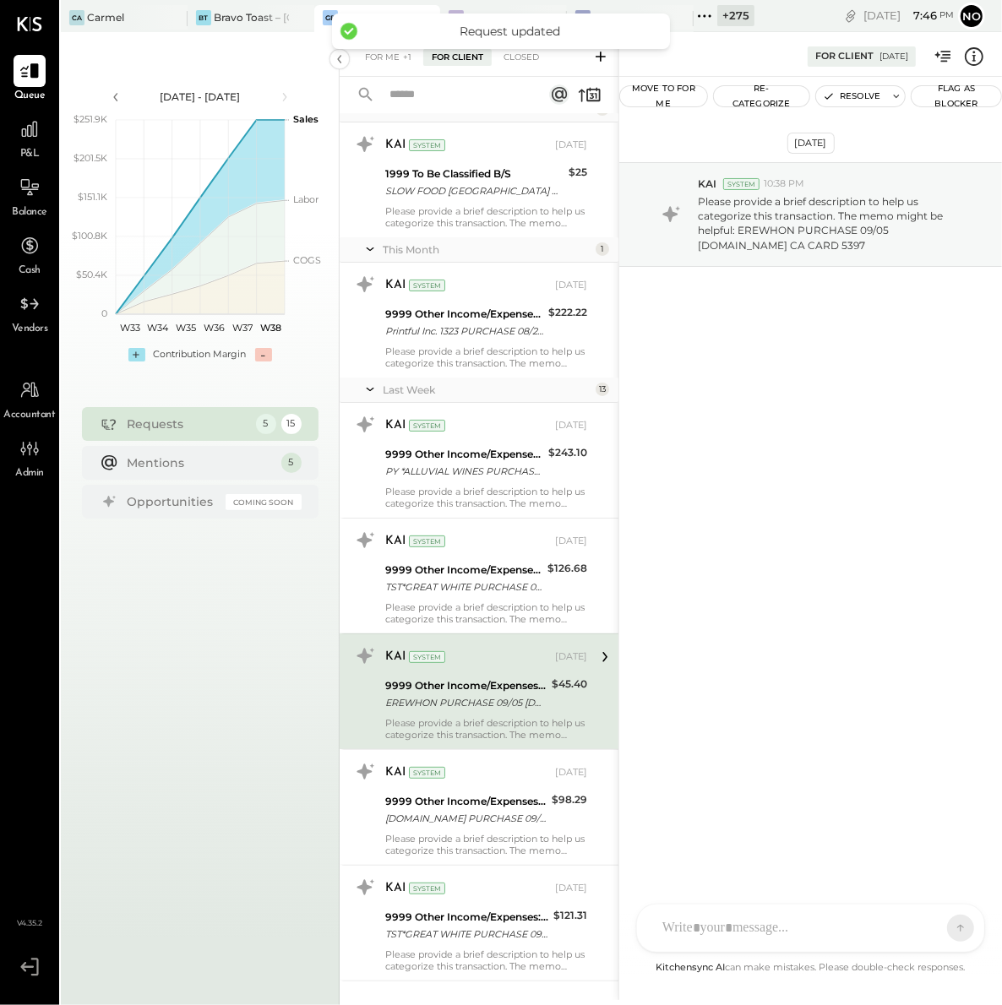
scroll to position [55, 0]
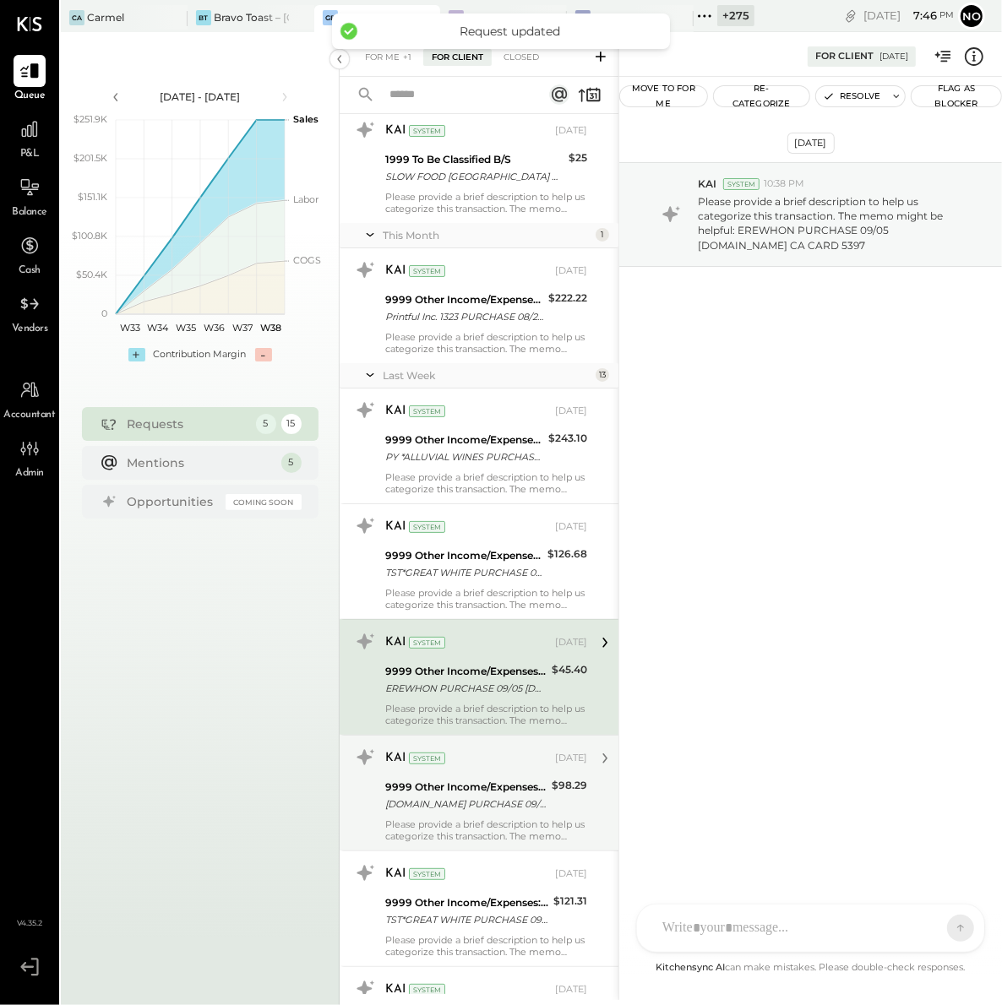
click at [499, 759] on div "KAI System" at bounding box center [468, 758] width 166 height 17
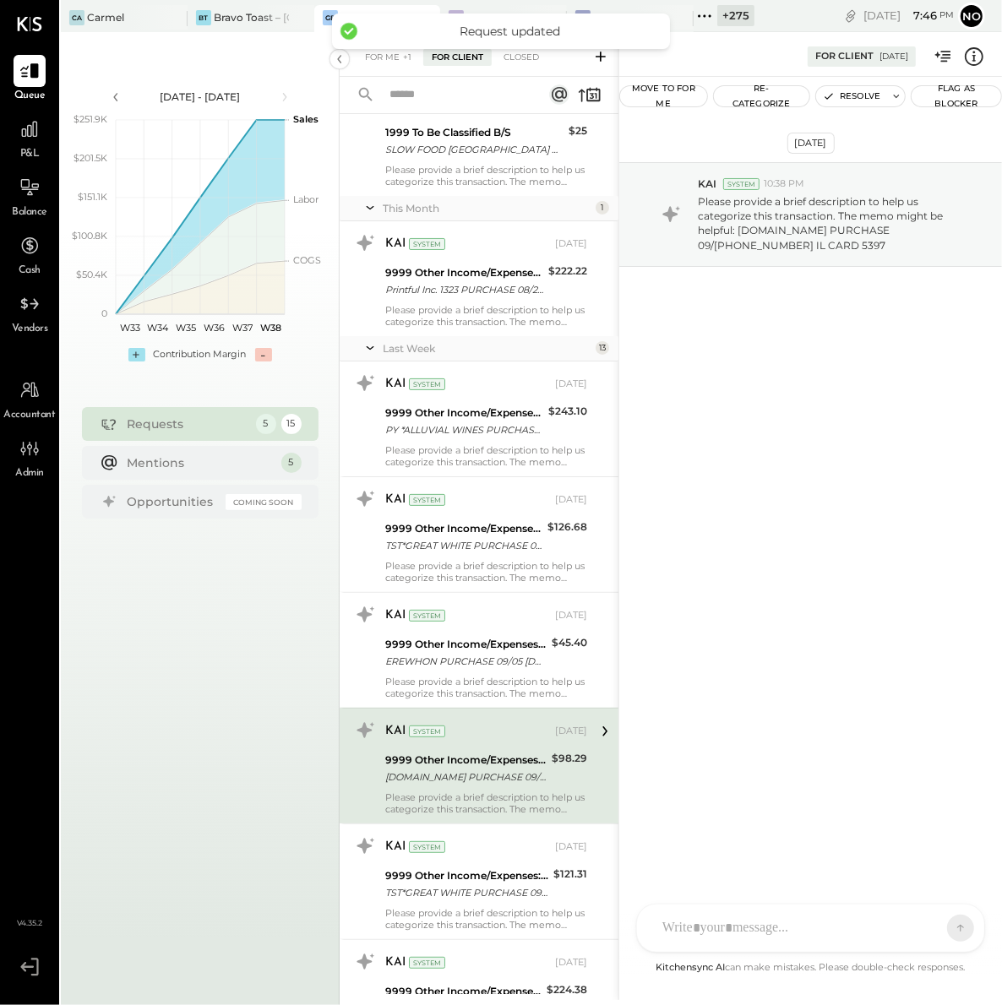
scroll to position [95, 0]
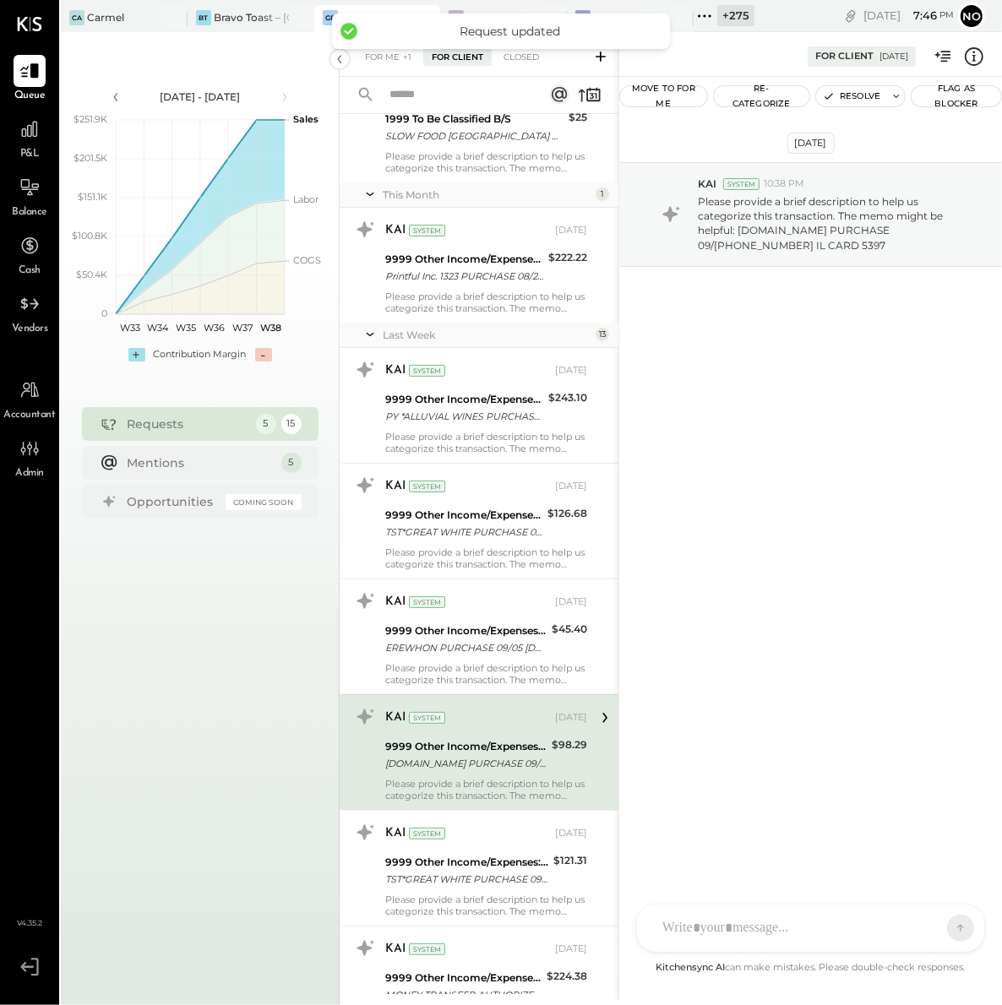
click at [499, 760] on div "[DOMAIN_NAME] PURCHASE 09/[PHONE_NUMBER] IL CARD 5397" at bounding box center [465, 763] width 161 height 17
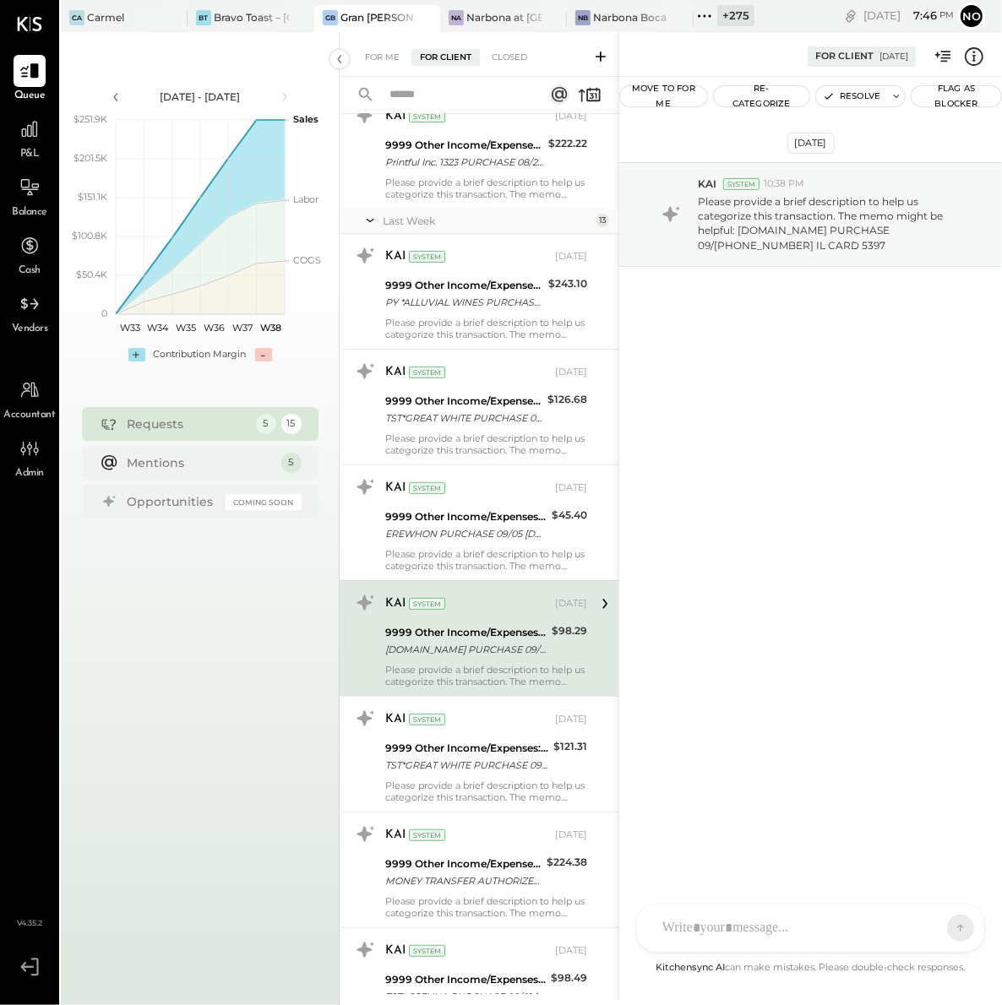
scroll to position [302, 0]
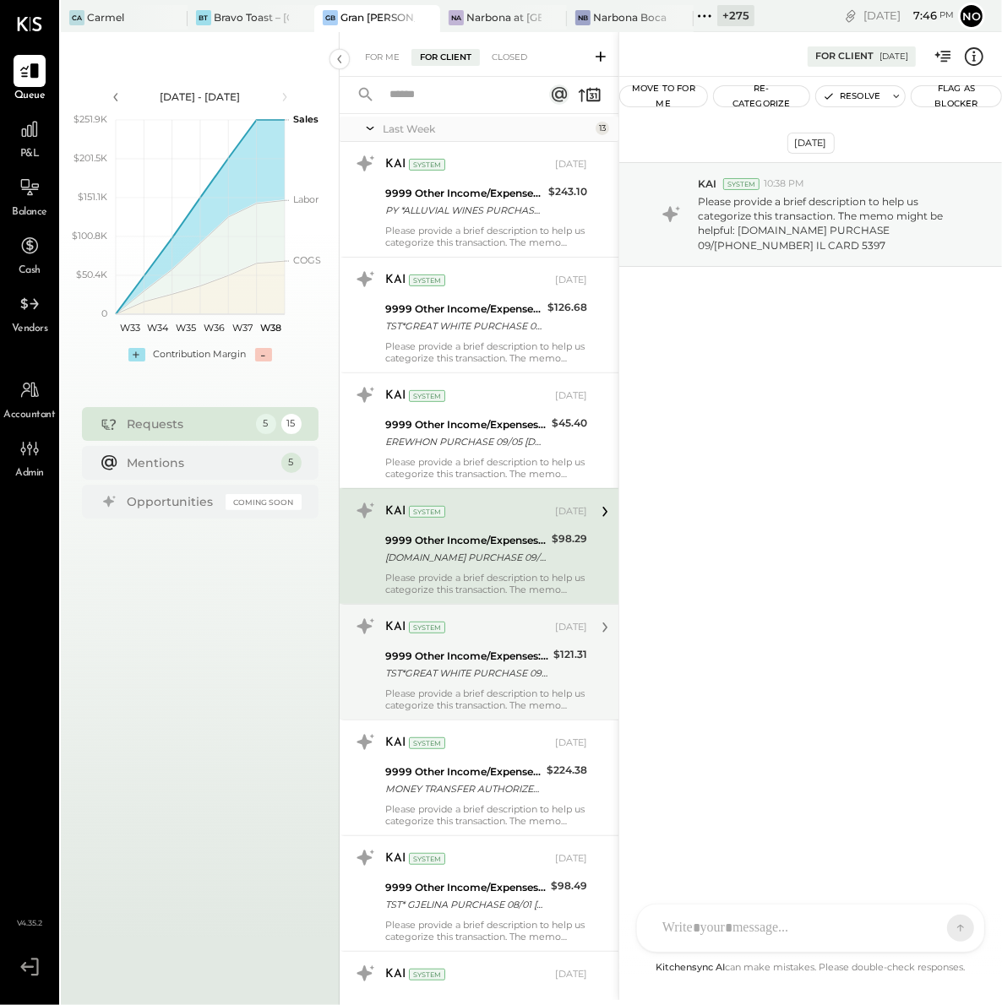
click at [482, 671] on div "TST*GREAT WHITE PURCHASE 09/06 [GEOGRAPHIC_DATA] [GEOGRAPHIC_DATA] CARD 5397" at bounding box center [466, 673] width 163 height 17
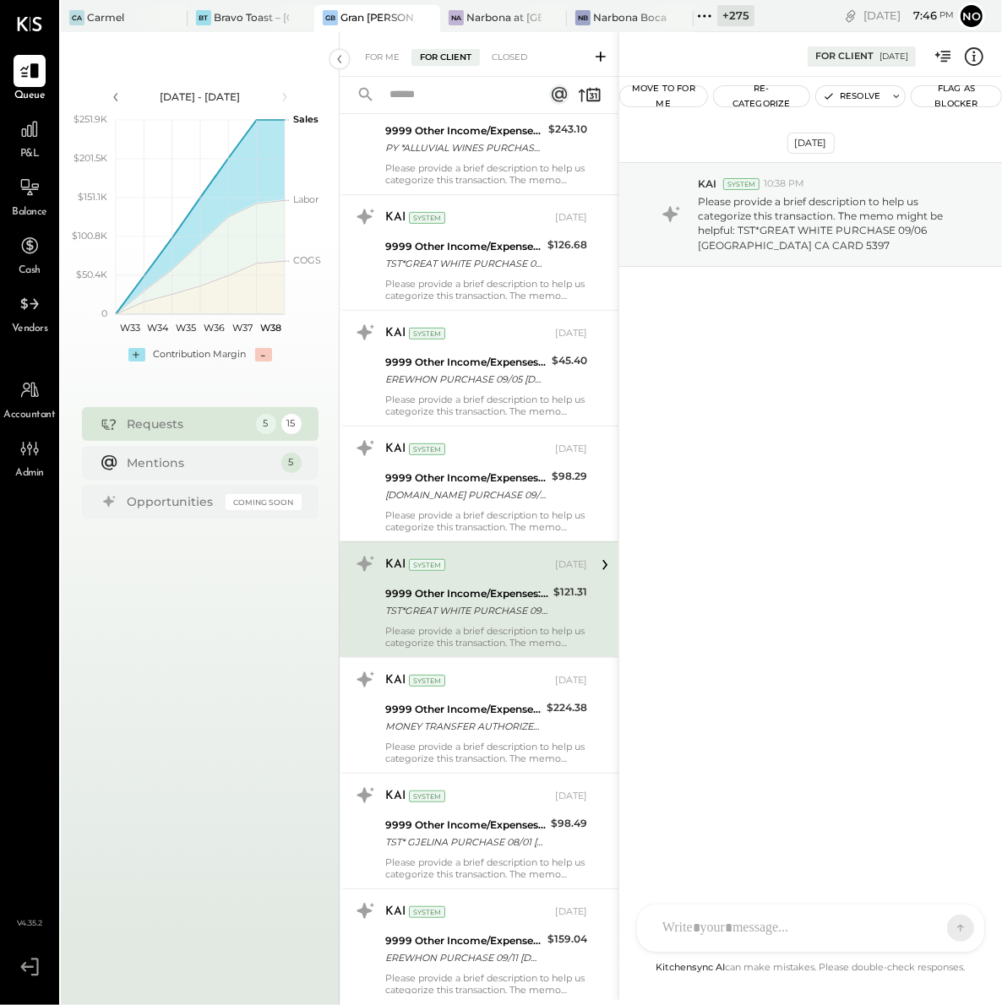
scroll to position [438, 0]
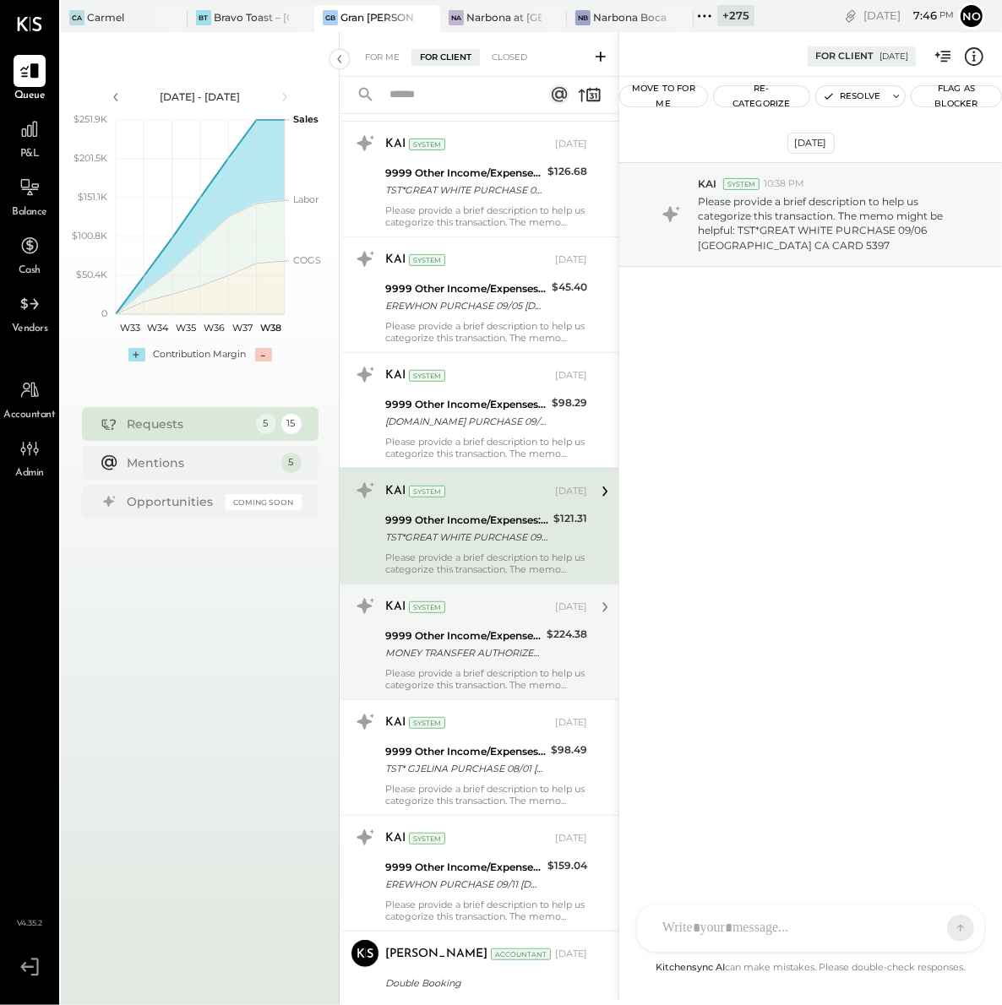
click at [464, 650] on div "MONEY TRANSFER AUTHORIZED ON 09/12 VENMO *[PERSON_NAME] Visa Direct NY S3052556…" at bounding box center [463, 653] width 156 height 17
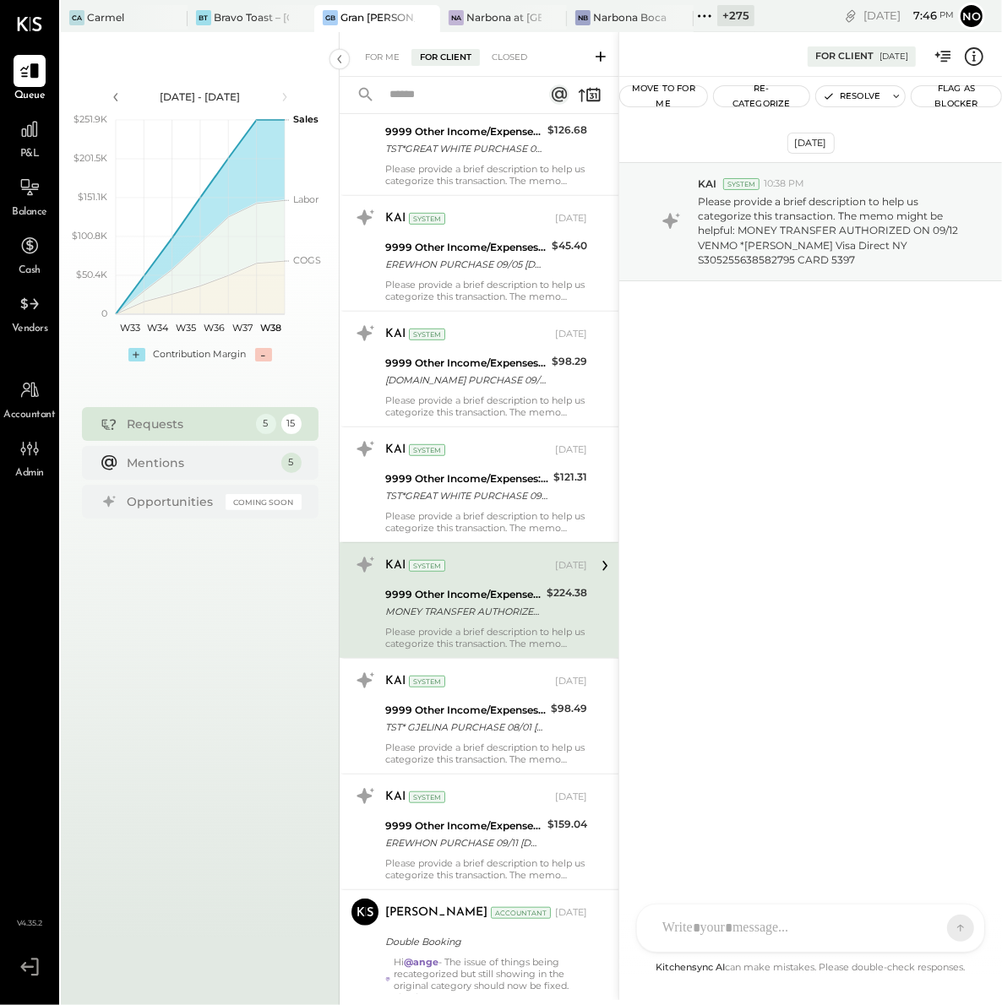
scroll to position [500, 0]
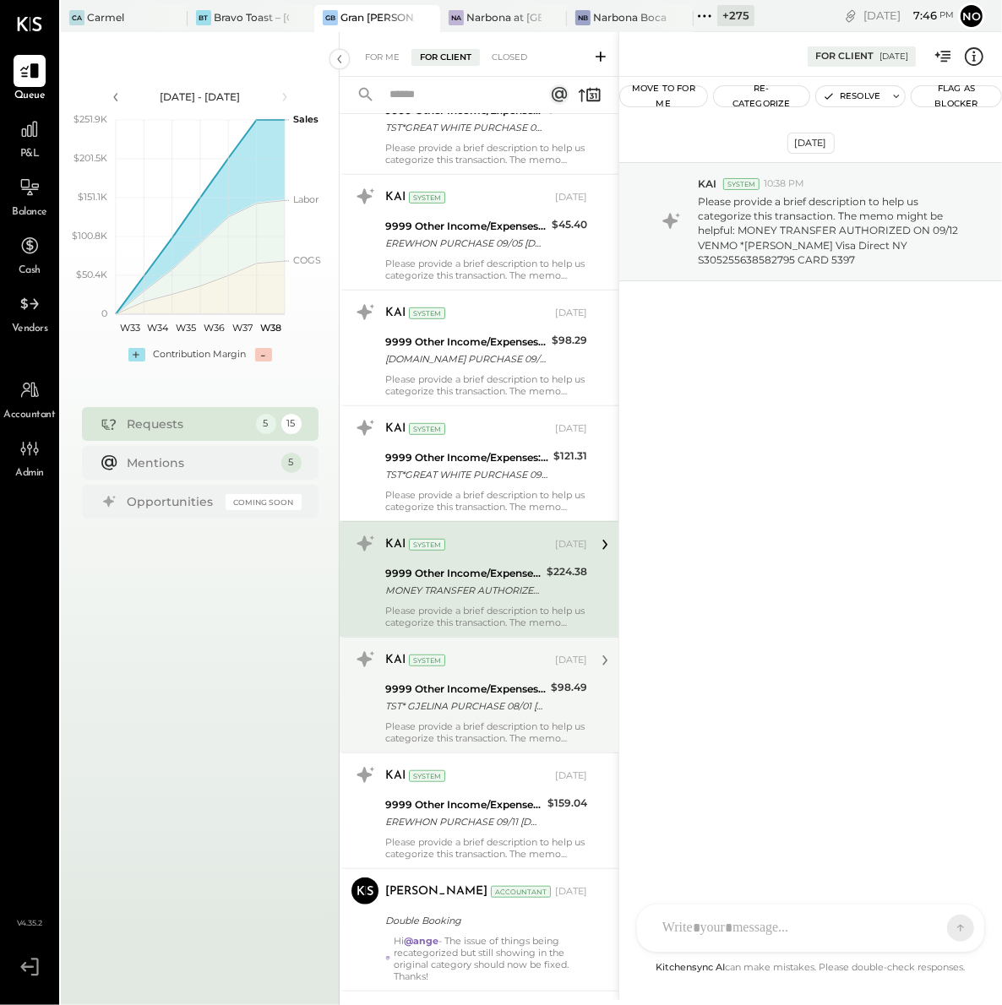
click at [478, 679] on div "9999 Other Income/Expenses:To Be Classified TST* GJELINA PURCHASE 08/01 [GEOGRA…" at bounding box center [465, 697] width 161 height 37
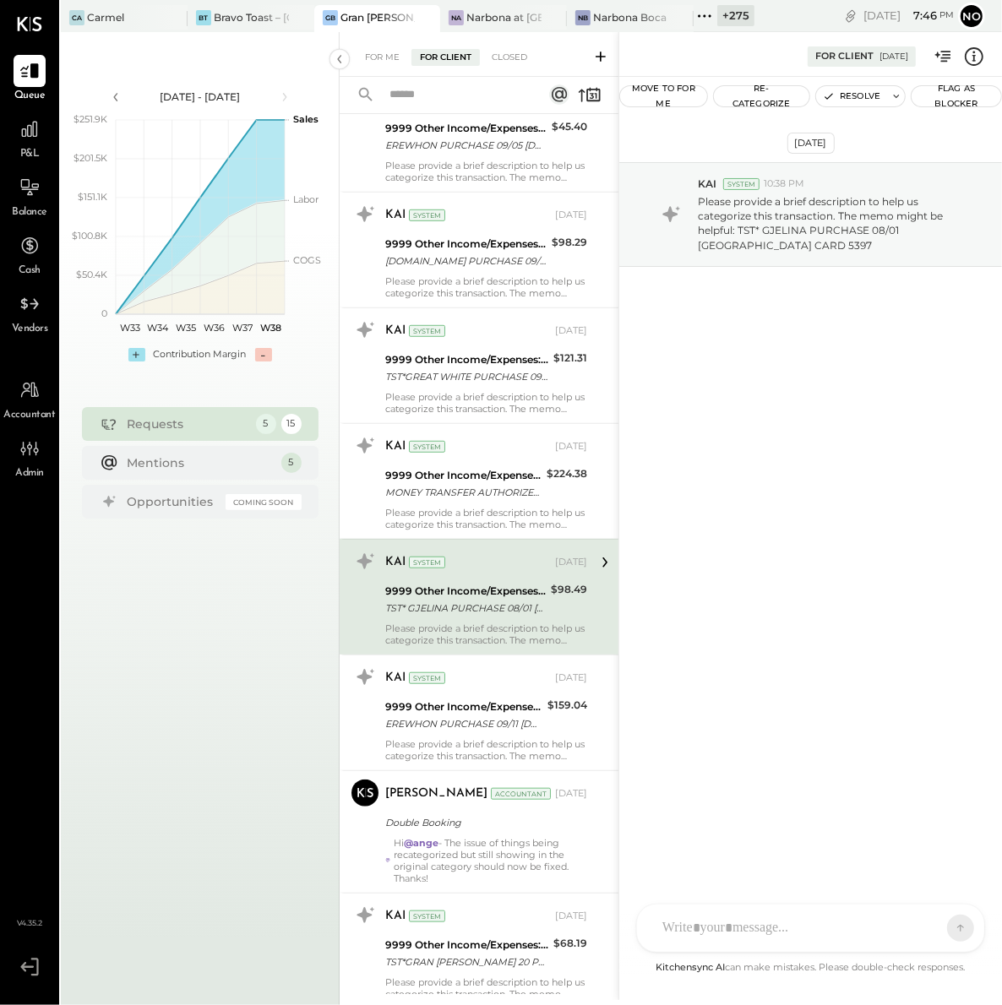
scroll to position [612, 0]
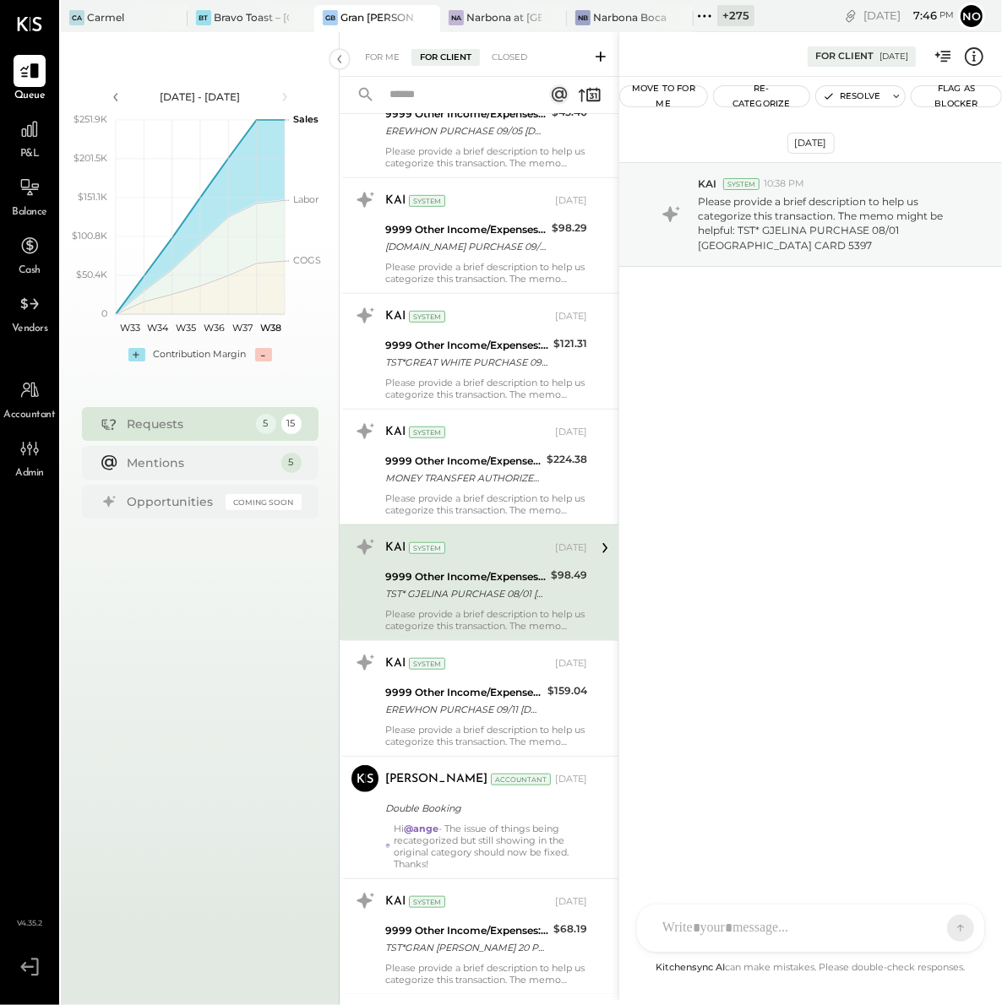
click at [478, 678] on div "KAI System [DATE]" at bounding box center [486, 664] width 202 height 29
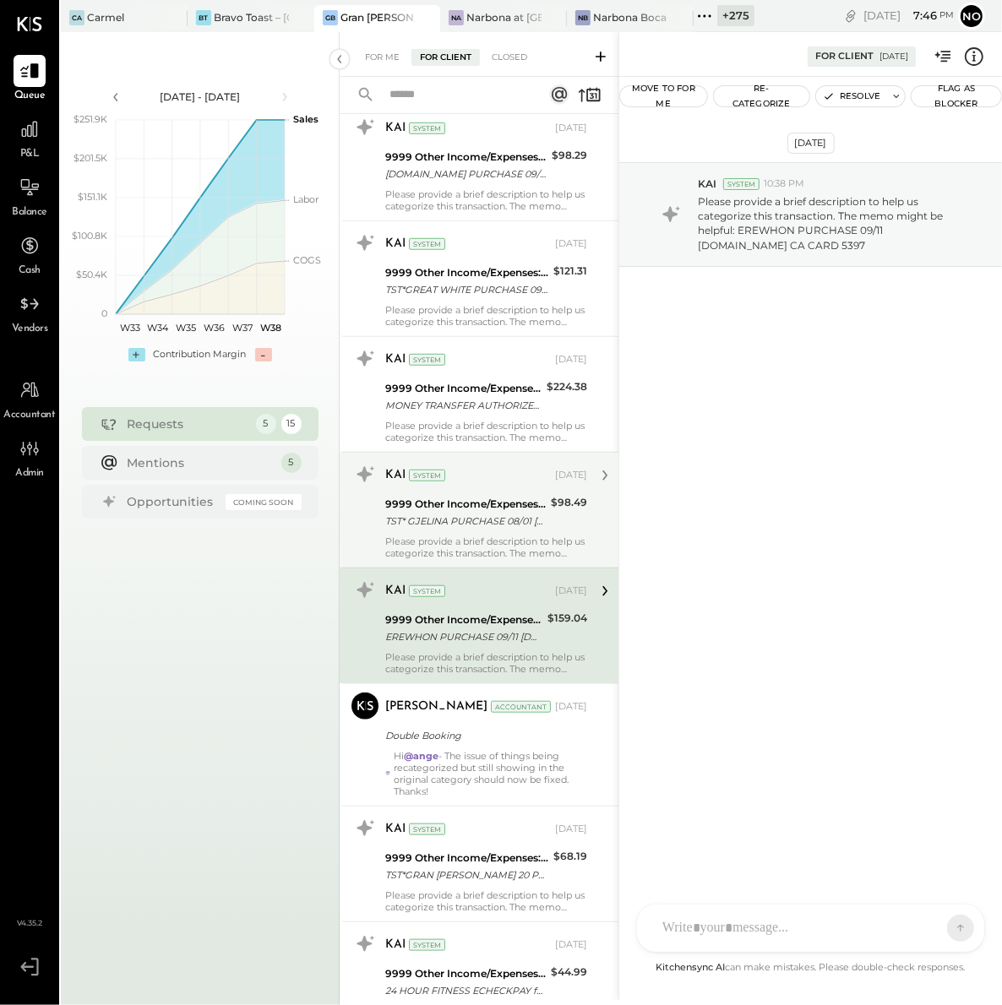
scroll to position [699, 0]
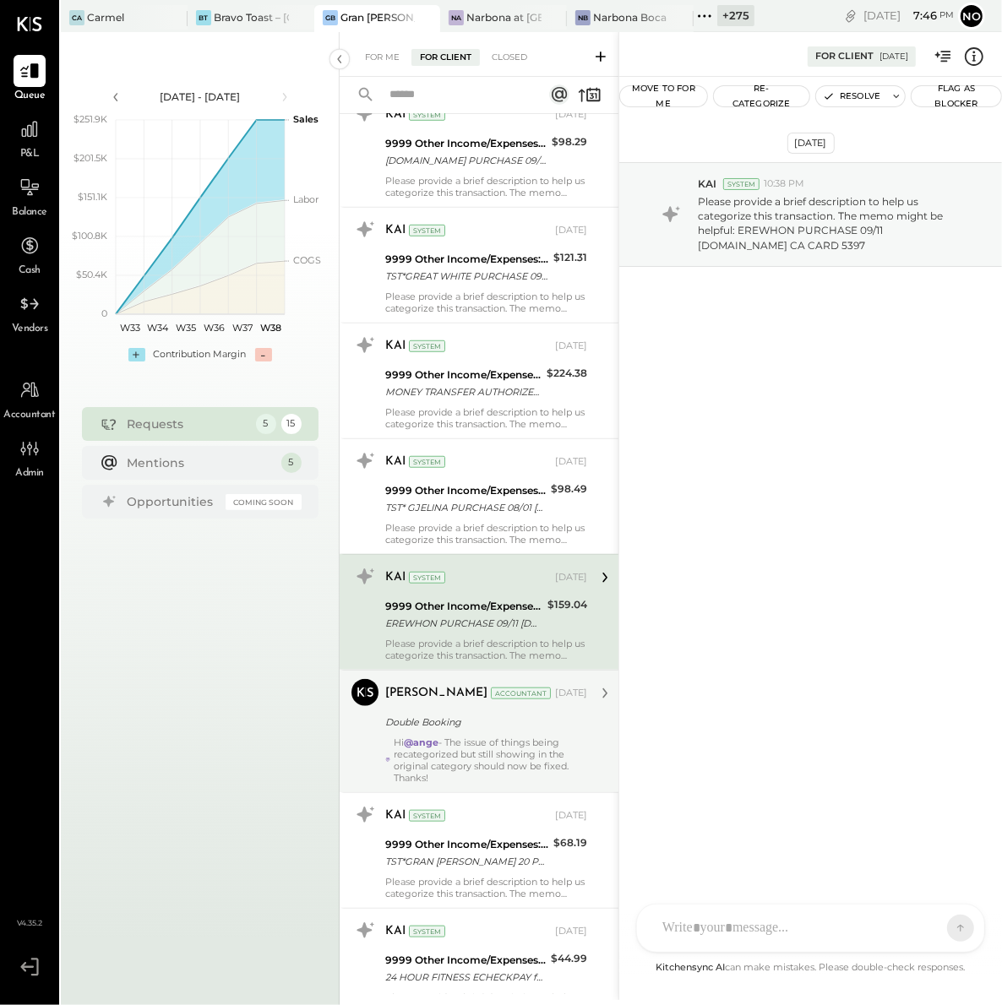
click at [502, 722] on div "Double Booking" at bounding box center [483, 722] width 197 height 17
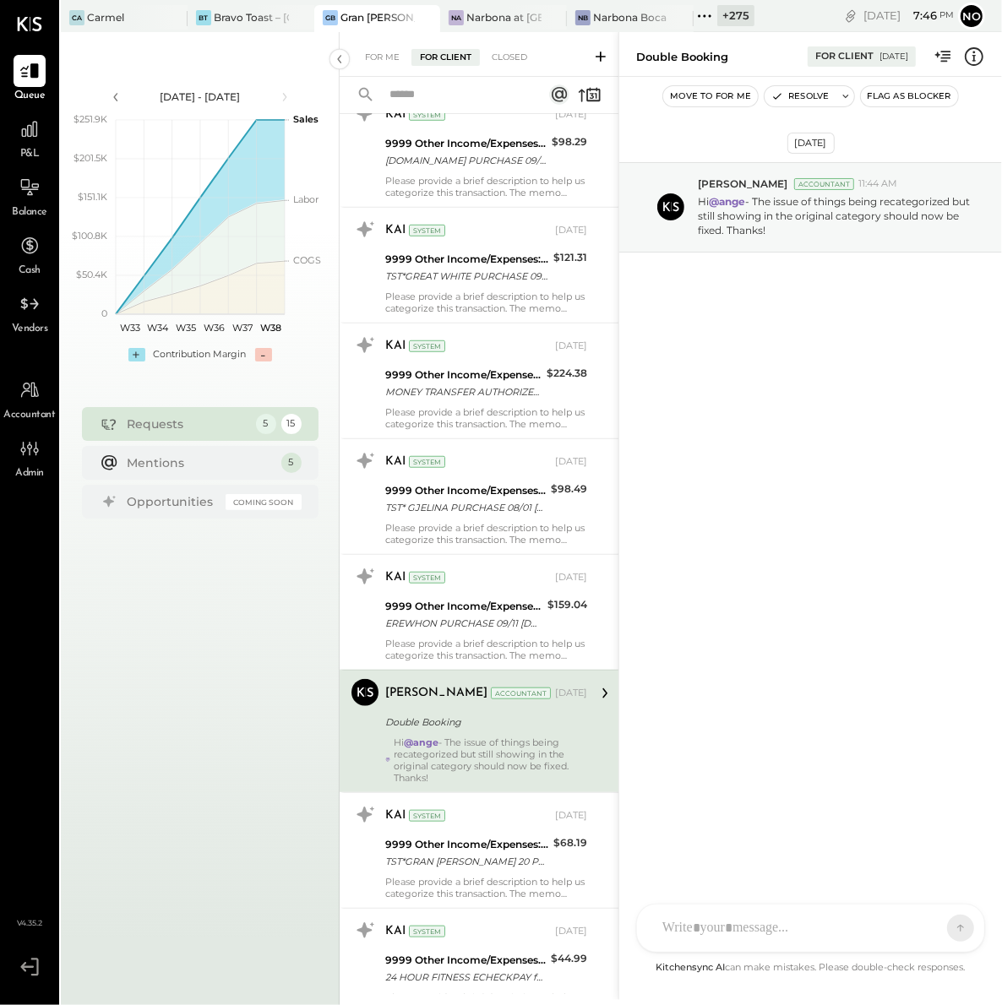
scroll to position [801, 0]
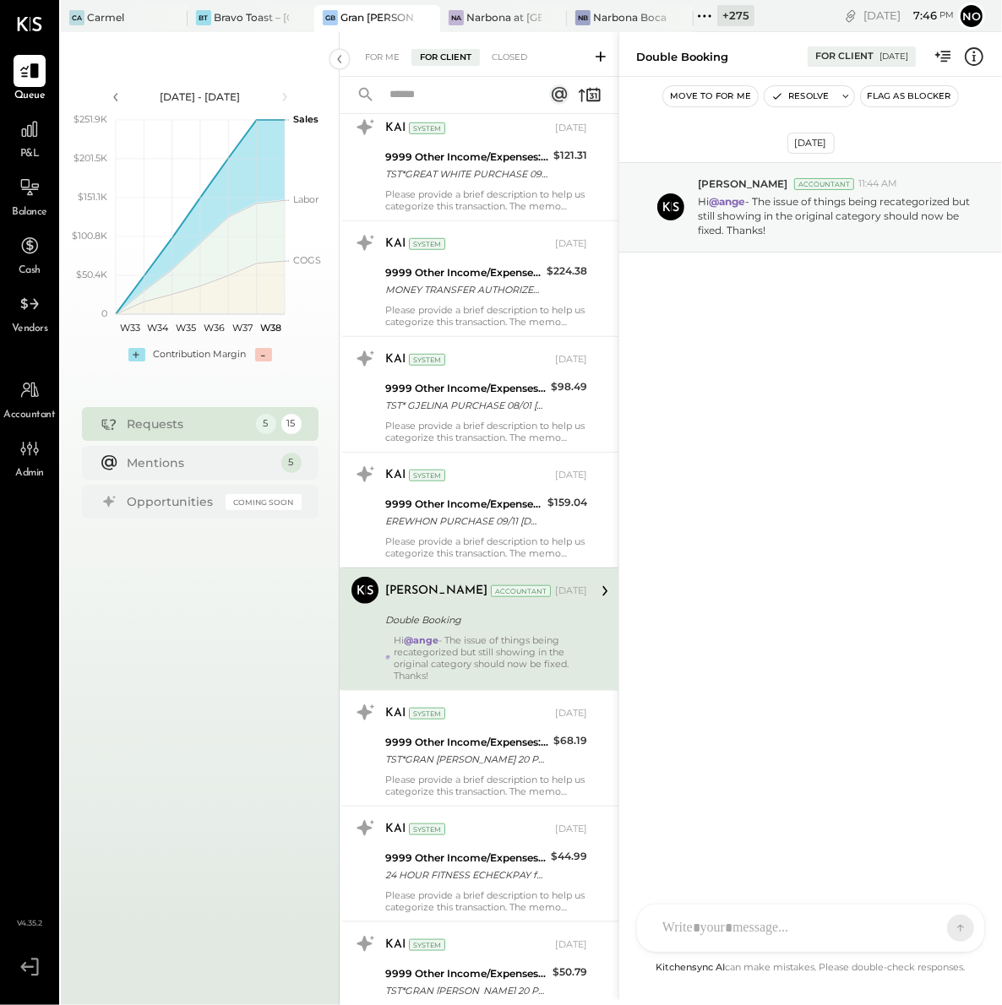
click at [502, 722] on div "KAI System" at bounding box center [468, 713] width 166 height 17
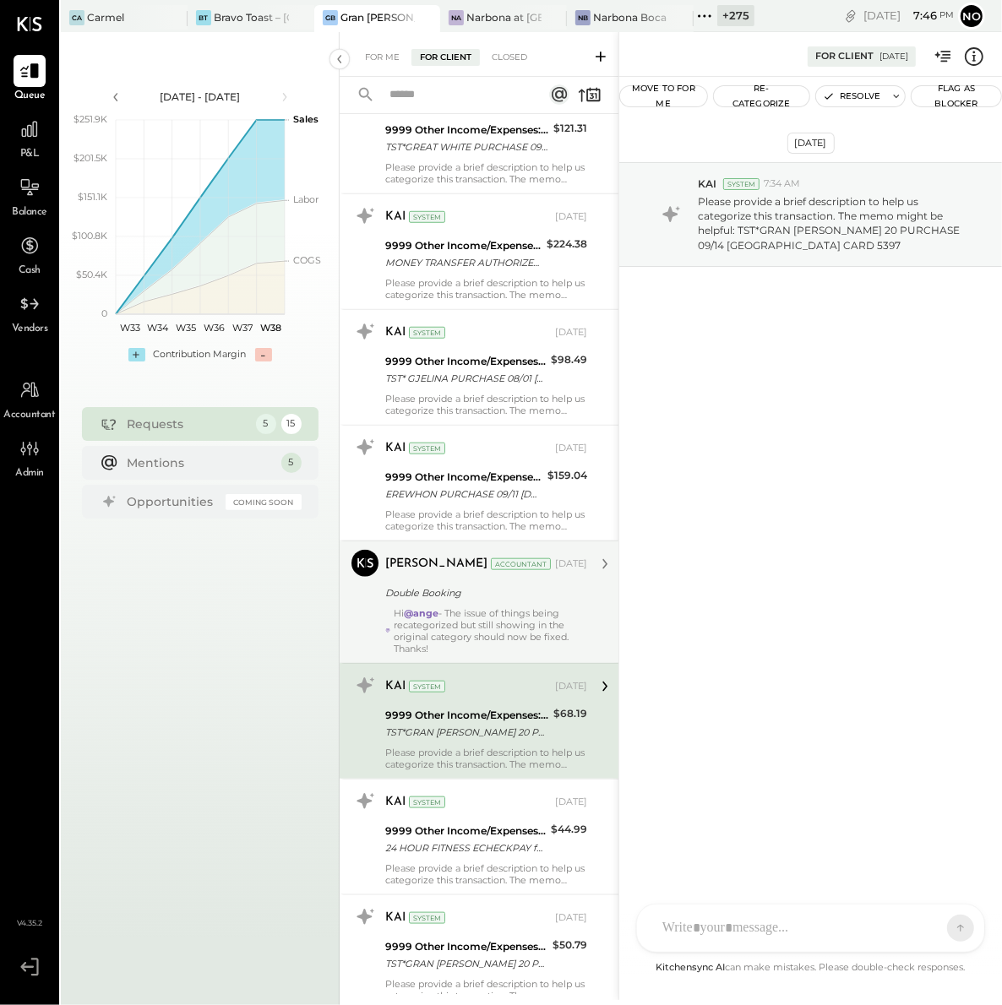
scroll to position [939, 0]
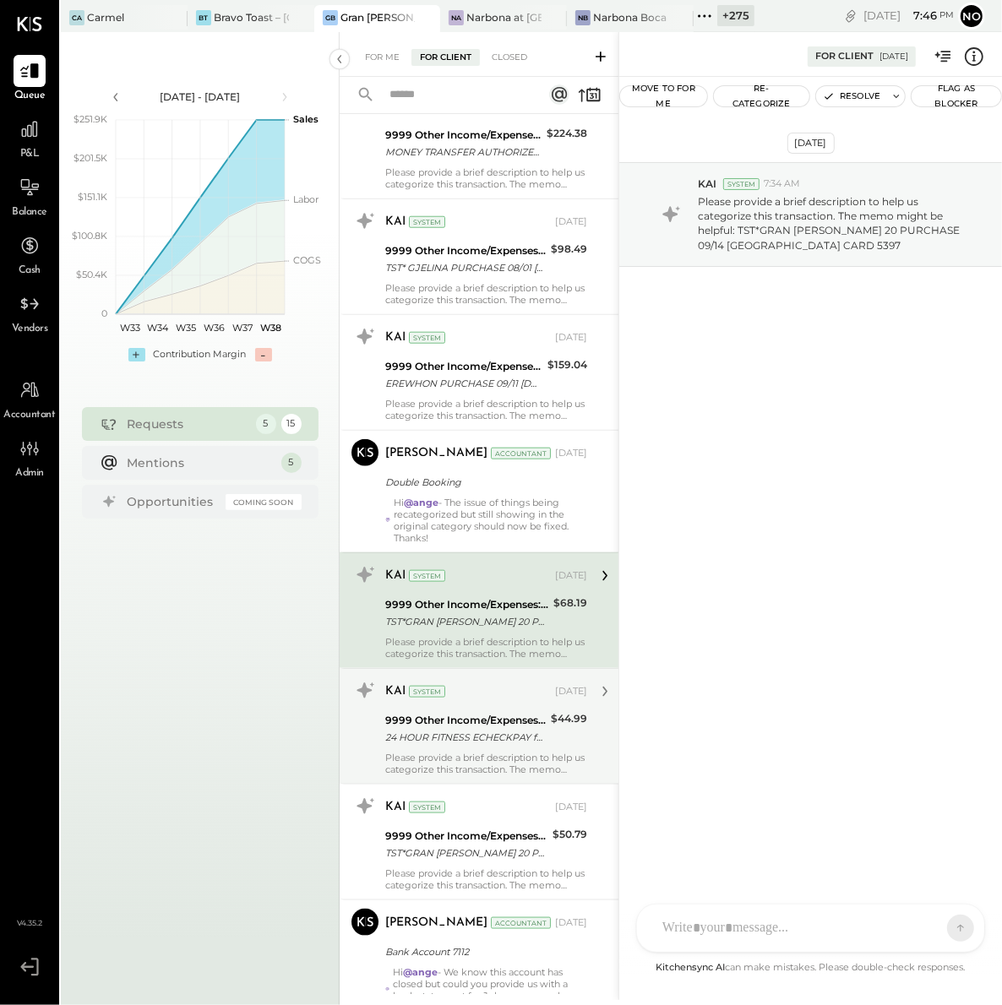
click at [495, 710] on div "KAI System [DATE] 9999 Other Income/Expenses:To Be Classified 24 HOUR FITNESS E…" at bounding box center [486, 726] width 202 height 98
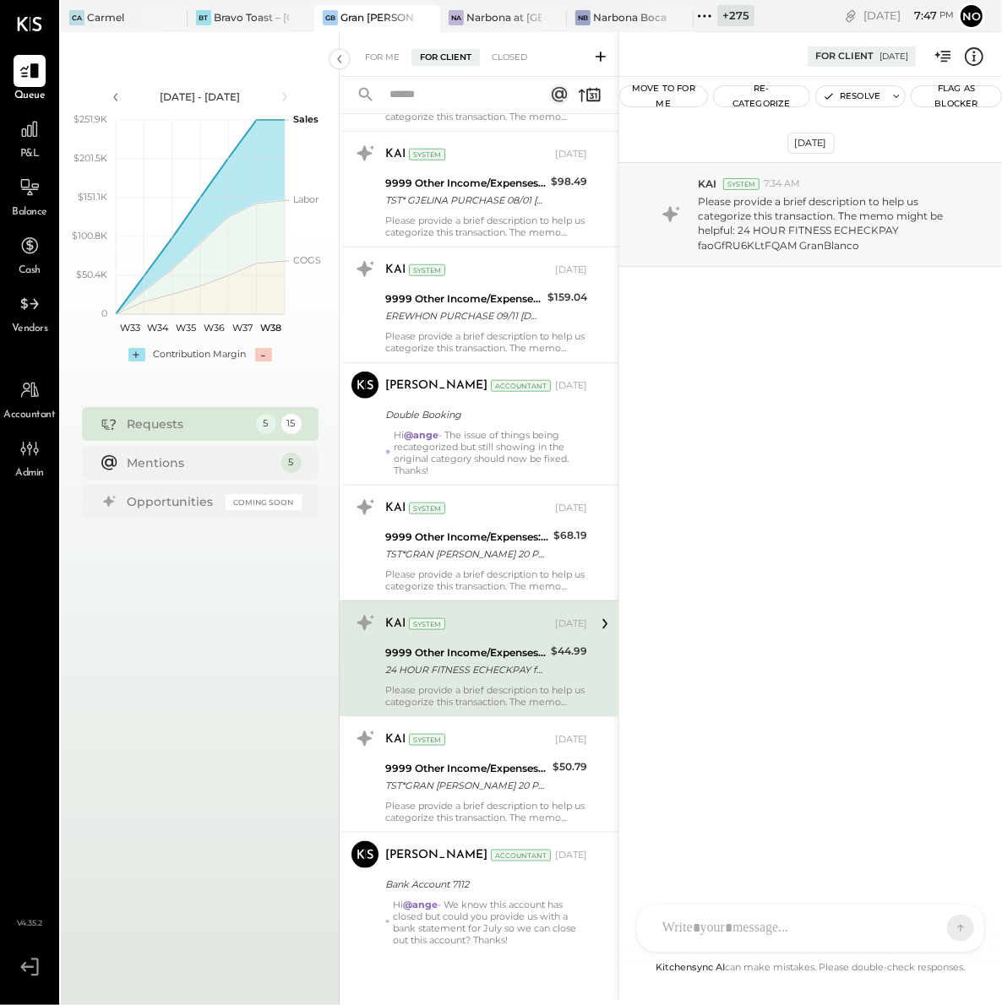
scroll to position [1020, 0]
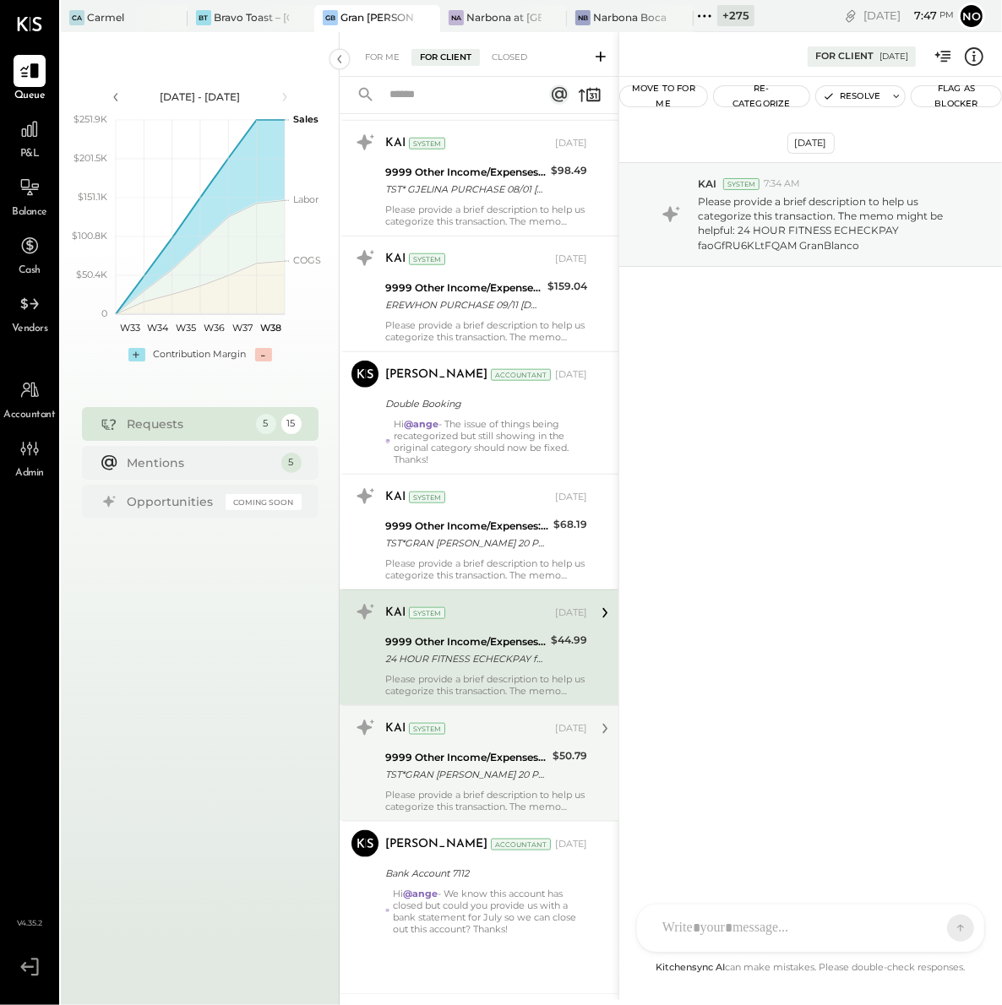
click at [505, 753] on div "9999 Other Income/Expenses:To Be Classified" at bounding box center [466, 757] width 162 height 17
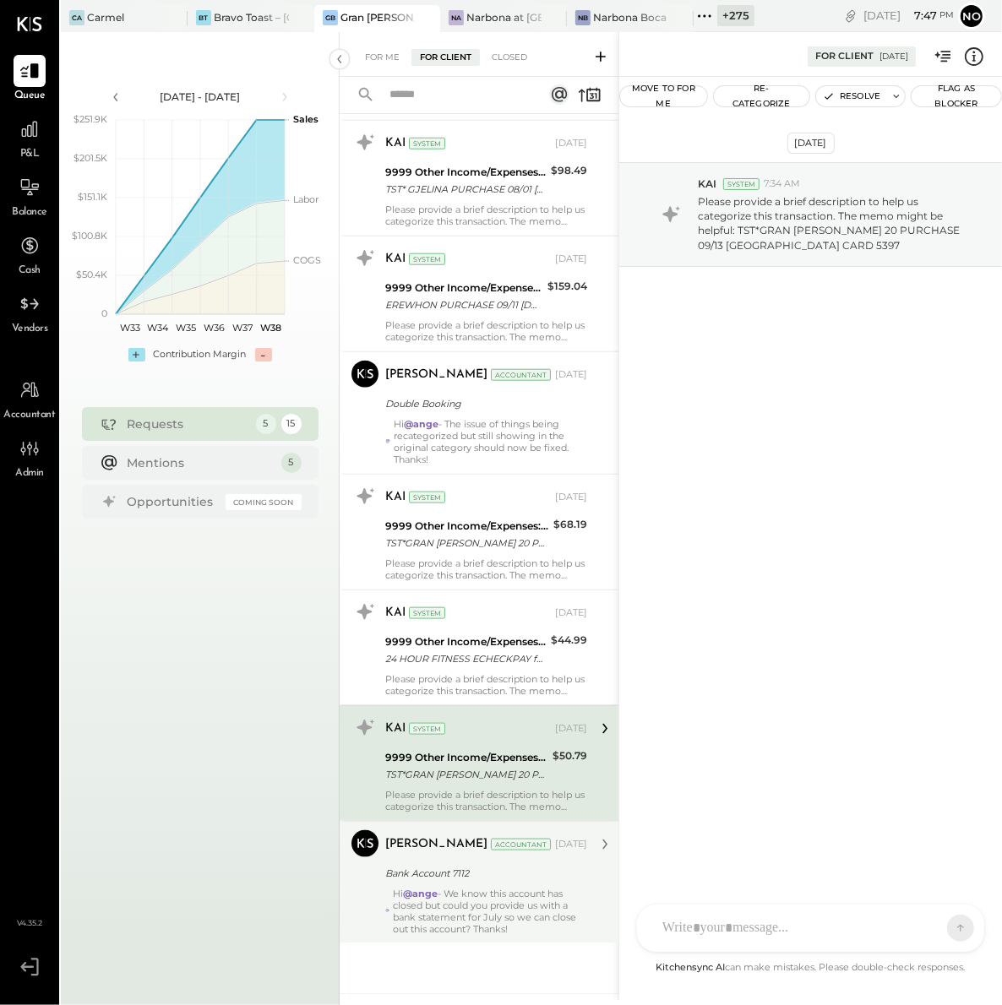
click at [488, 904] on div "Hi @ange - We know this account has closed but could you provide us with a bank…" at bounding box center [490, 911] width 194 height 47
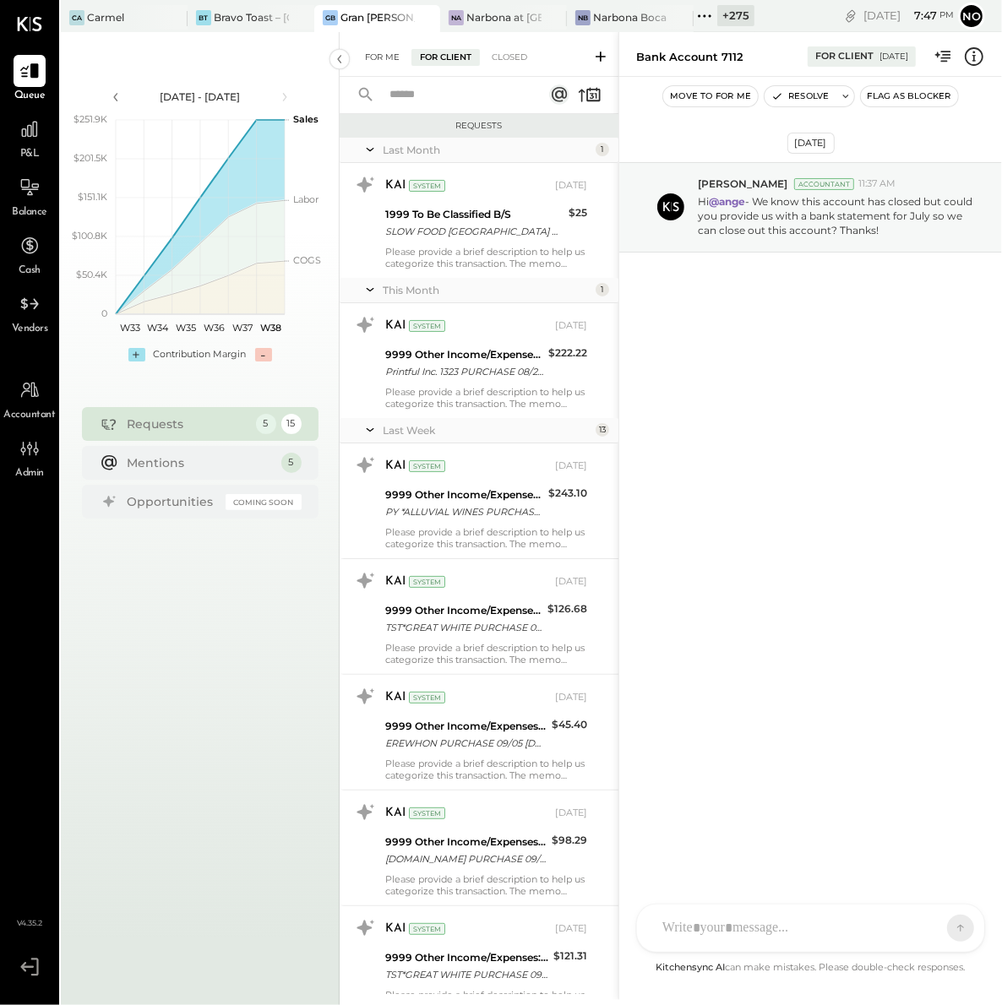
click at [377, 57] on div "For Me" at bounding box center [382, 57] width 52 height 17
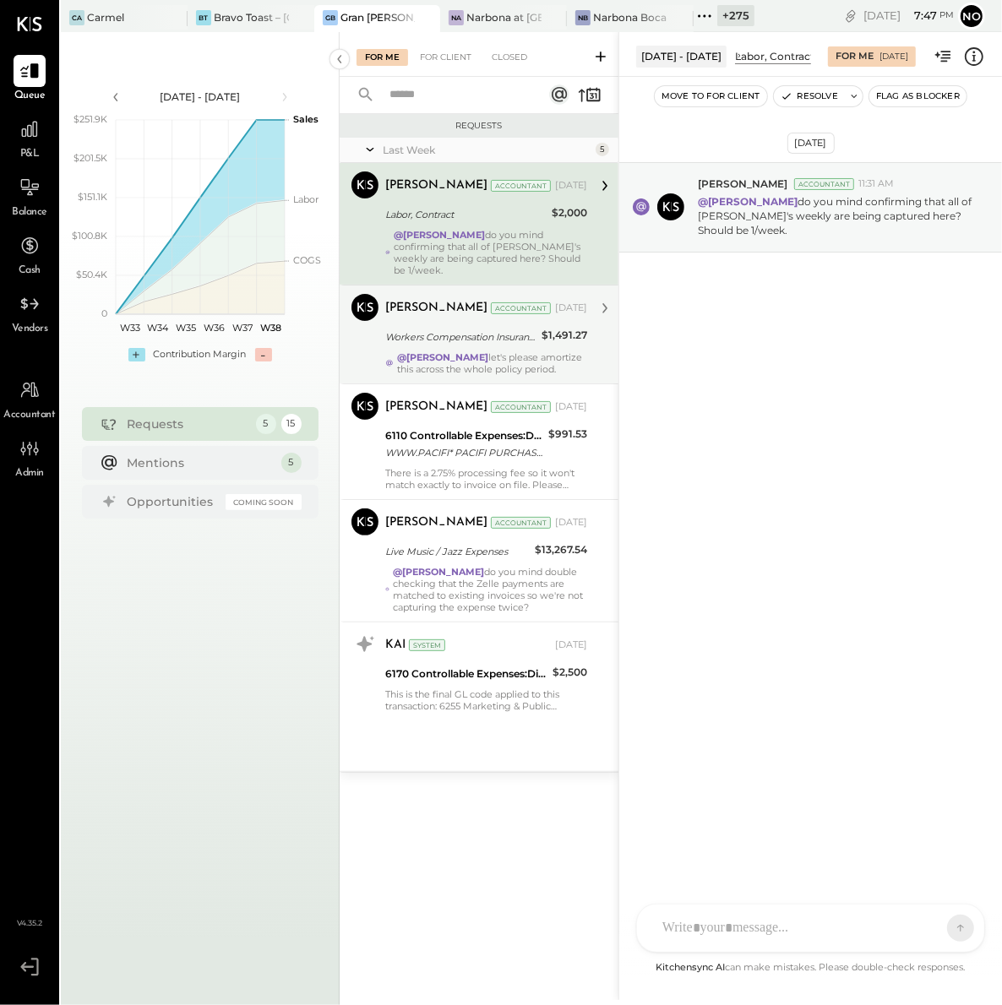
click at [503, 351] on div "@[PERSON_NAME] let's please amortize this across the whole policy period." at bounding box center [492, 363] width 190 height 24
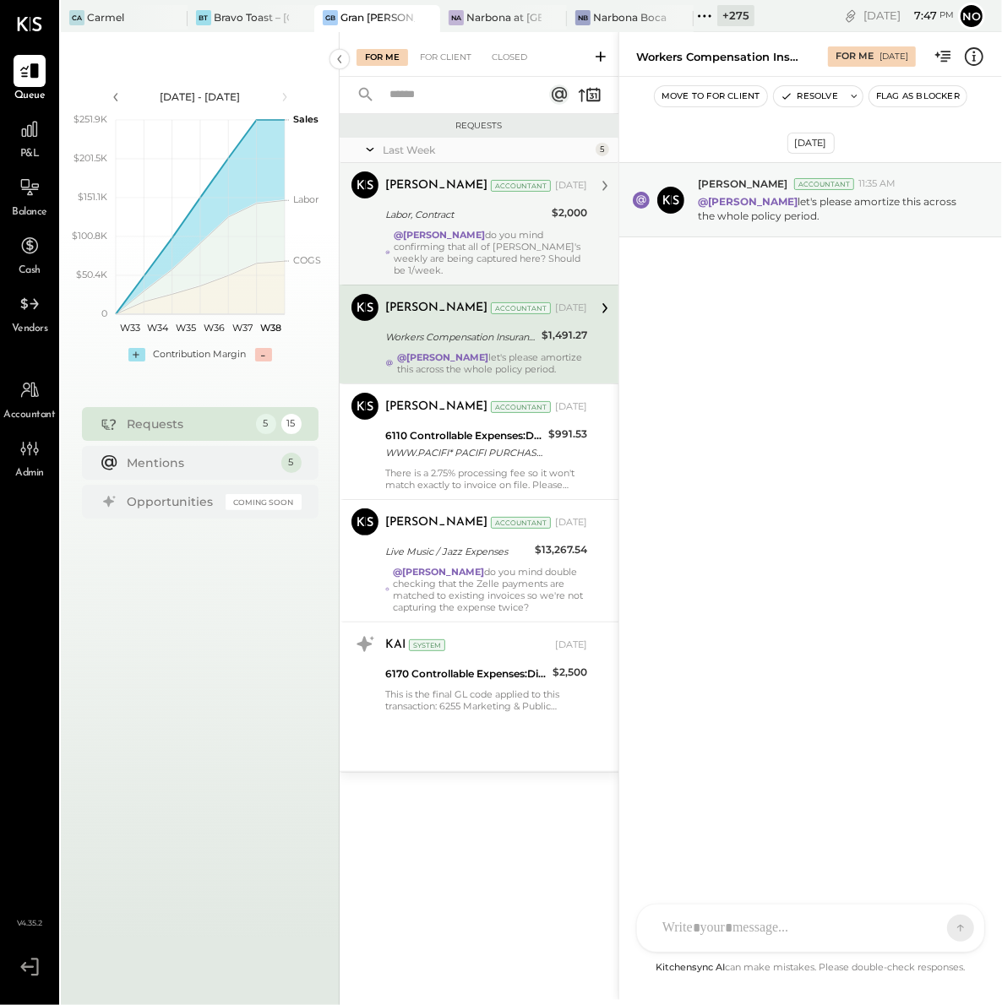
click at [465, 220] on div "Labor, Contract" at bounding box center [465, 214] width 161 height 17
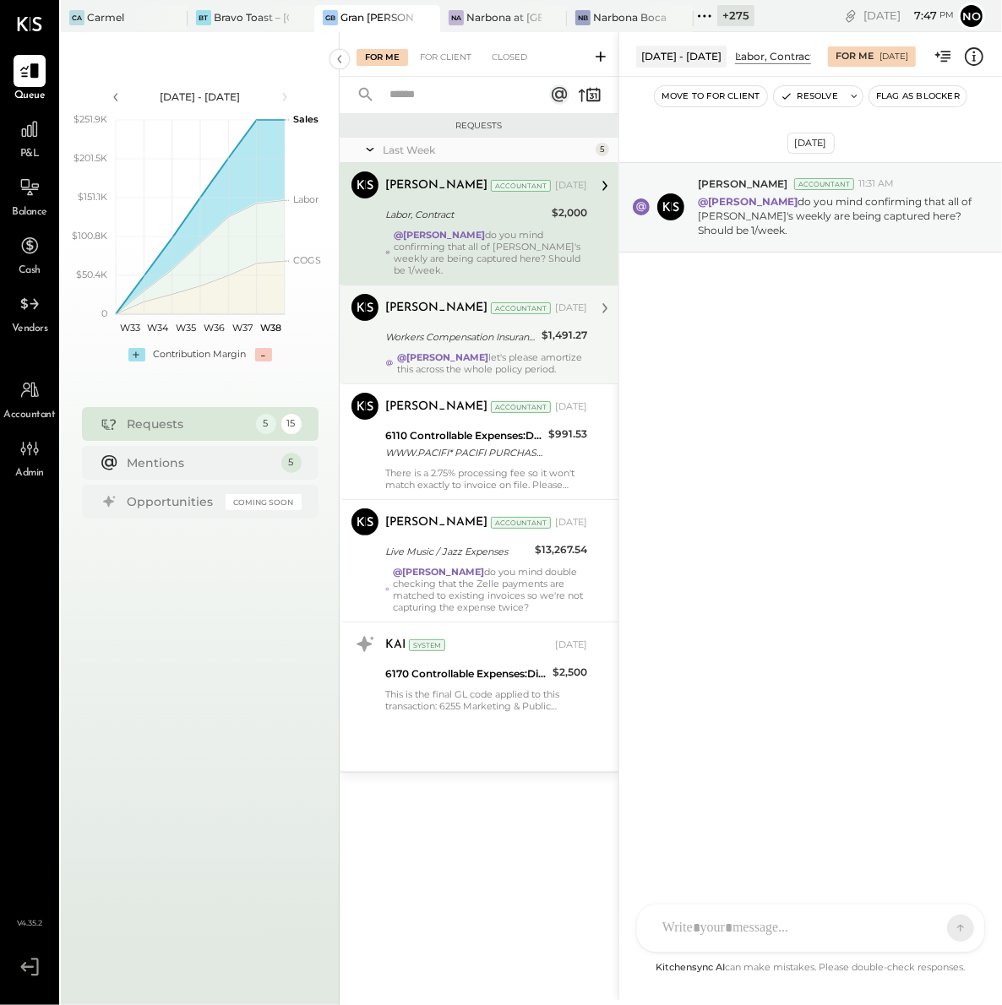
click at [438, 335] on div "[PERSON_NAME] Accountant [DATE] Workers Compensation Insurance $1,491.27 @[PERS…" at bounding box center [486, 334] width 202 height 81
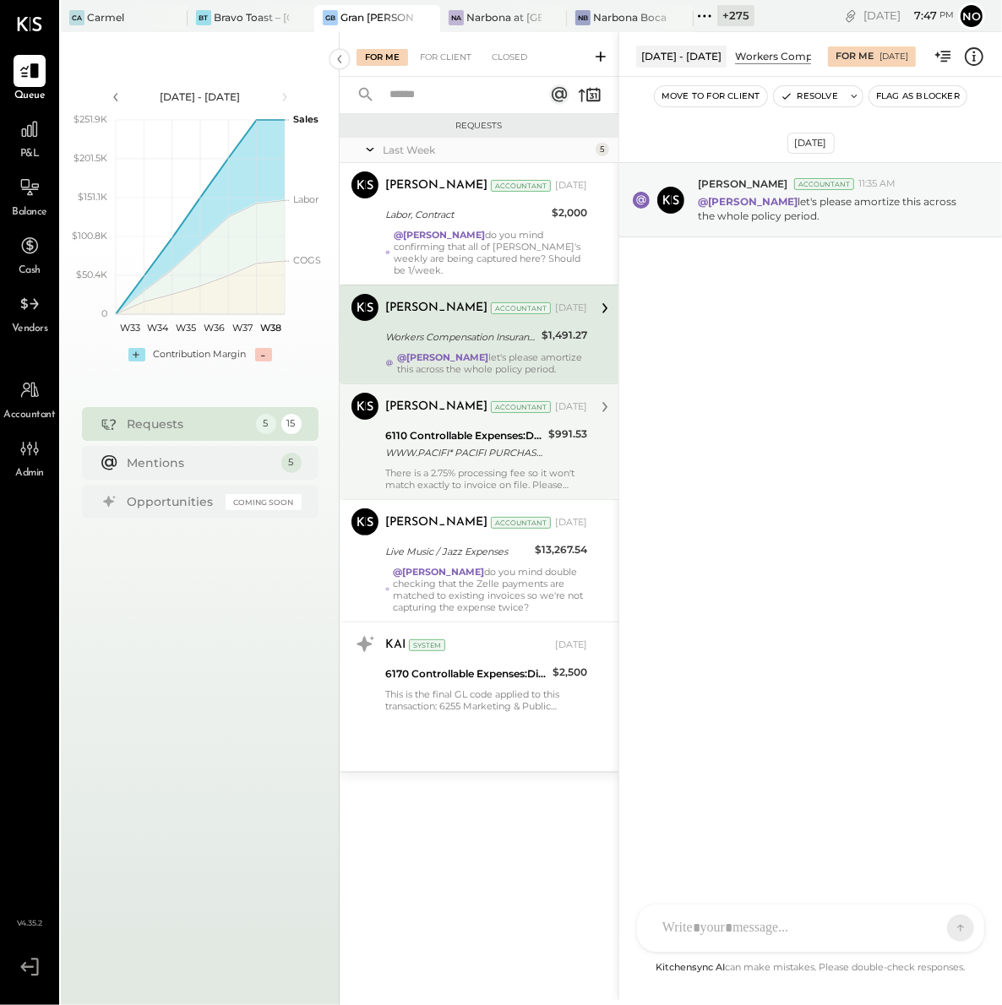
click at [435, 420] on div "[PERSON_NAME] Accountant [DATE]" at bounding box center [486, 407] width 202 height 29
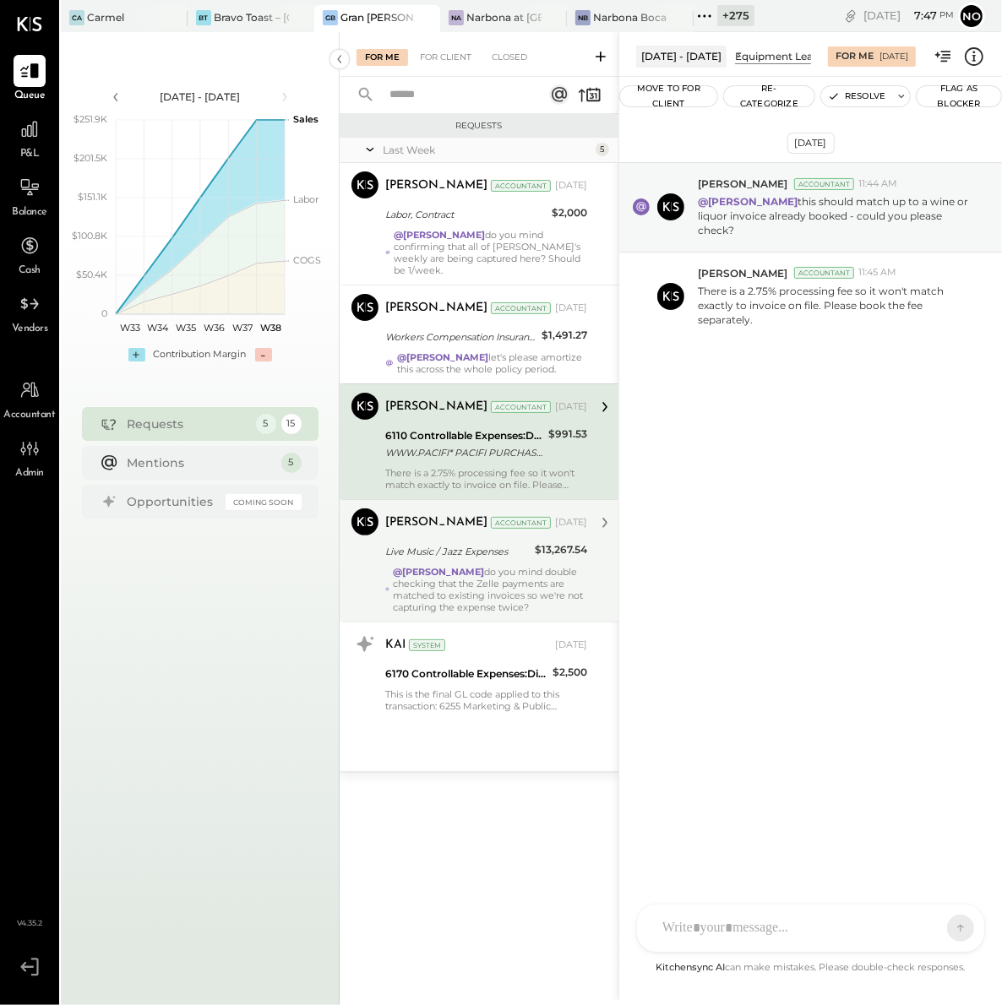
click at [440, 561] on div "Live Music / Jazz Expenses" at bounding box center [457, 551] width 144 height 20
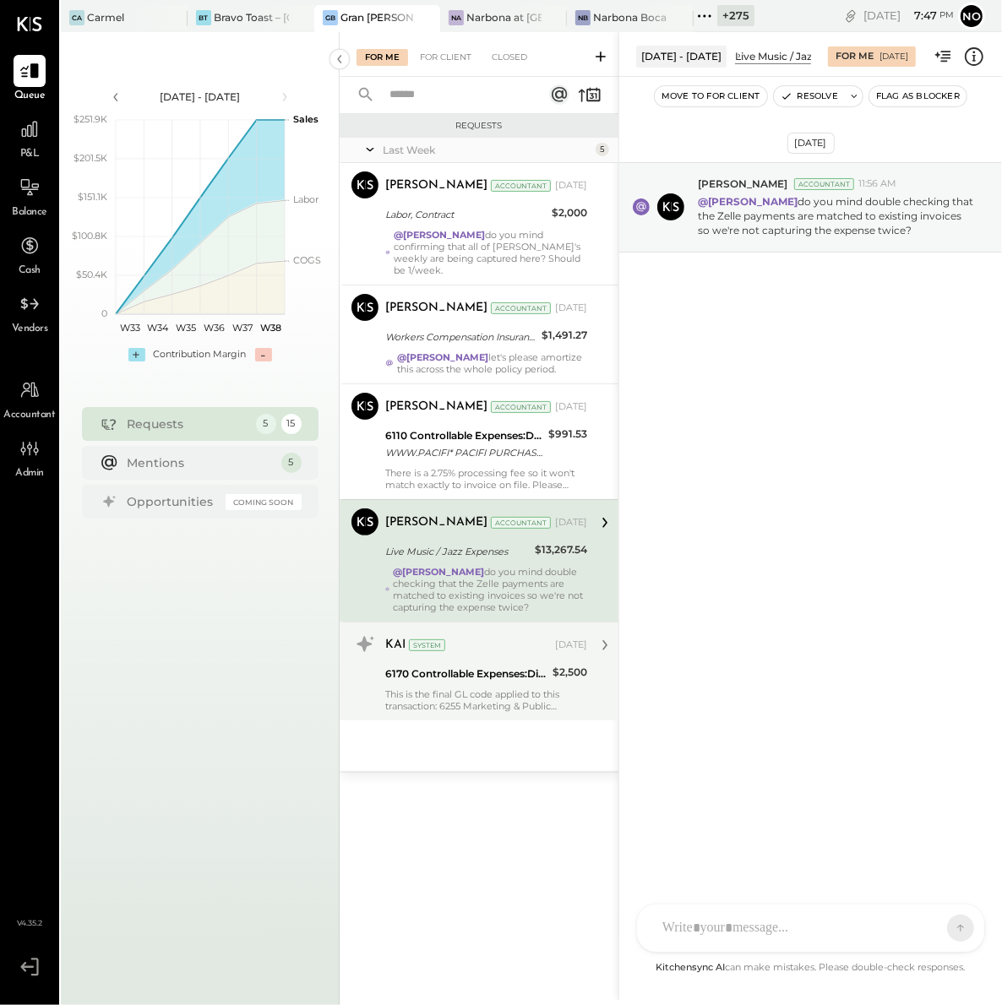
click at [476, 688] on div "KAI System [DATE] 6170 Controllable Expenses:Direct Operating Expenses:Event Re…" at bounding box center [486, 671] width 202 height 81
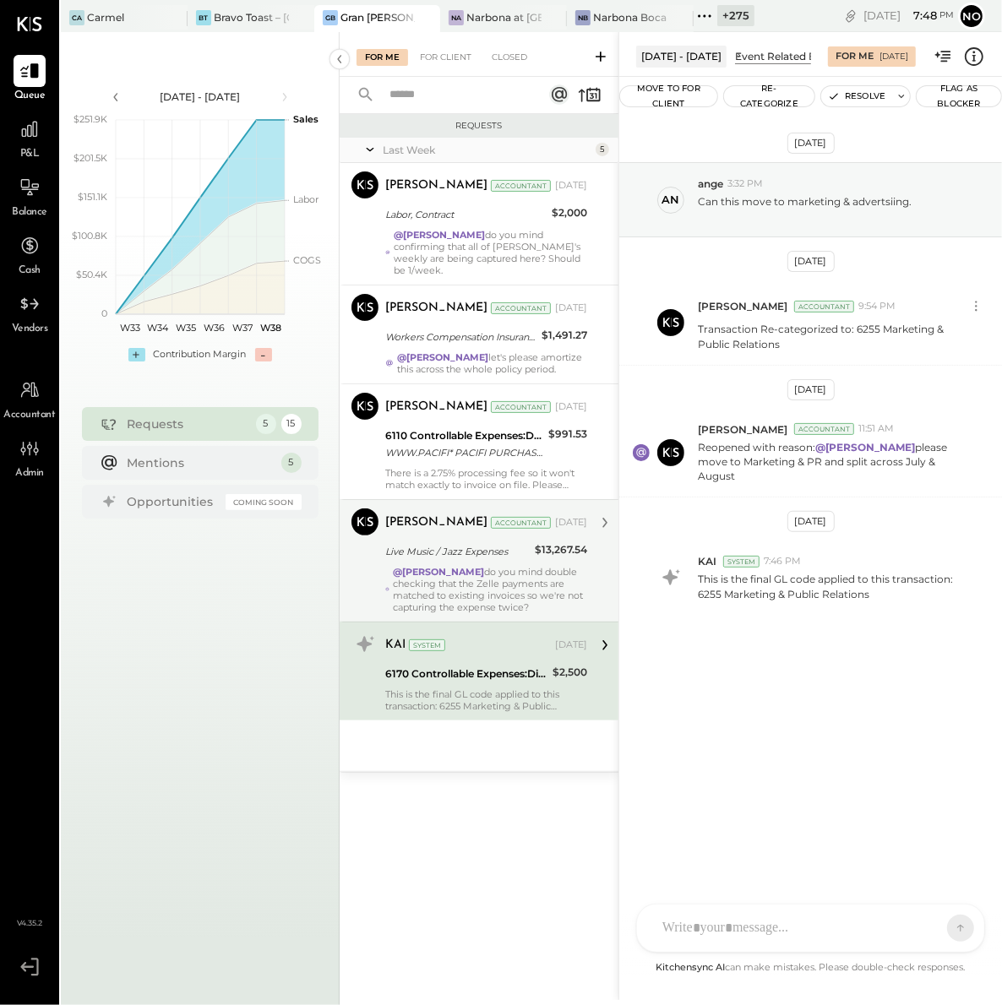
click at [470, 574] on strong "@[PERSON_NAME]" at bounding box center [438, 572] width 91 height 12
